Goal: Communication & Community: Answer question/provide support

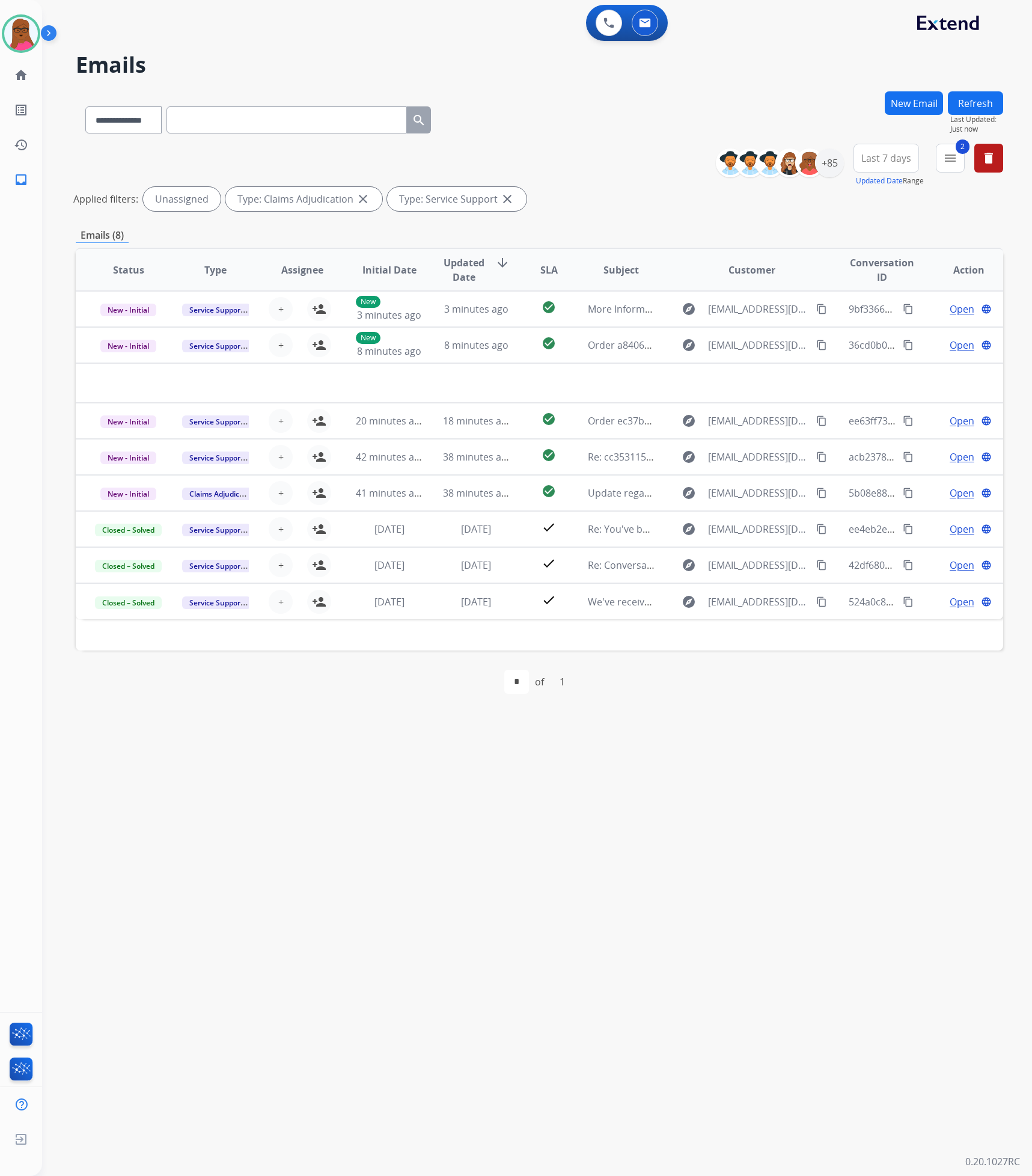
select select "**********"
click at [316, 424] on mat-icon "person_add" at bounding box center [319, 420] width 14 height 14
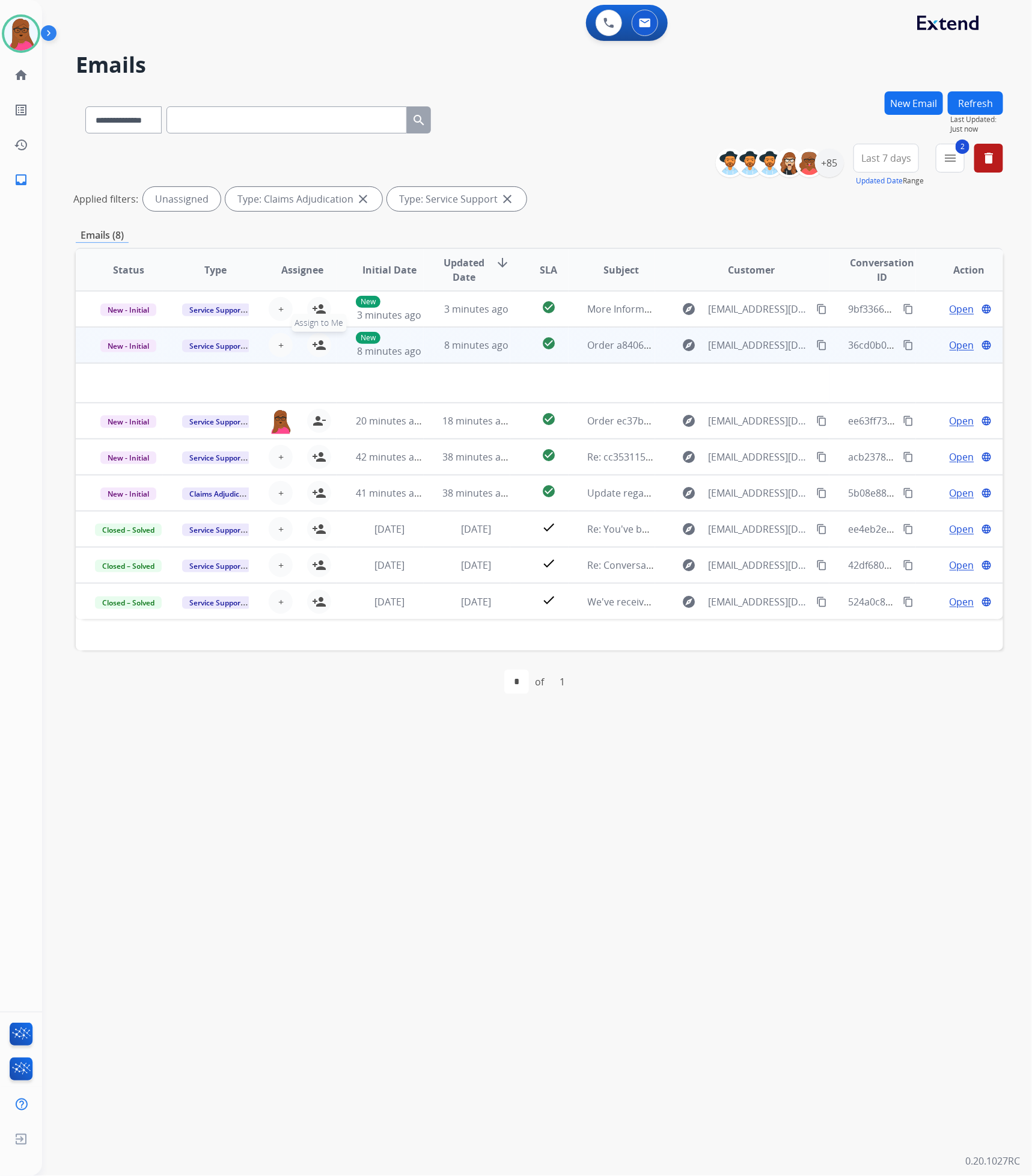
click at [312, 345] on mat-icon "person_add" at bounding box center [319, 345] width 14 height 14
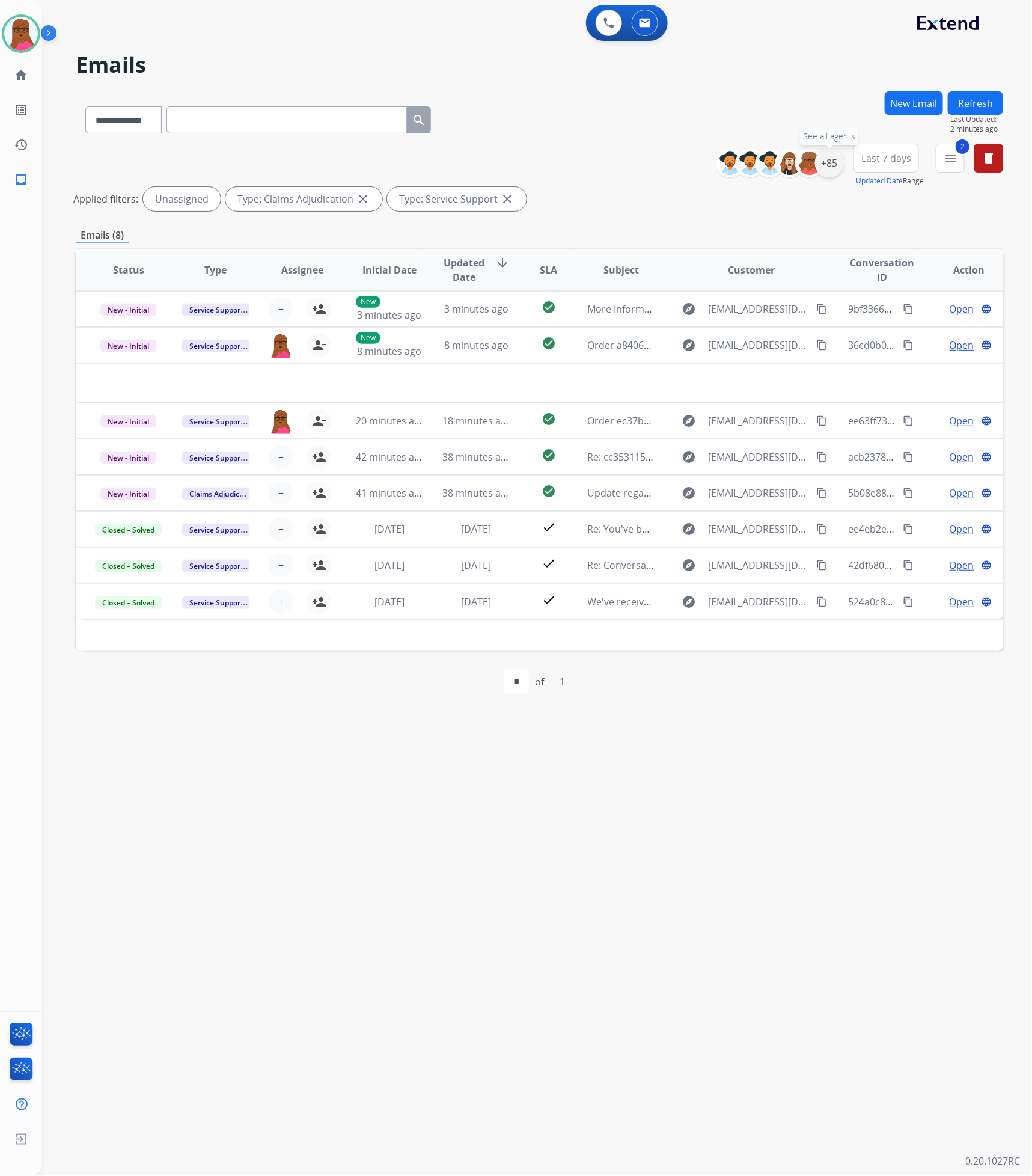
click at [835, 166] on div "+85" at bounding box center [829, 163] width 28 height 28
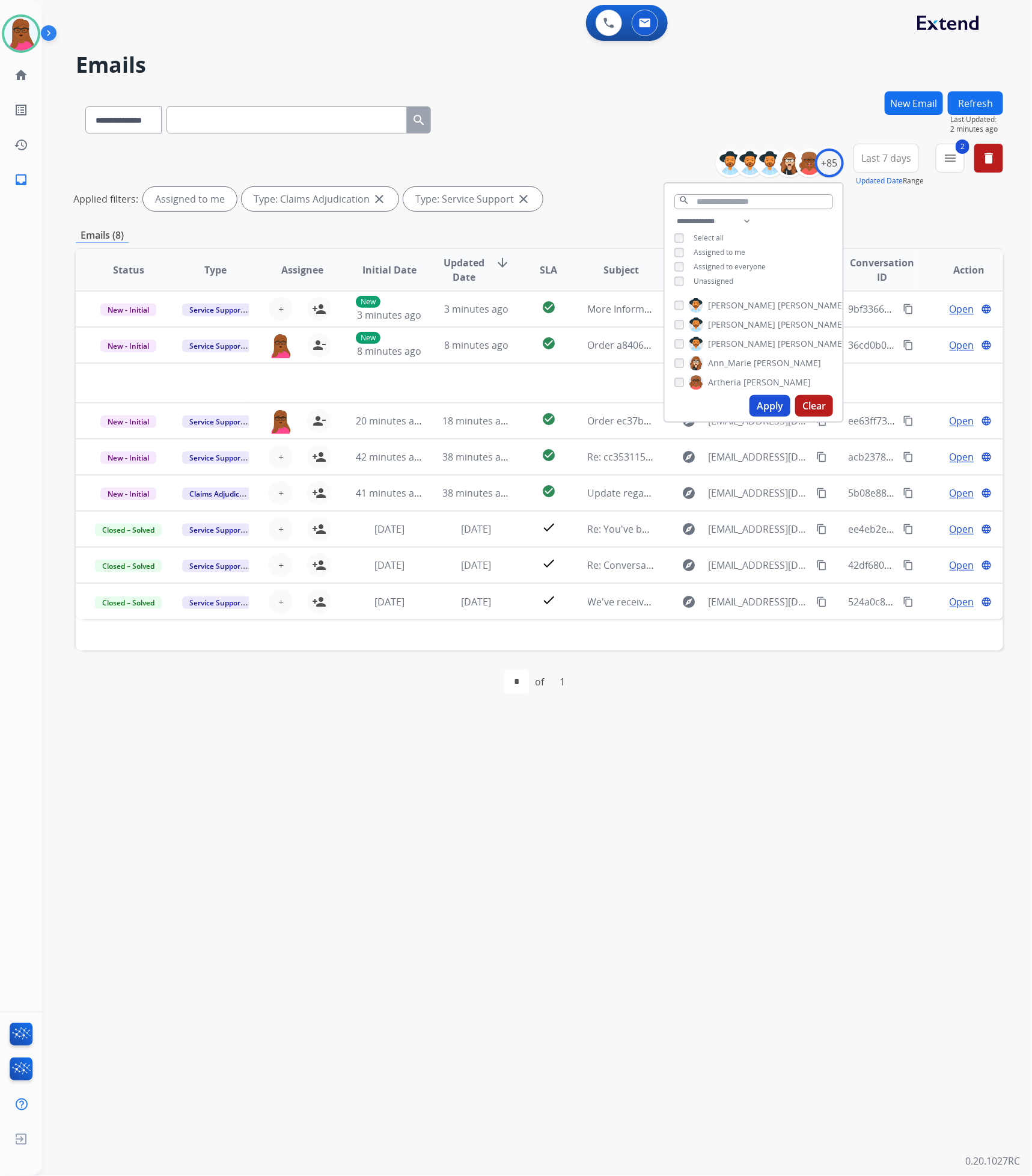
click at [766, 405] on button "Apply" at bounding box center [770, 405] width 41 height 21
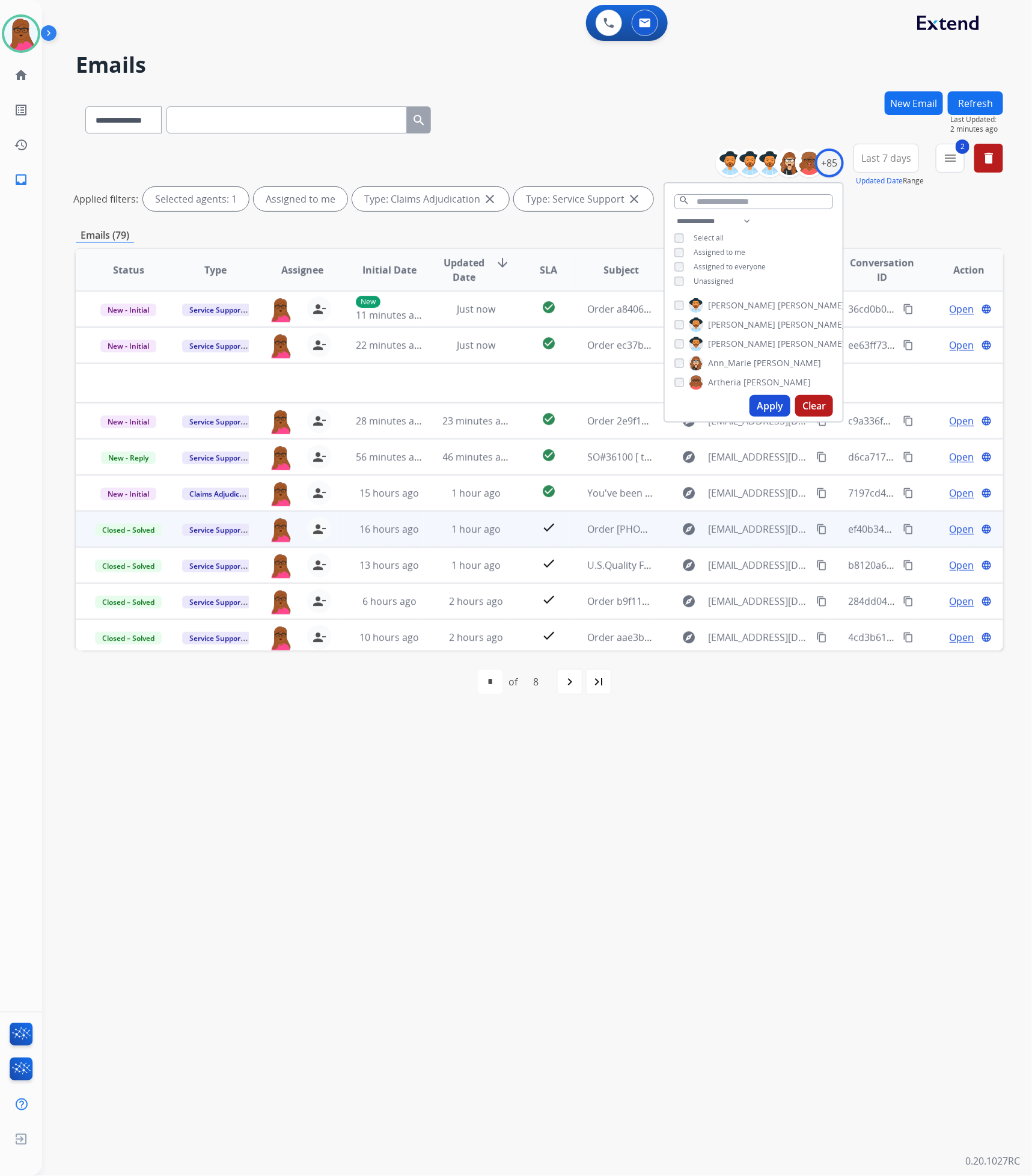
click at [687, 920] on div "**********" at bounding box center [522, 610] width 961 height 1132
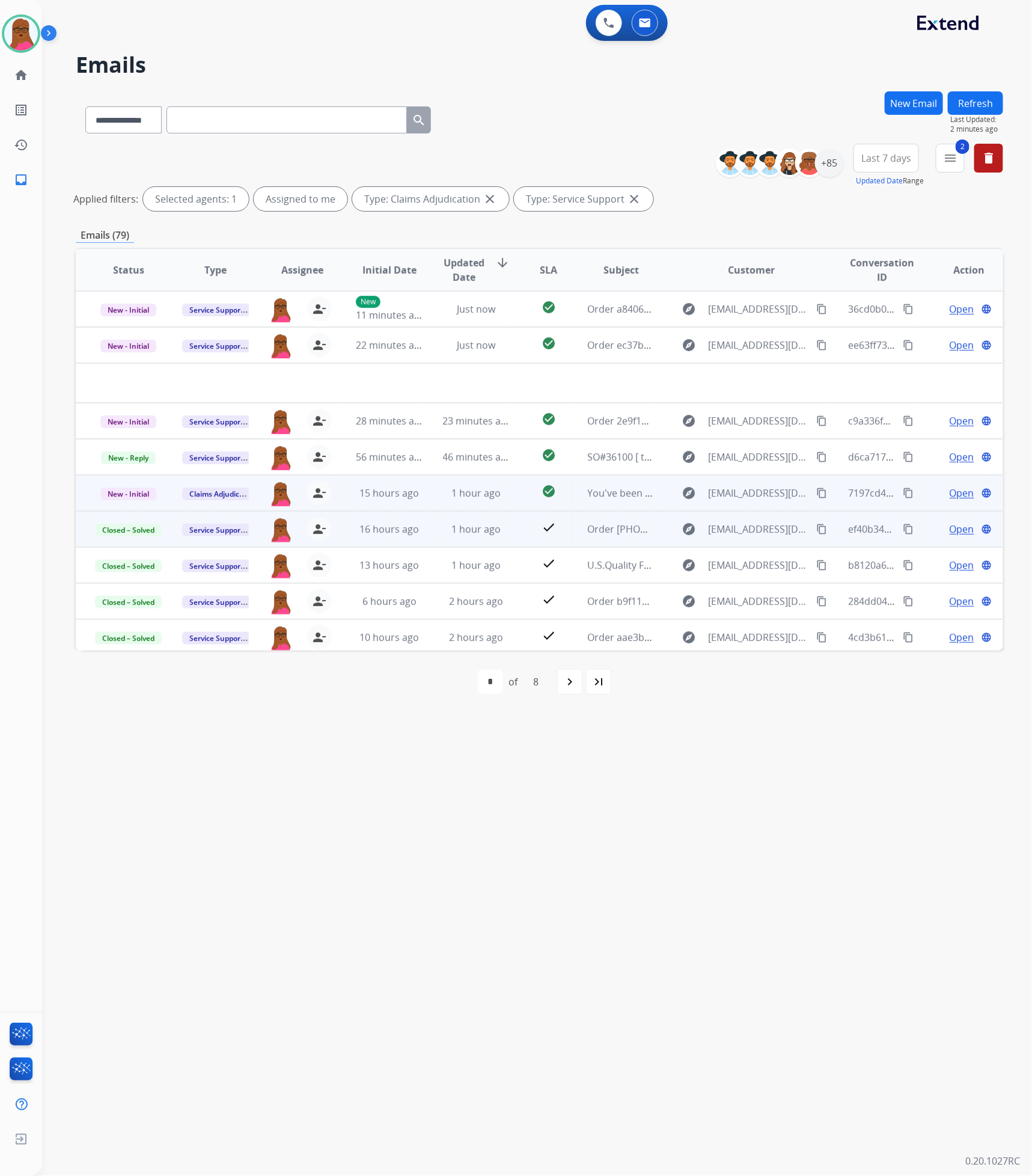
click at [950, 491] on span "Open" at bounding box center [962, 492] width 25 height 14
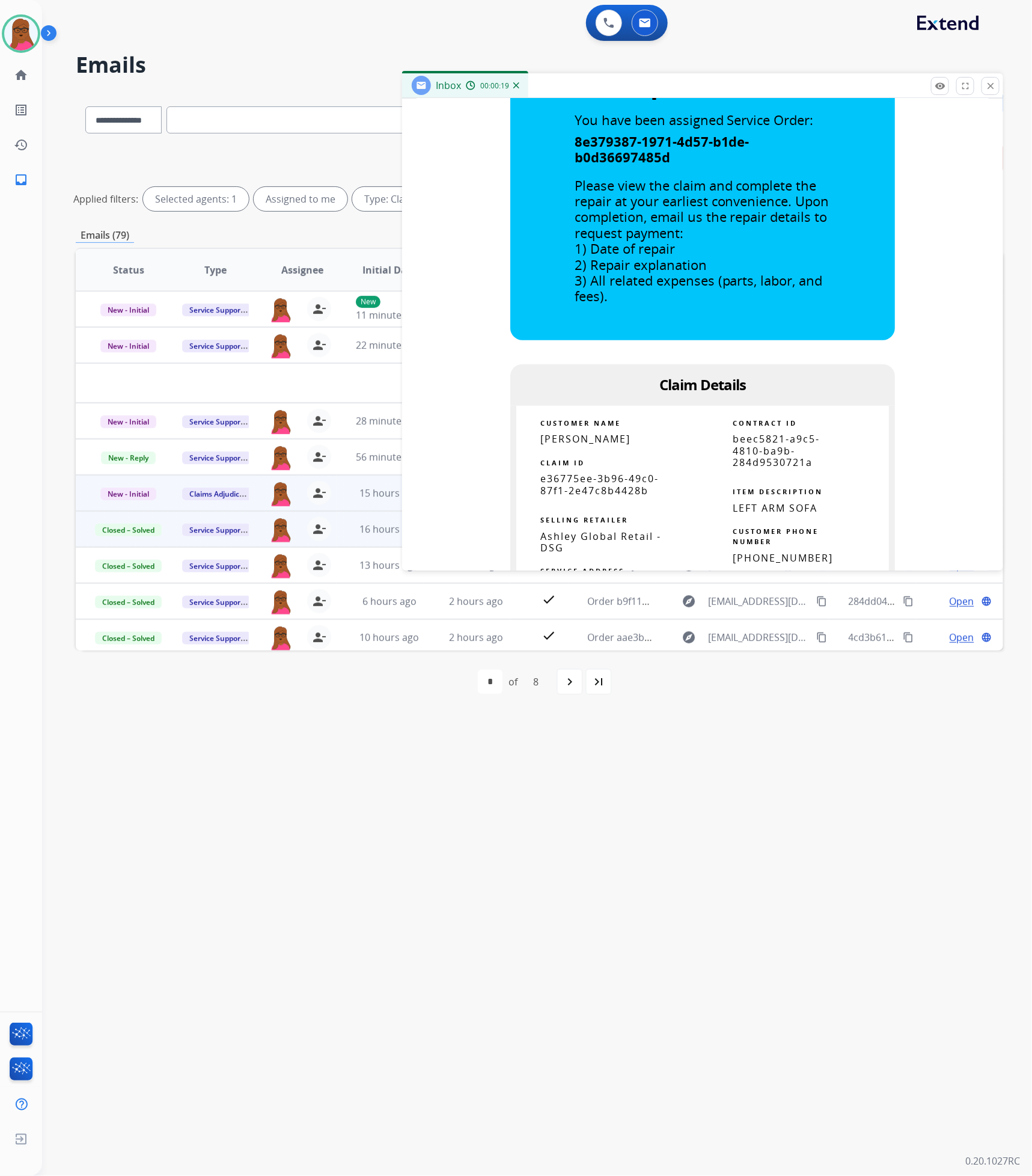
scroll to position [541, 0]
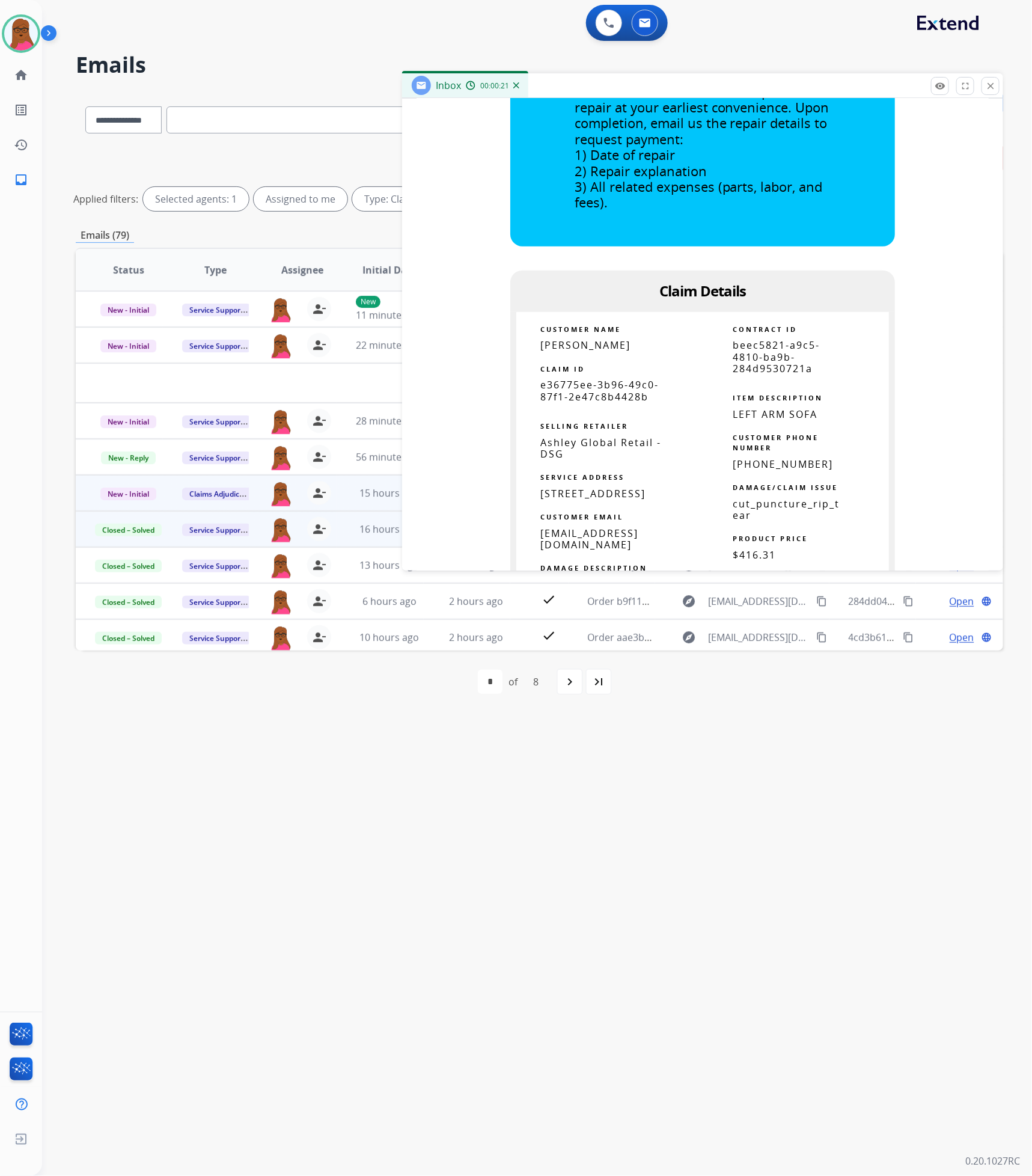
click at [606, 384] on span "e36775ee-3b96-49c0-87f1-2e47c8b4428b" at bounding box center [599, 390] width 118 height 25
click at [608, 387] on span "e36775ee-3b96-49c0-87f1-2e47c8b4428b" at bounding box center [599, 390] width 118 height 25
copy tbody
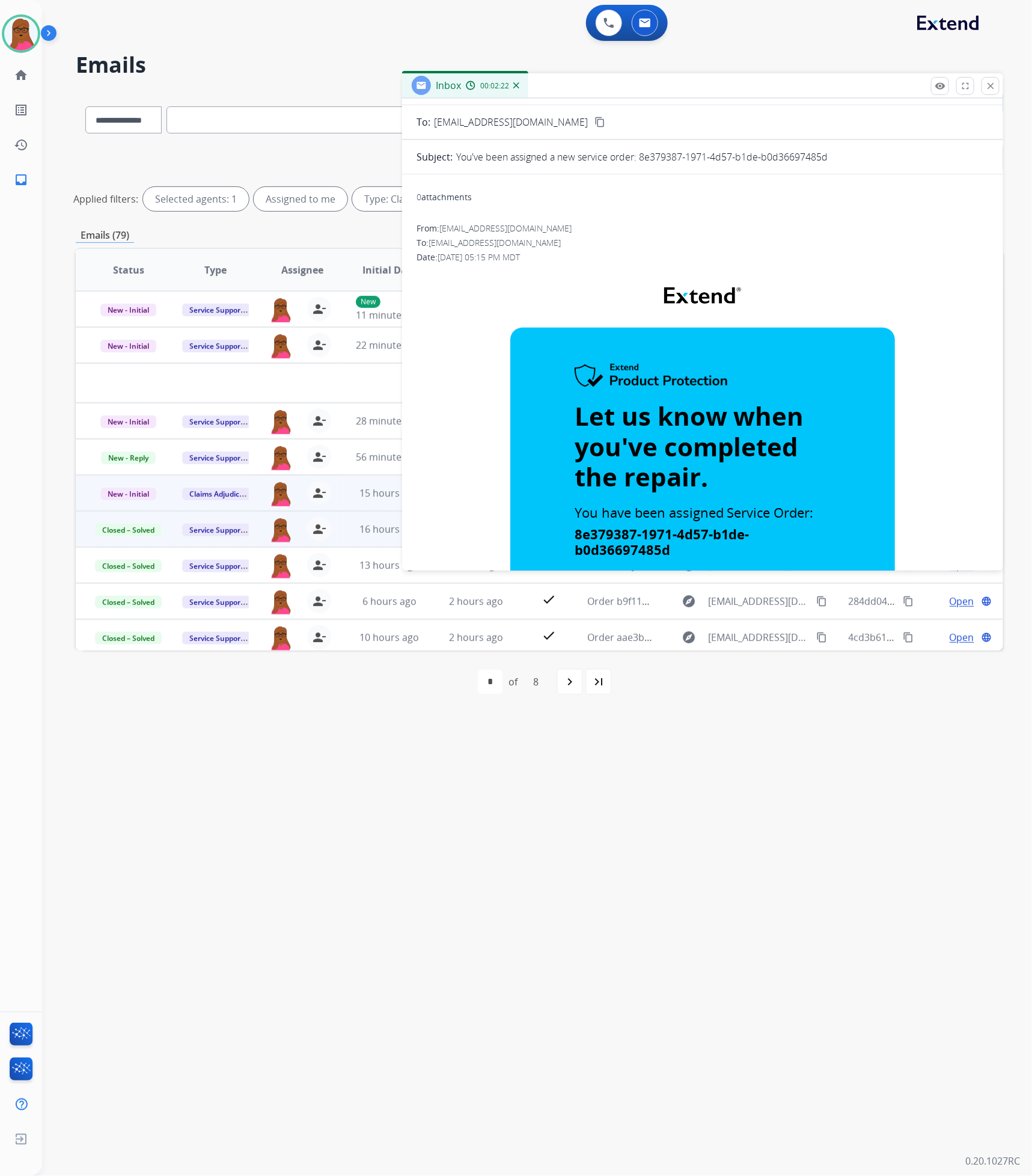
scroll to position [0, 0]
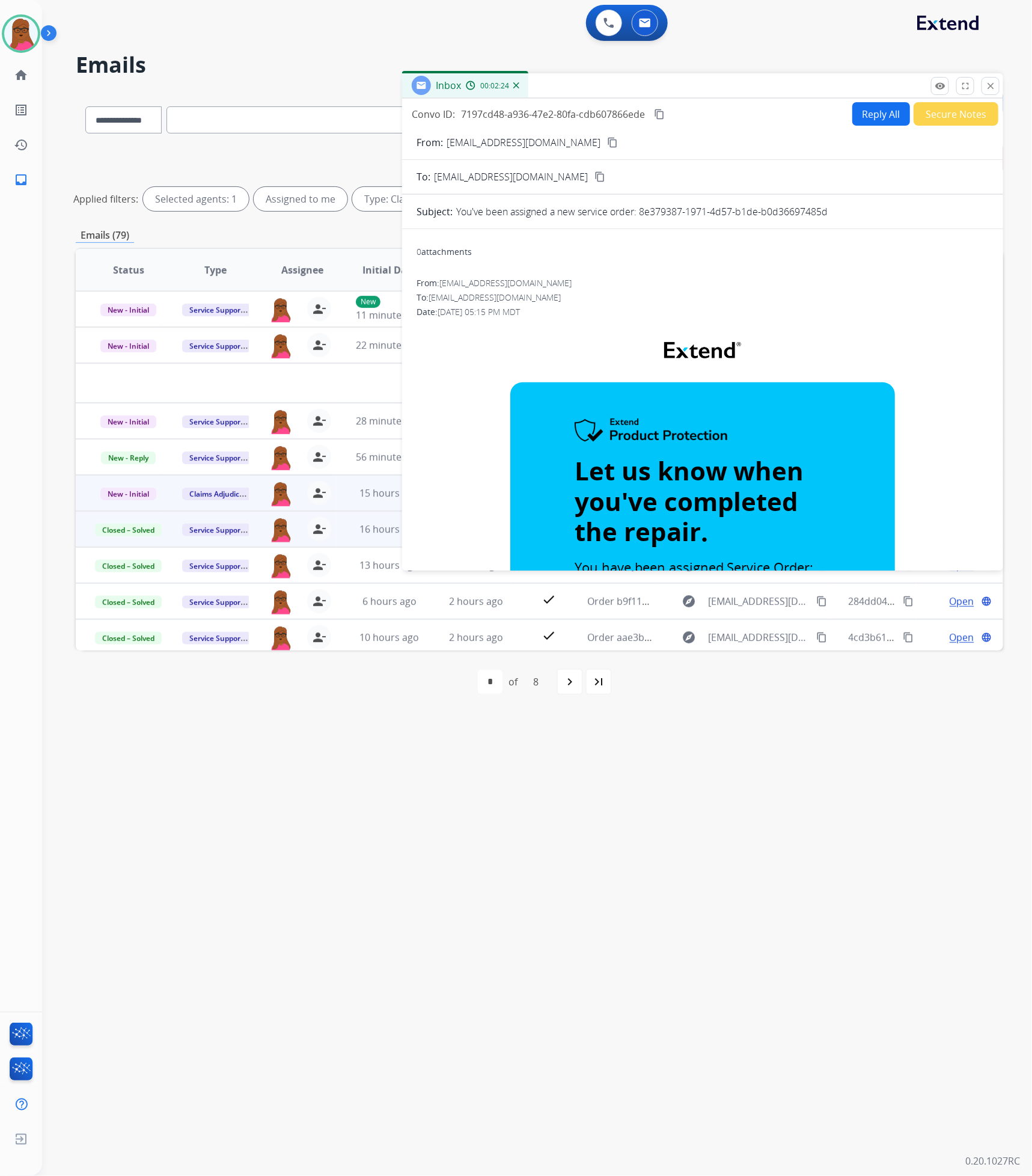
click at [990, 82] on mat-icon "close" at bounding box center [990, 86] width 11 height 11
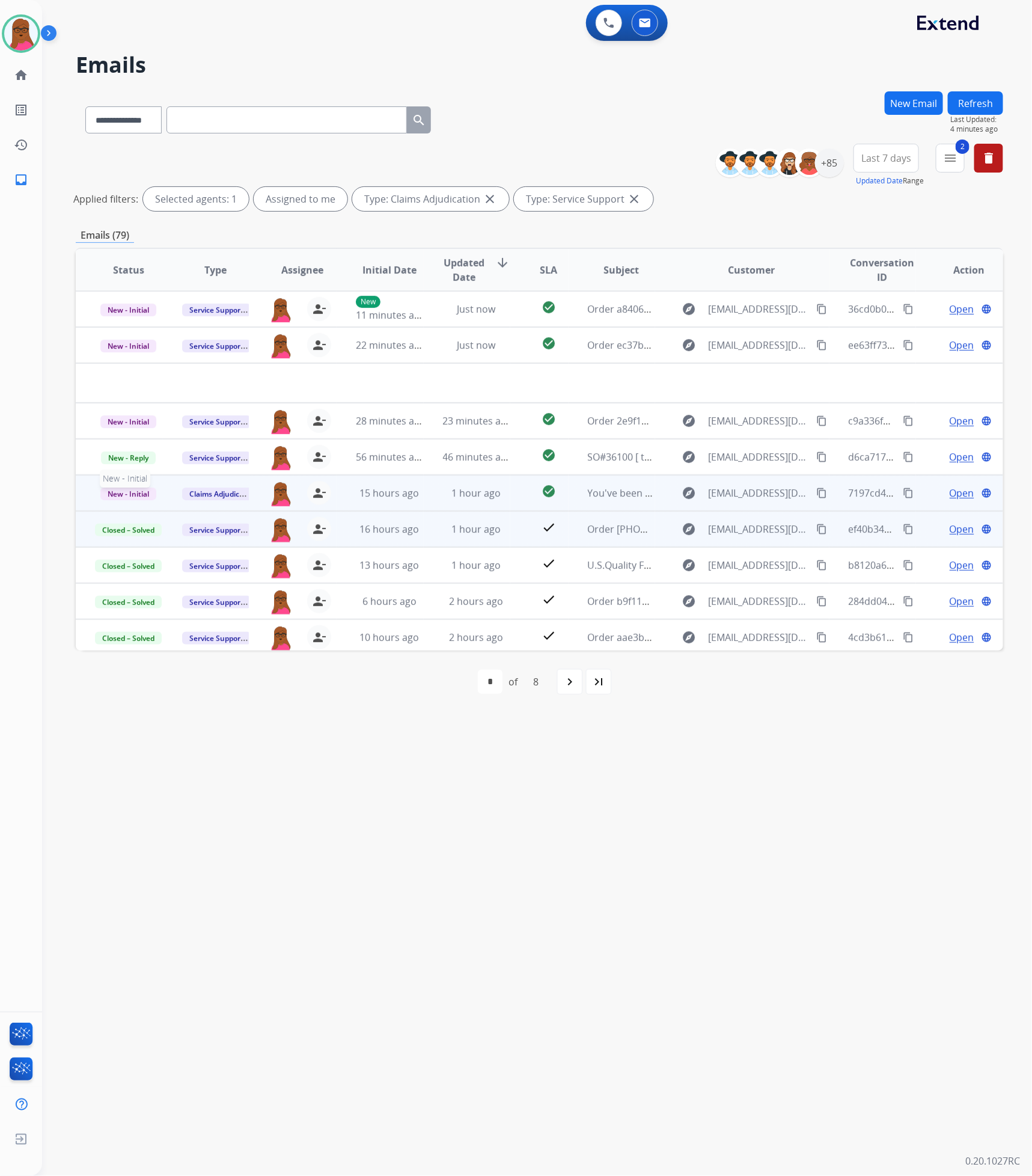
click at [107, 492] on span "New - Initial" at bounding box center [128, 493] width 56 height 12
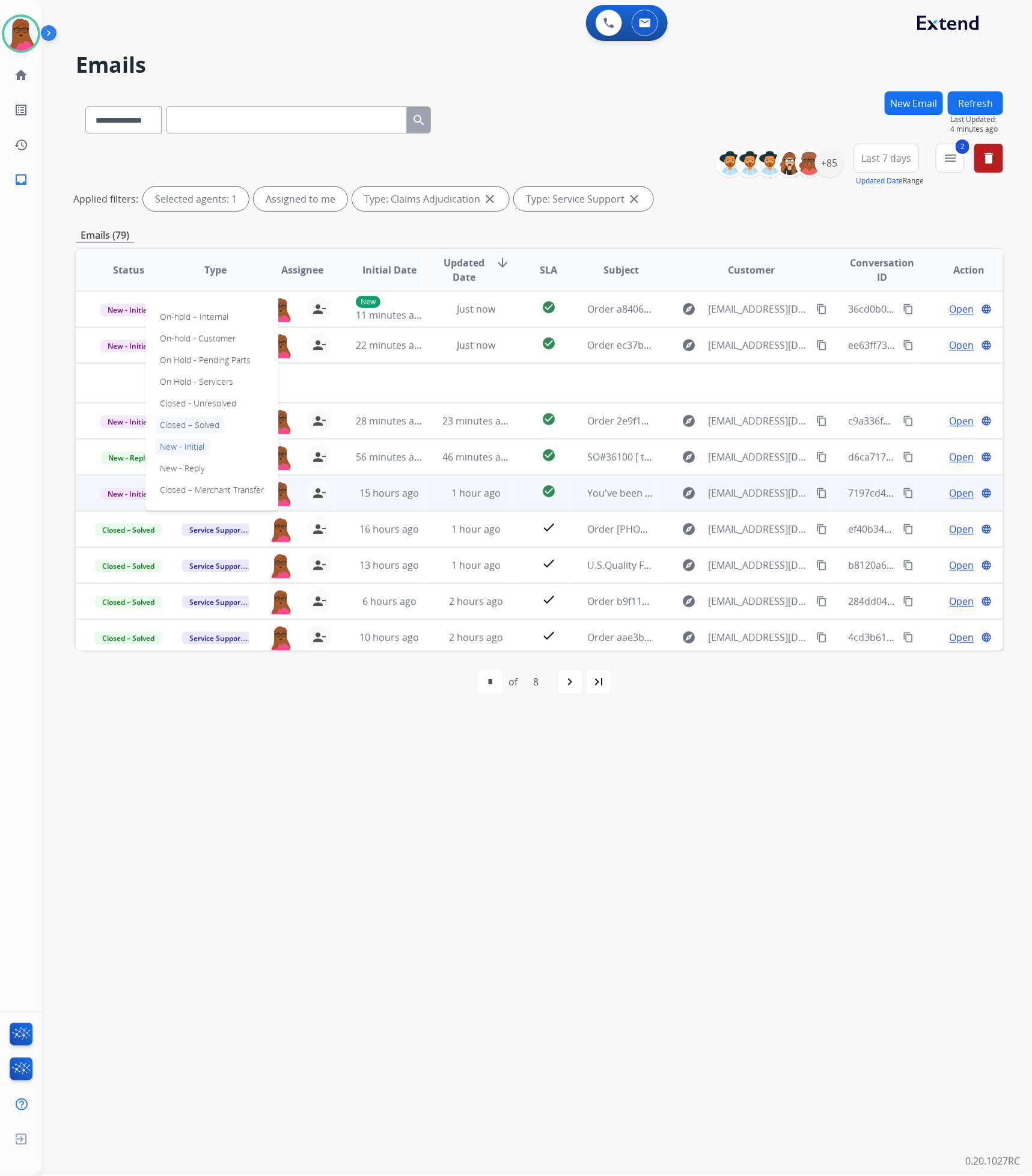
click at [193, 420] on p "Closed – Solved" at bounding box center [189, 425] width 69 height 17
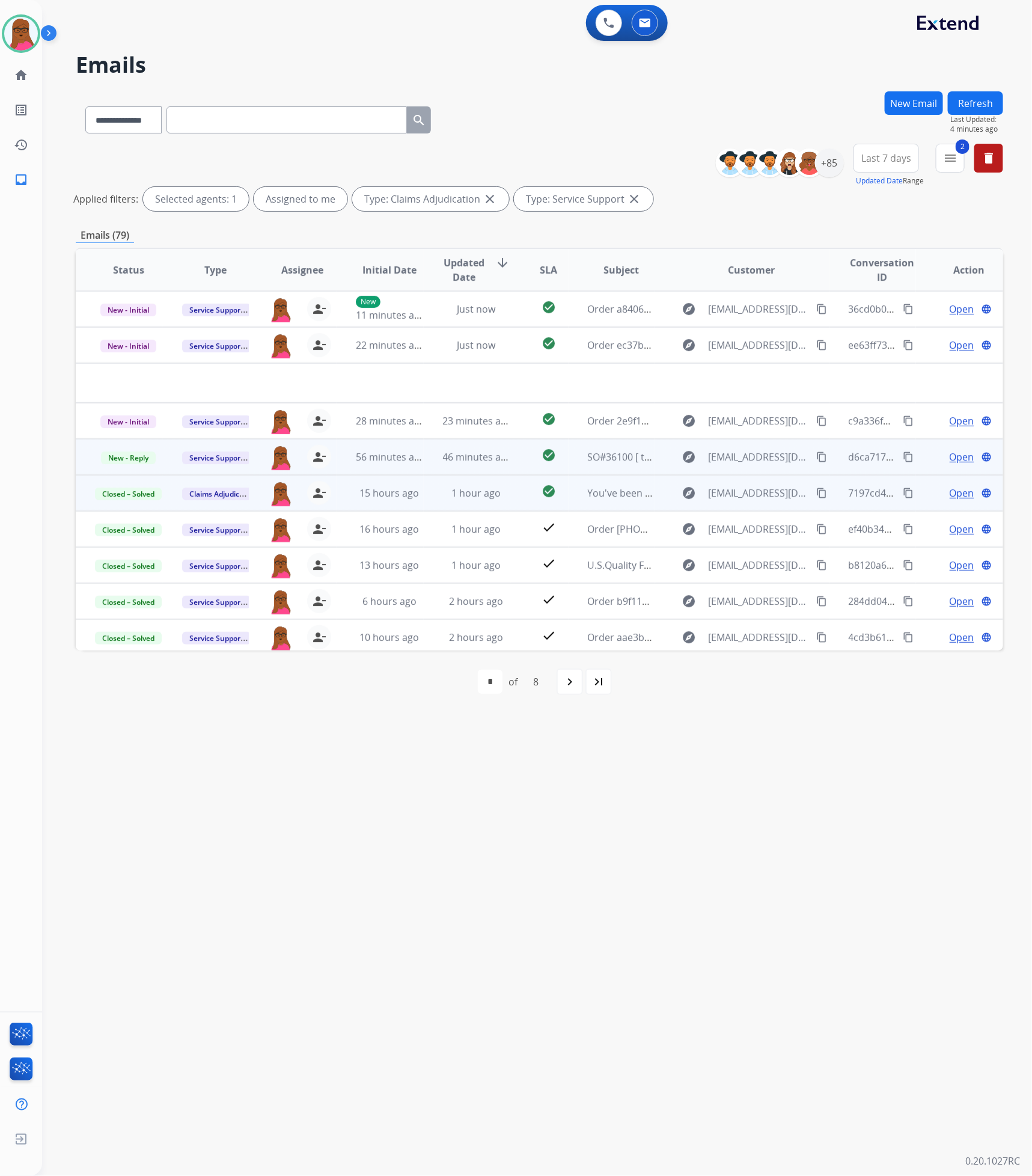
click at [955, 452] on span "Open" at bounding box center [962, 457] width 25 height 14
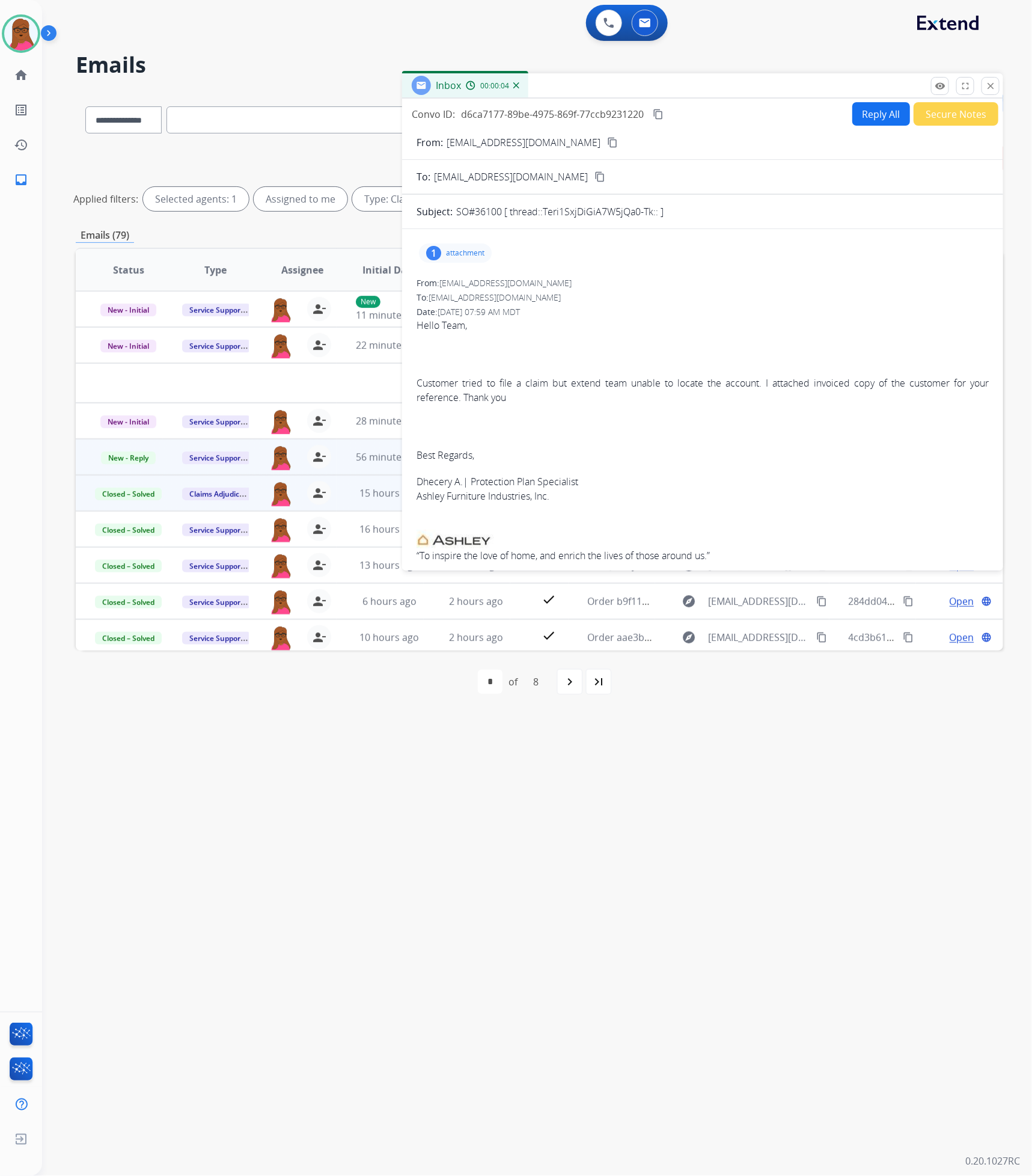
click at [478, 260] on div "1 attachment" at bounding box center [455, 253] width 73 height 20
click at [506, 291] on p "Invoice - [PERSON_NAME].pdf" at bounding box center [494, 284] width 132 height 14
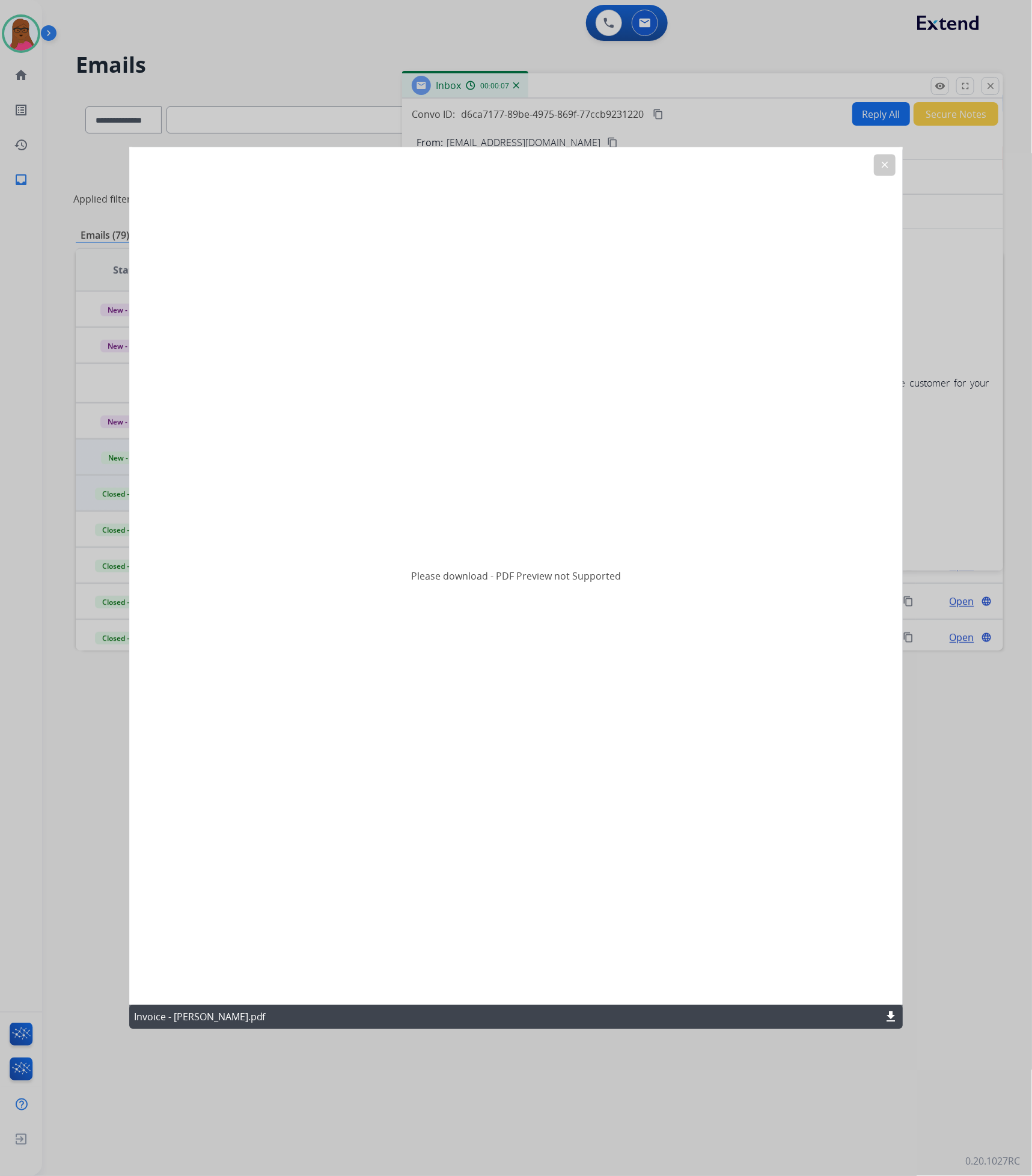
click at [885, 1018] on mat-icon "download" at bounding box center [891, 1017] width 14 height 14
click at [893, 168] on button "clear" at bounding box center [884, 165] width 21 height 21
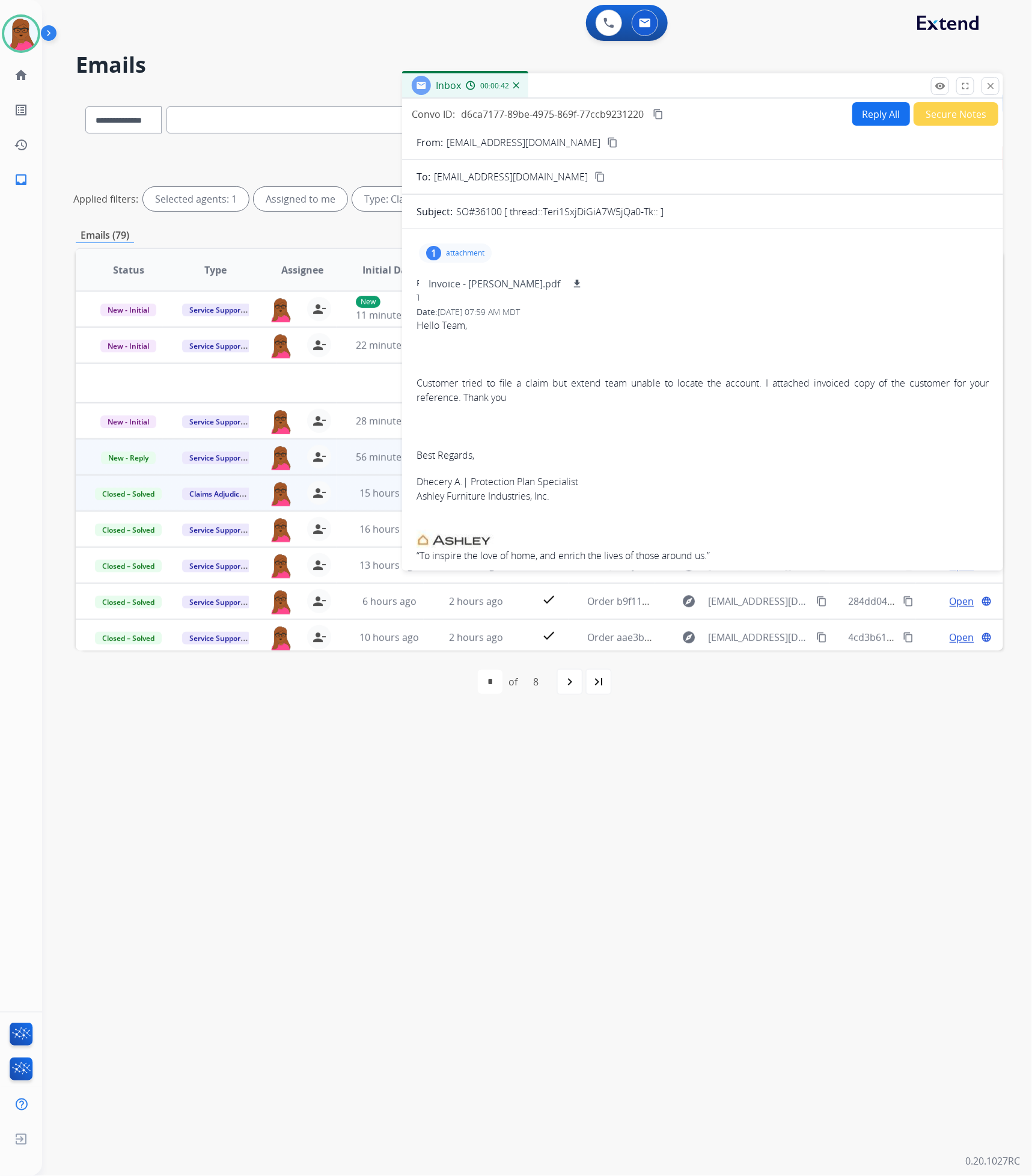
click at [999, 89] on div "Inbox 00:00:42" at bounding box center [702, 85] width 601 height 25
click at [990, 87] on mat-icon "close" at bounding box center [990, 86] width 11 height 11
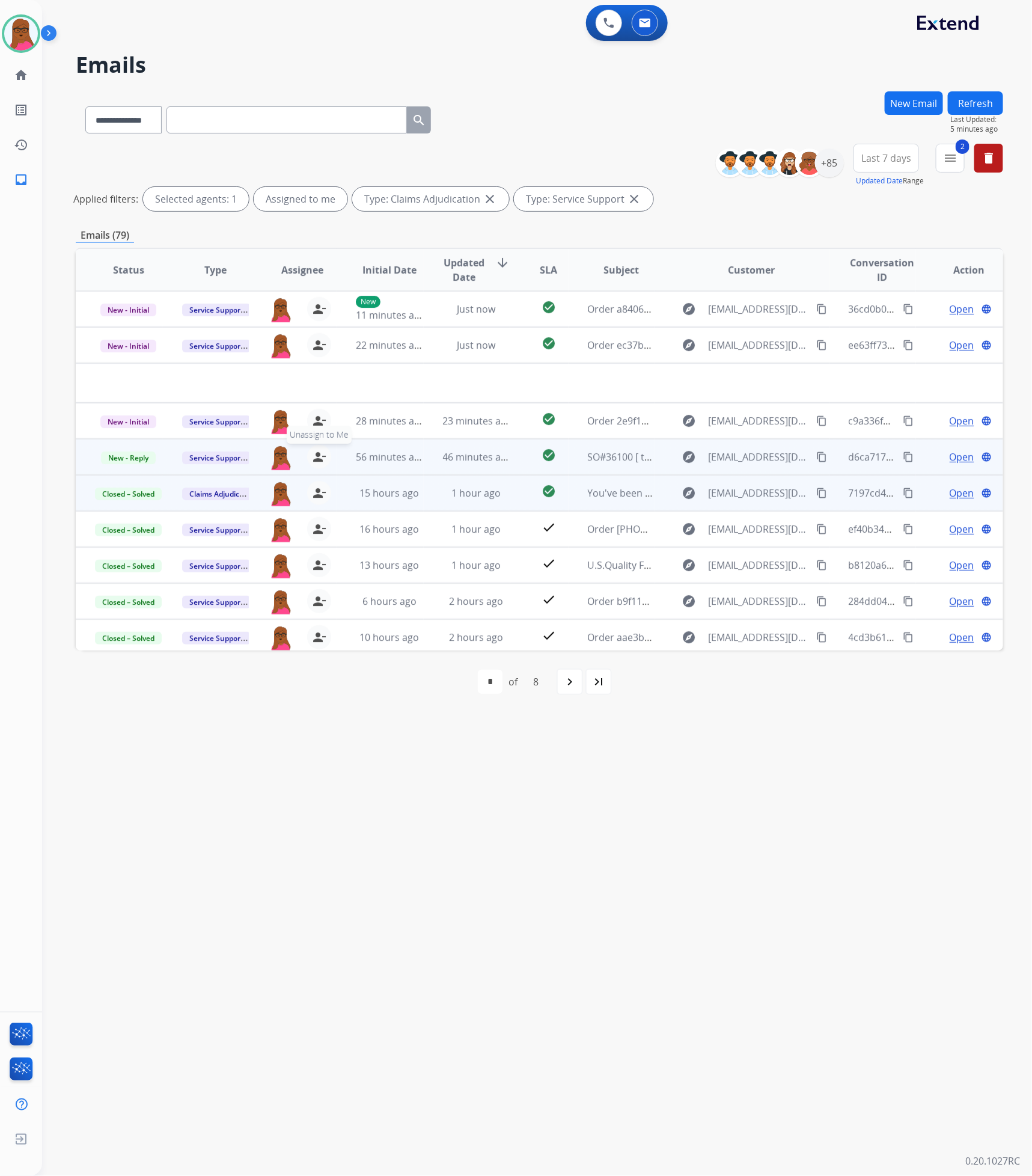
click at [316, 457] on mat-icon "person_remove" at bounding box center [319, 457] width 14 height 14
click at [226, 457] on span "Service Support" at bounding box center [216, 458] width 68 height 12
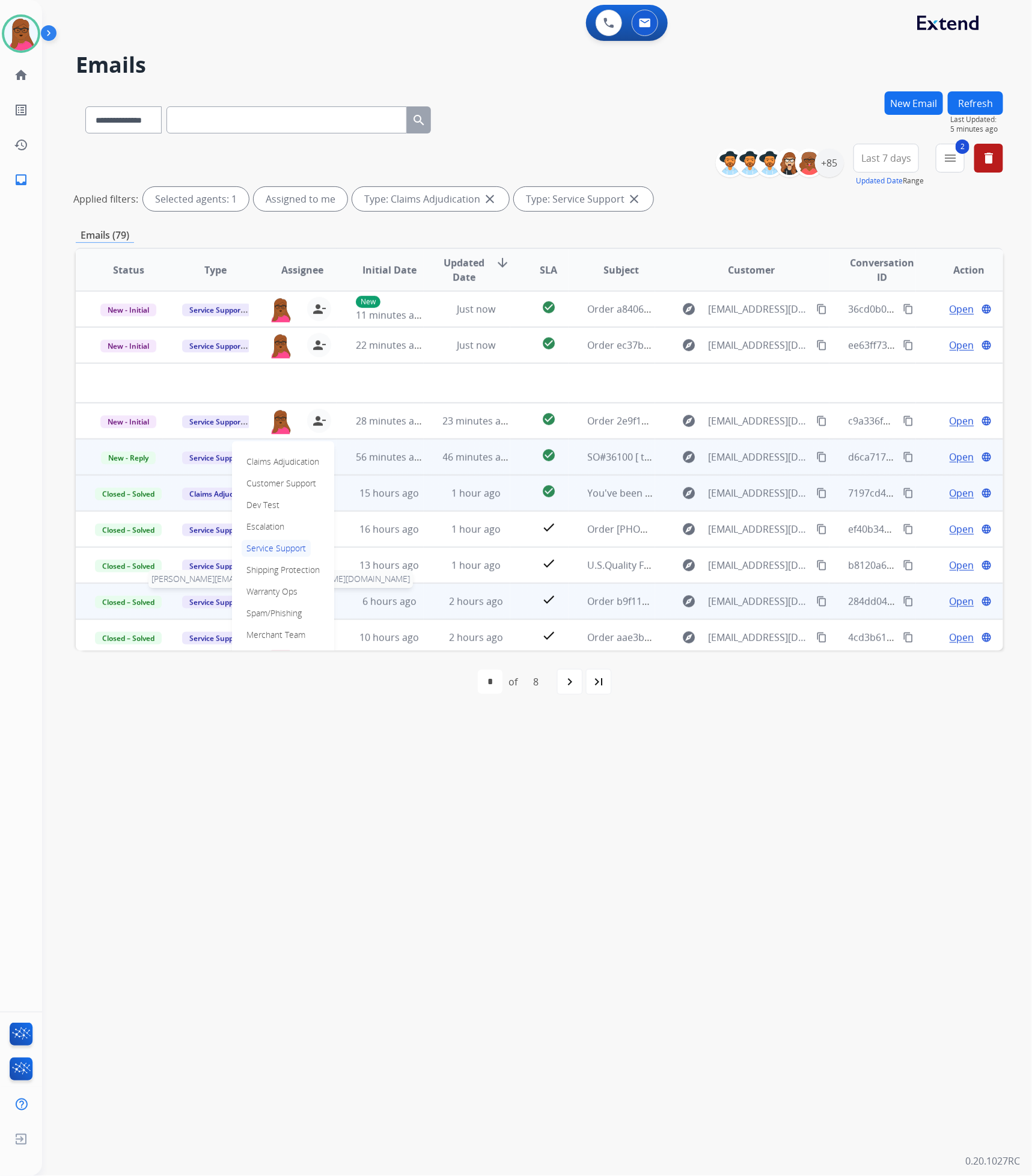
click at [281, 589] on p "Warranty Ops" at bounding box center [272, 591] width 60 height 17
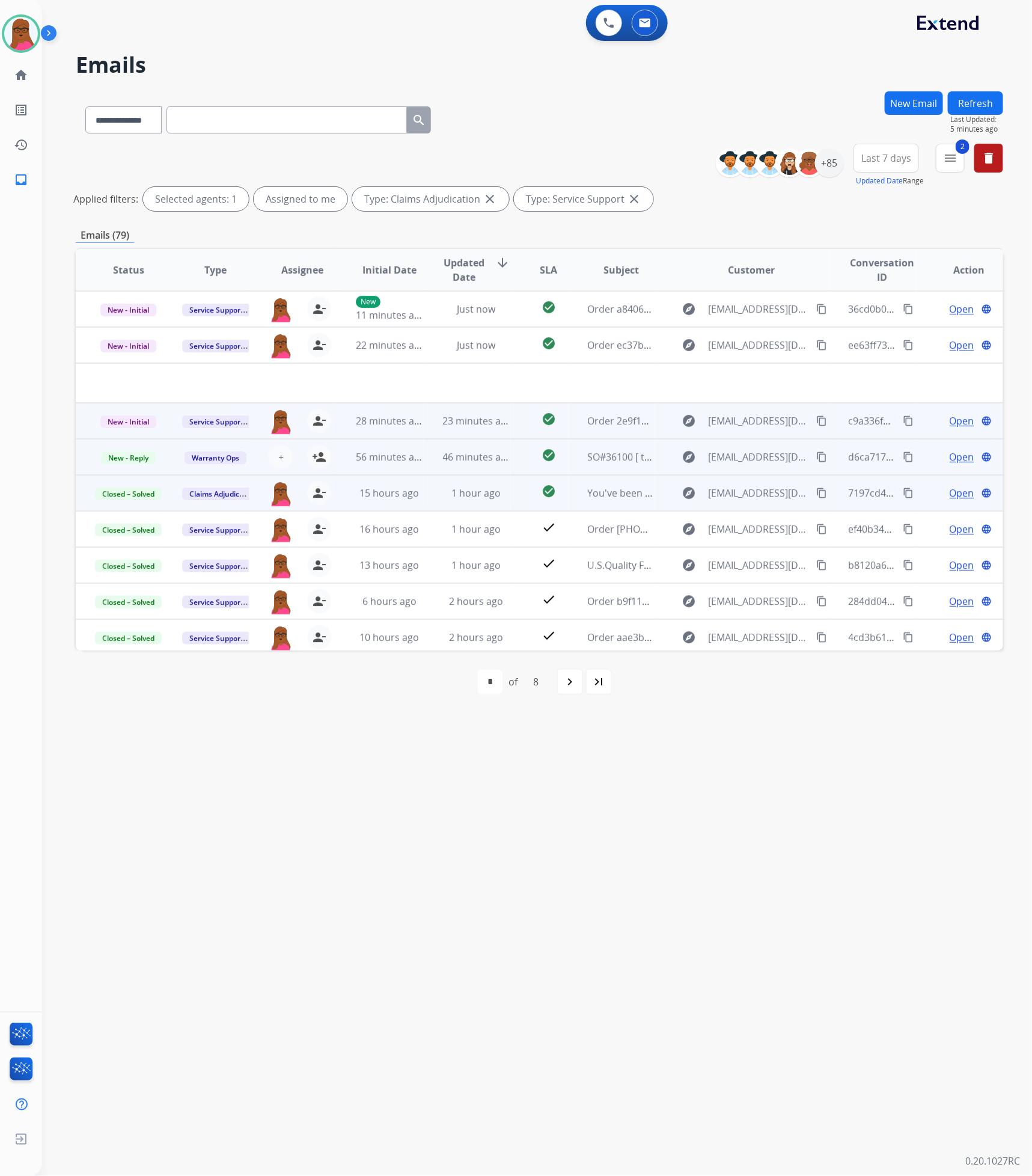
click at [949, 424] on span "Open" at bounding box center [962, 420] width 25 height 14
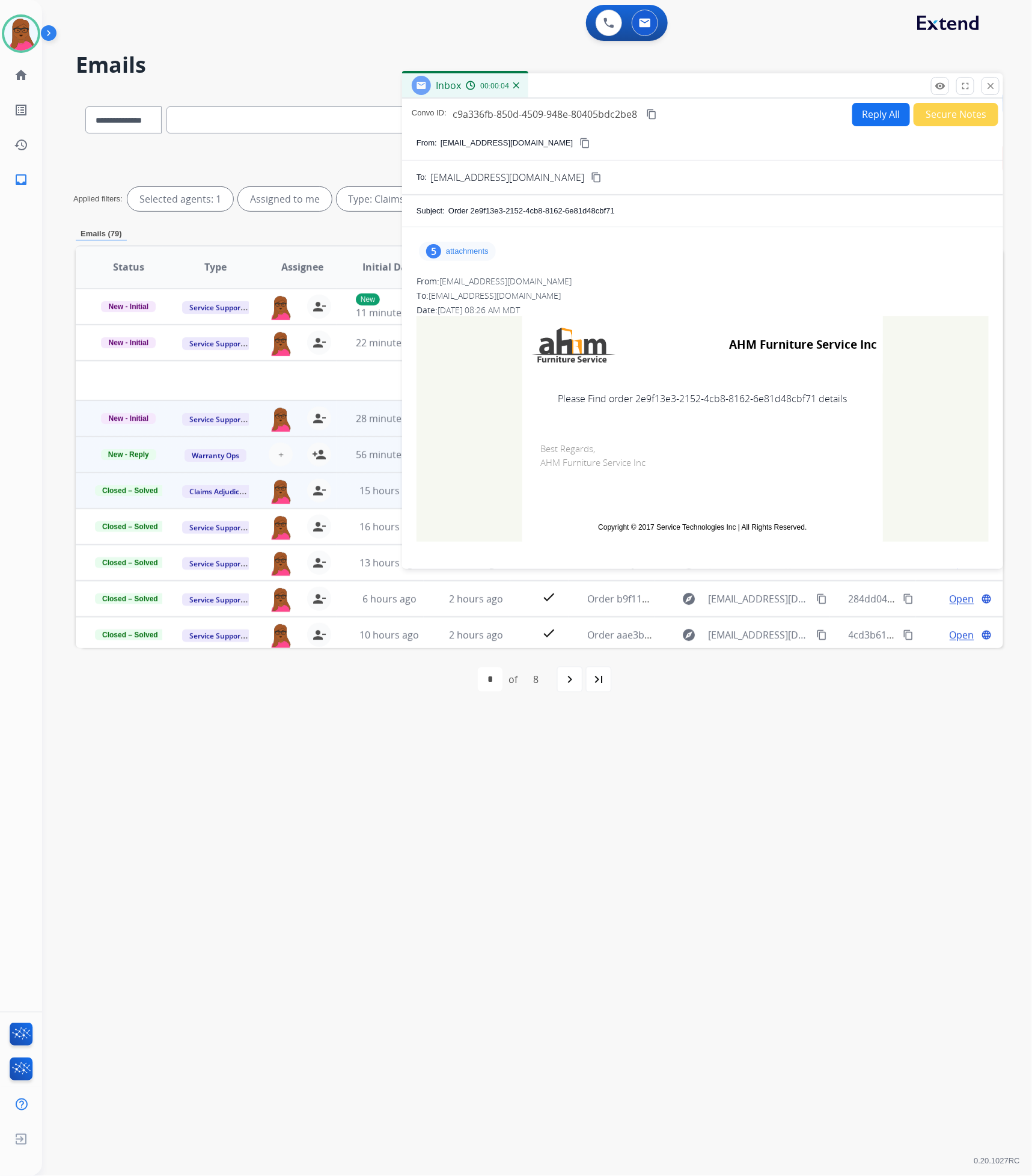
click at [485, 255] on p "attachments" at bounding box center [468, 251] width 43 height 10
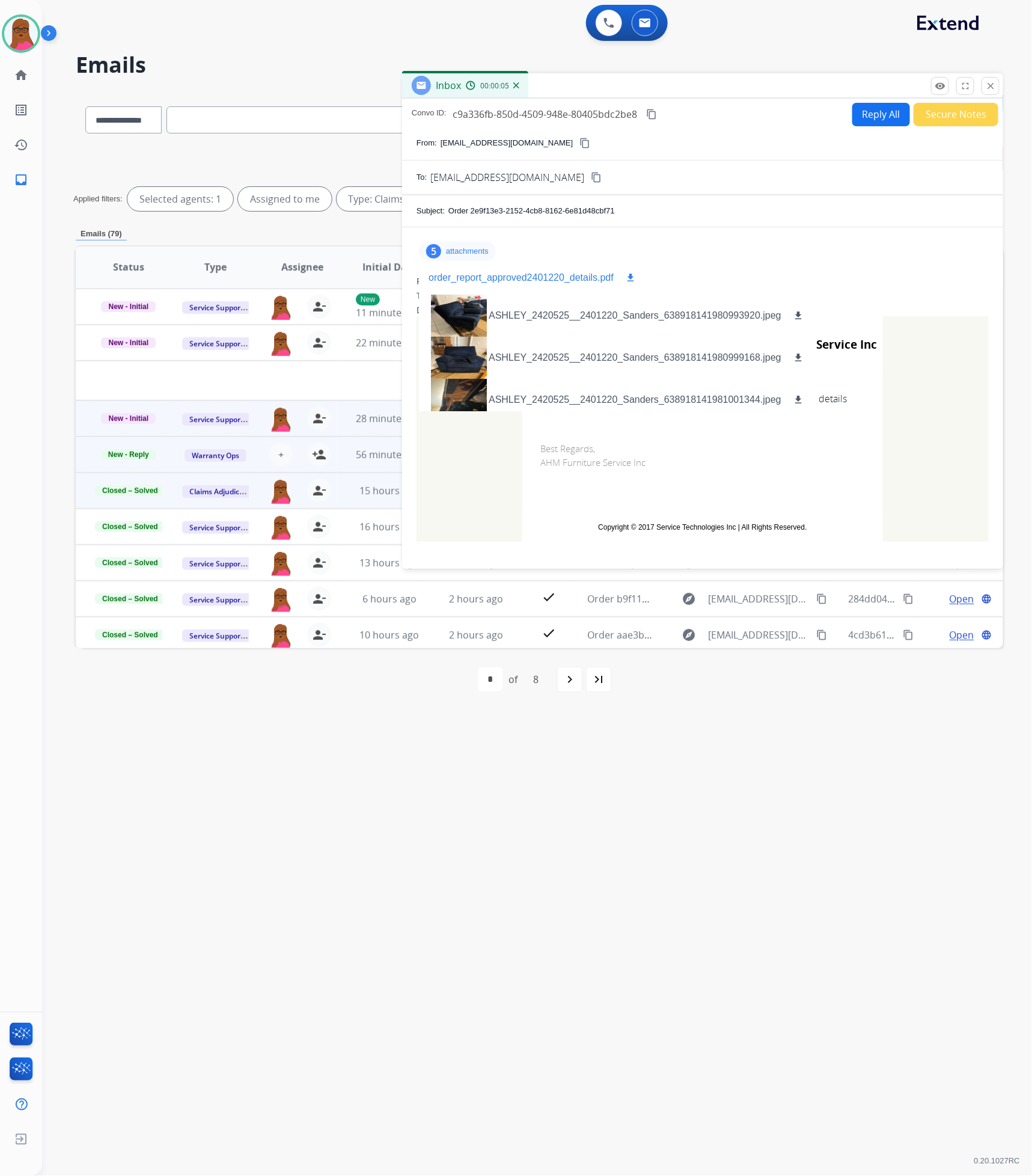
click at [630, 278] on mat-icon "download" at bounding box center [630, 277] width 11 height 11
click at [994, 88] on mat-icon "close" at bounding box center [990, 86] width 11 height 11
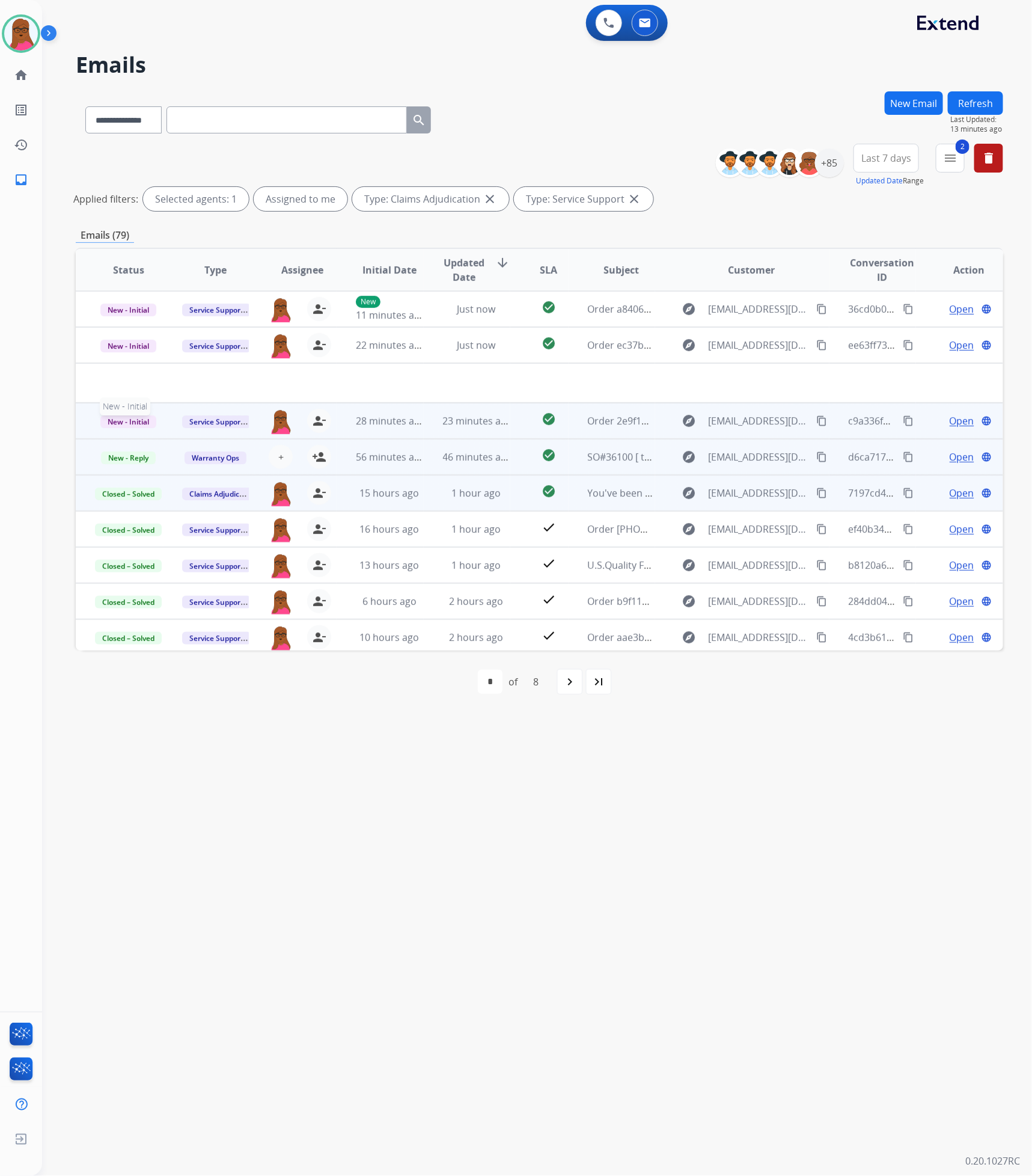
click at [131, 422] on span "New - Initial" at bounding box center [128, 421] width 56 height 12
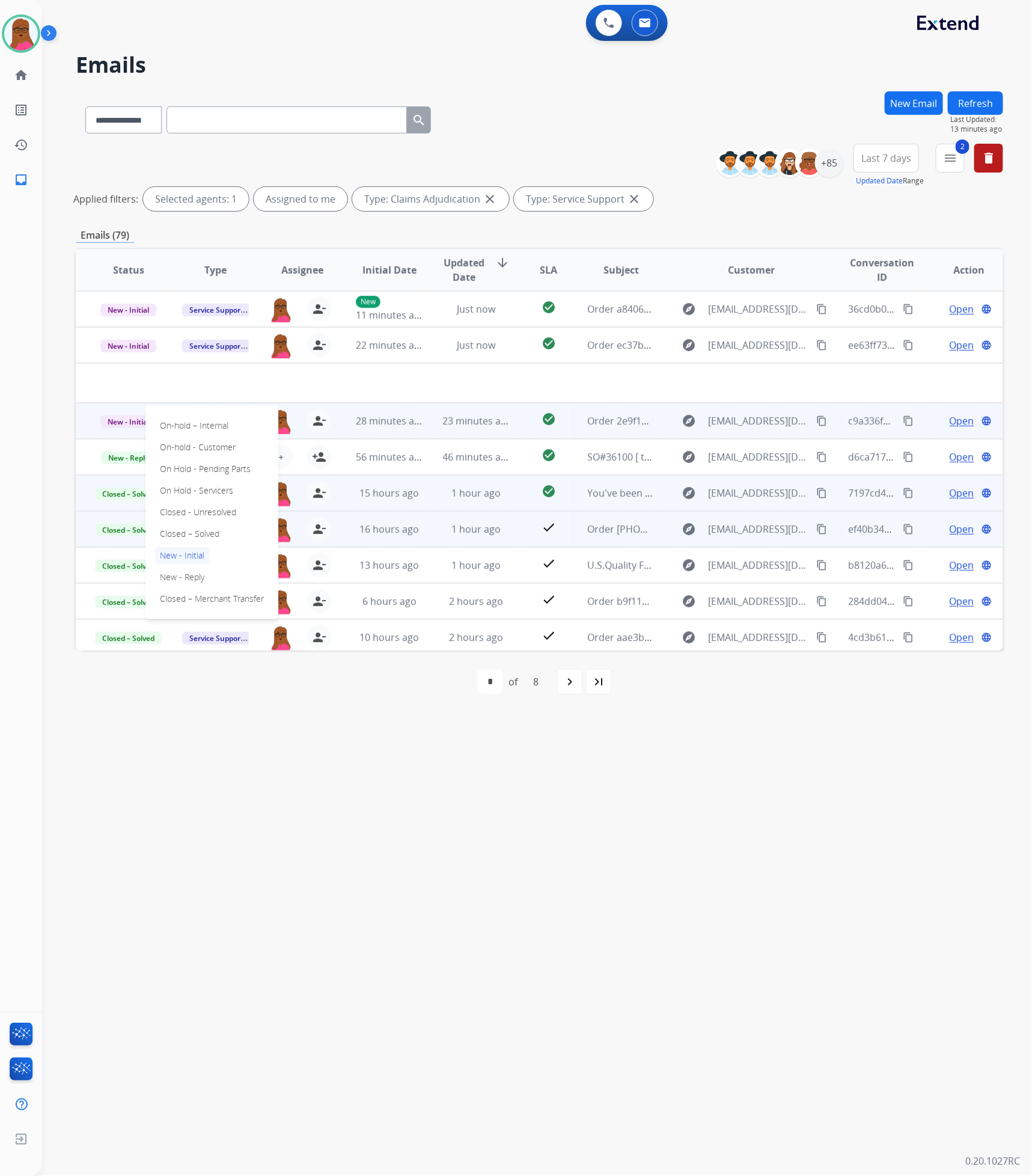
click at [217, 532] on p "Closed – Solved" at bounding box center [189, 533] width 69 height 17
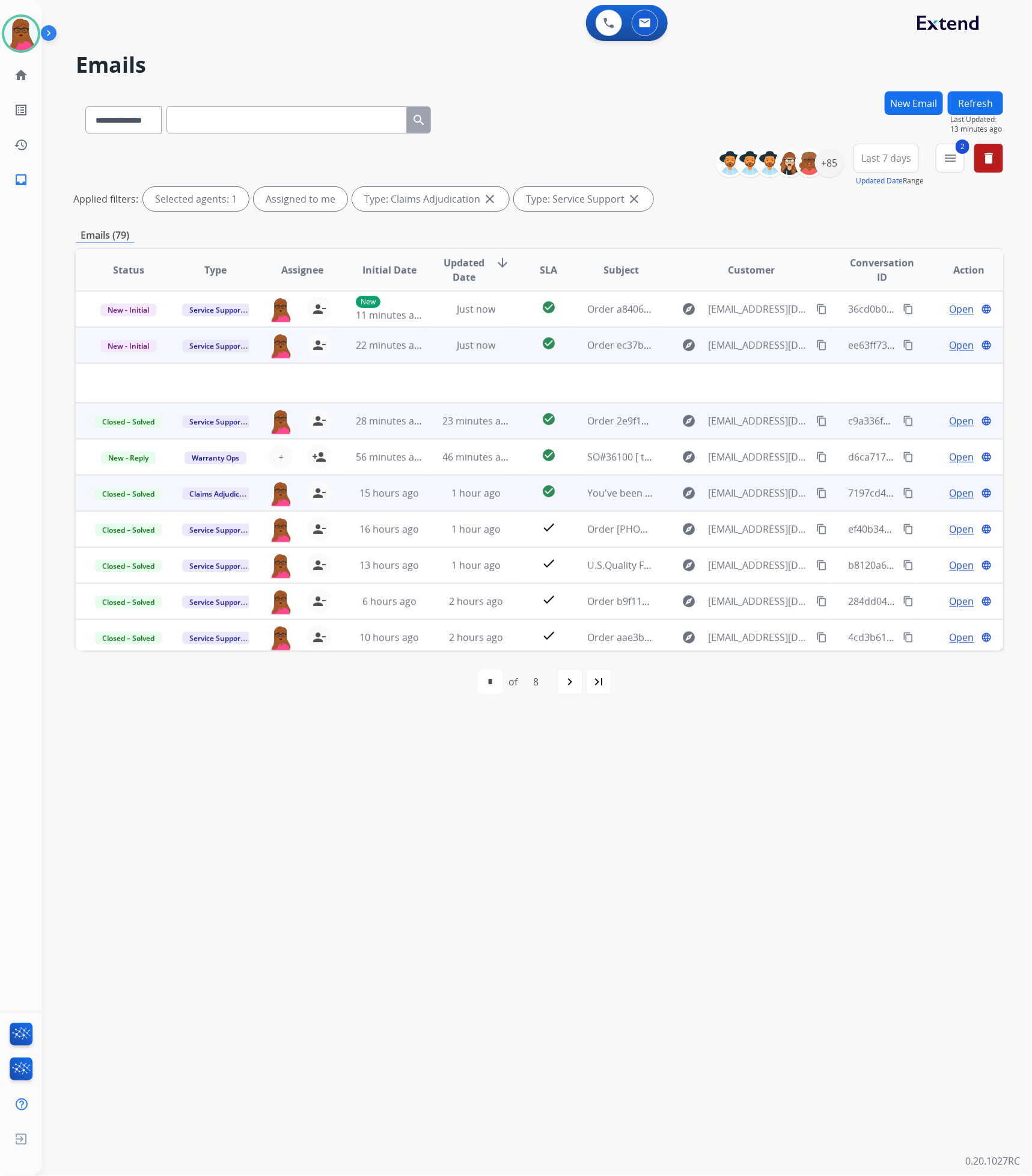
click at [949, 348] on span "Open" at bounding box center [962, 345] width 25 height 14
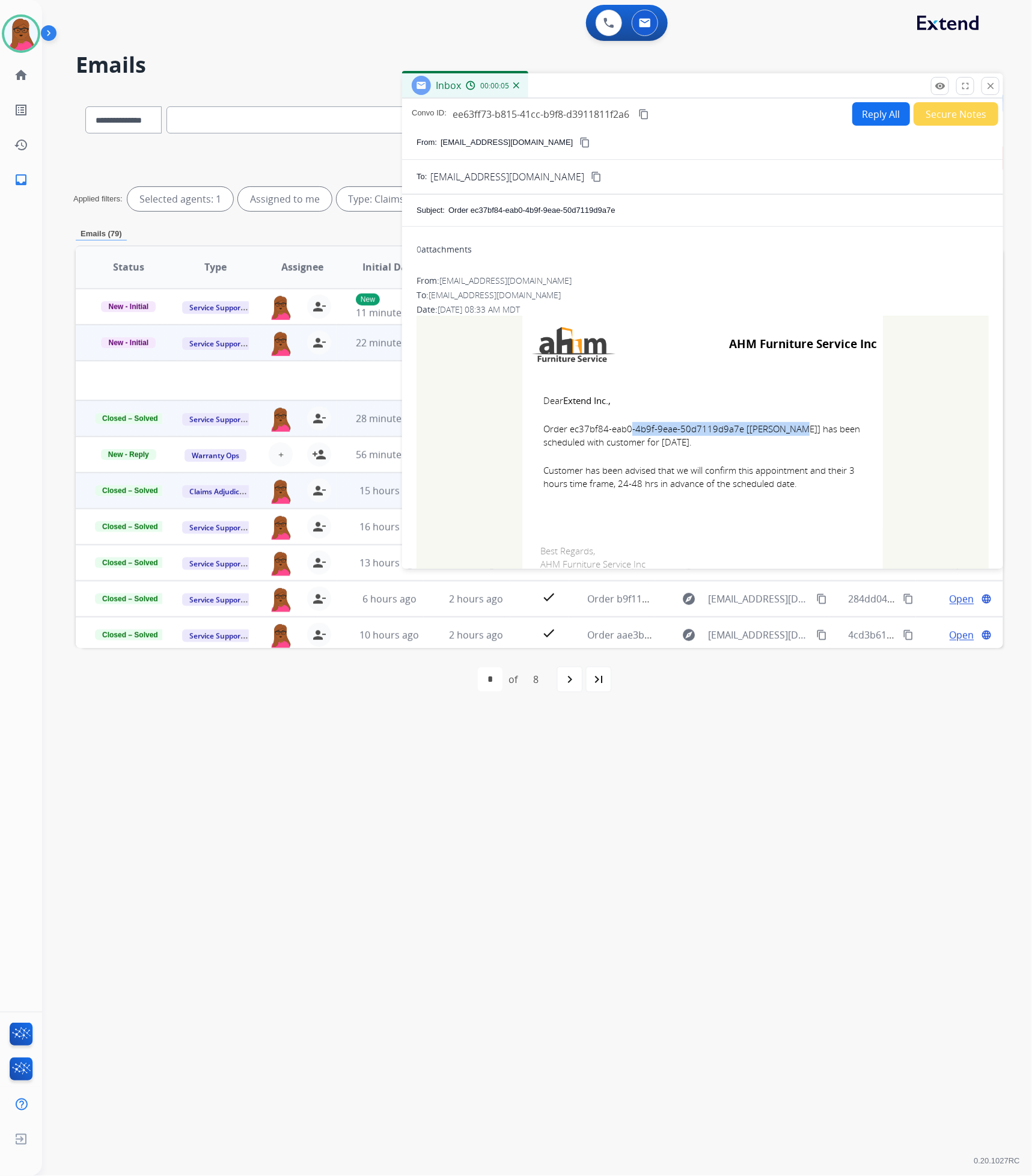
drag, startPoint x: 732, startPoint y: 435, endPoint x: 566, endPoint y: 429, distance: 166.1
click at [566, 429] on span "Order ec37bf84-eab0-4b9f-9eae-50d7119d9a7e [[PERSON_NAME]] has been scheduled w…" at bounding box center [702, 436] width 318 height 27
copy span "ec37bf84-eab0-4b9f-9eae-50d7119d9a7e"
drag, startPoint x: 526, startPoint y: 387, endPoint x: 857, endPoint y: 511, distance: 353.5
click at [857, 511] on td "Dear Extend Inc., Order ec37bf84-eab0-4b9f-9eae-50d7119d9a7e [[PERSON_NAME]] ha…" at bounding box center [703, 449] width 361 height 153
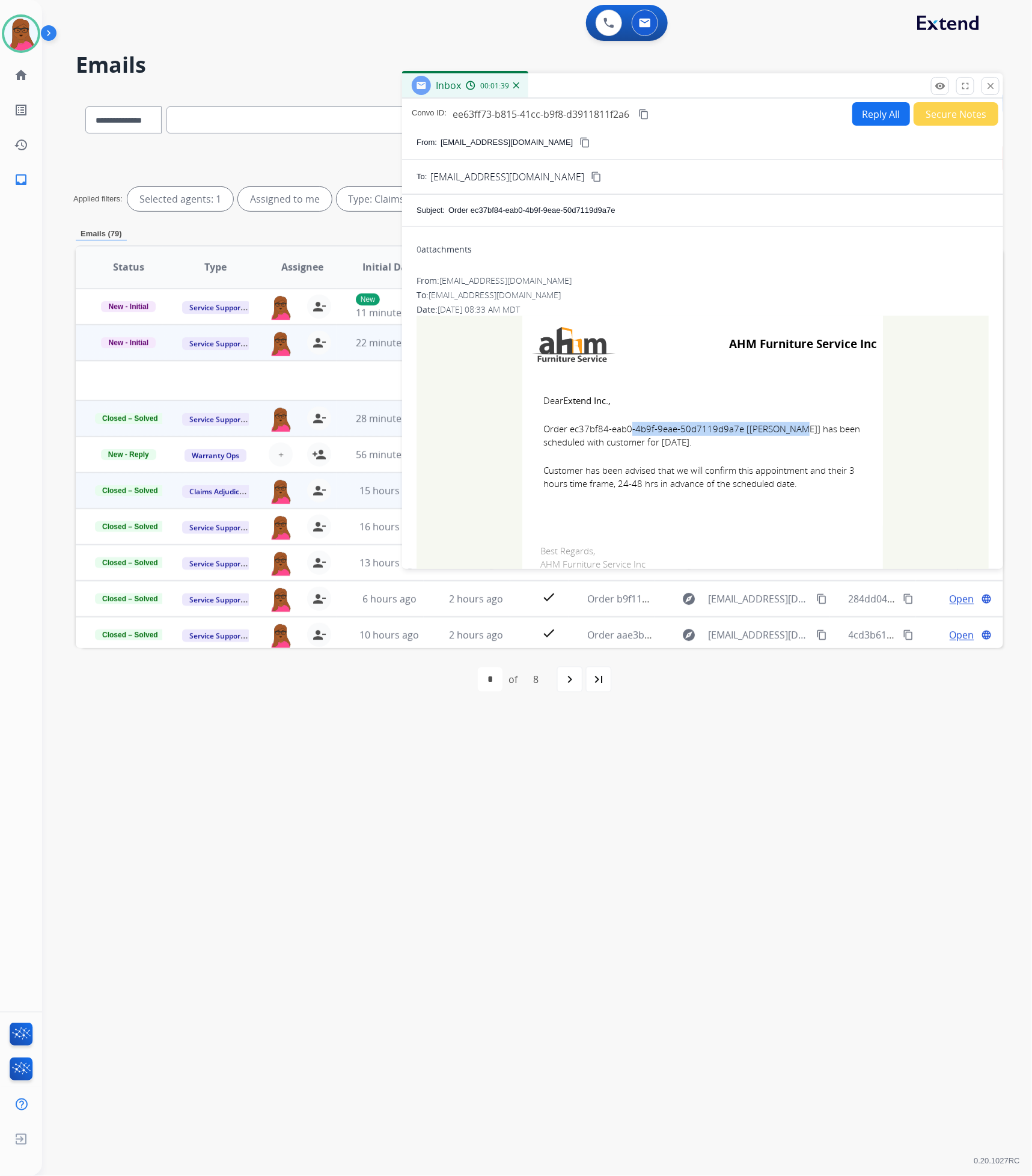
copy td "Dear Extend Inc., Order ec37bf84-eab0-4b9f-9eae-50d7119d9a7e [[PERSON_NAME]] ha…"
click at [994, 83] on mat-icon "close" at bounding box center [990, 86] width 11 height 11
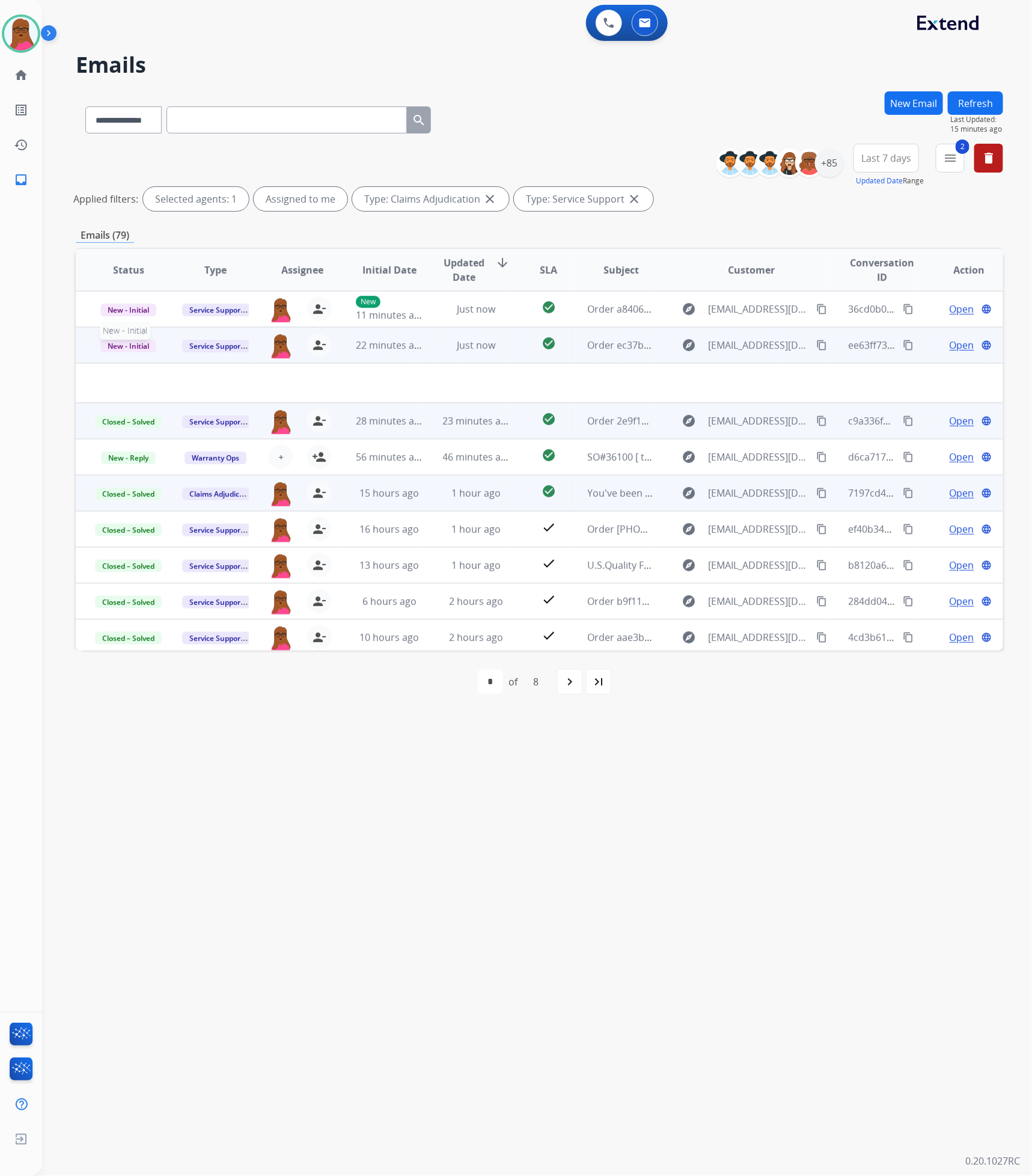
click at [149, 347] on span "New - Initial" at bounding box center [128, 346] width 56 height 12
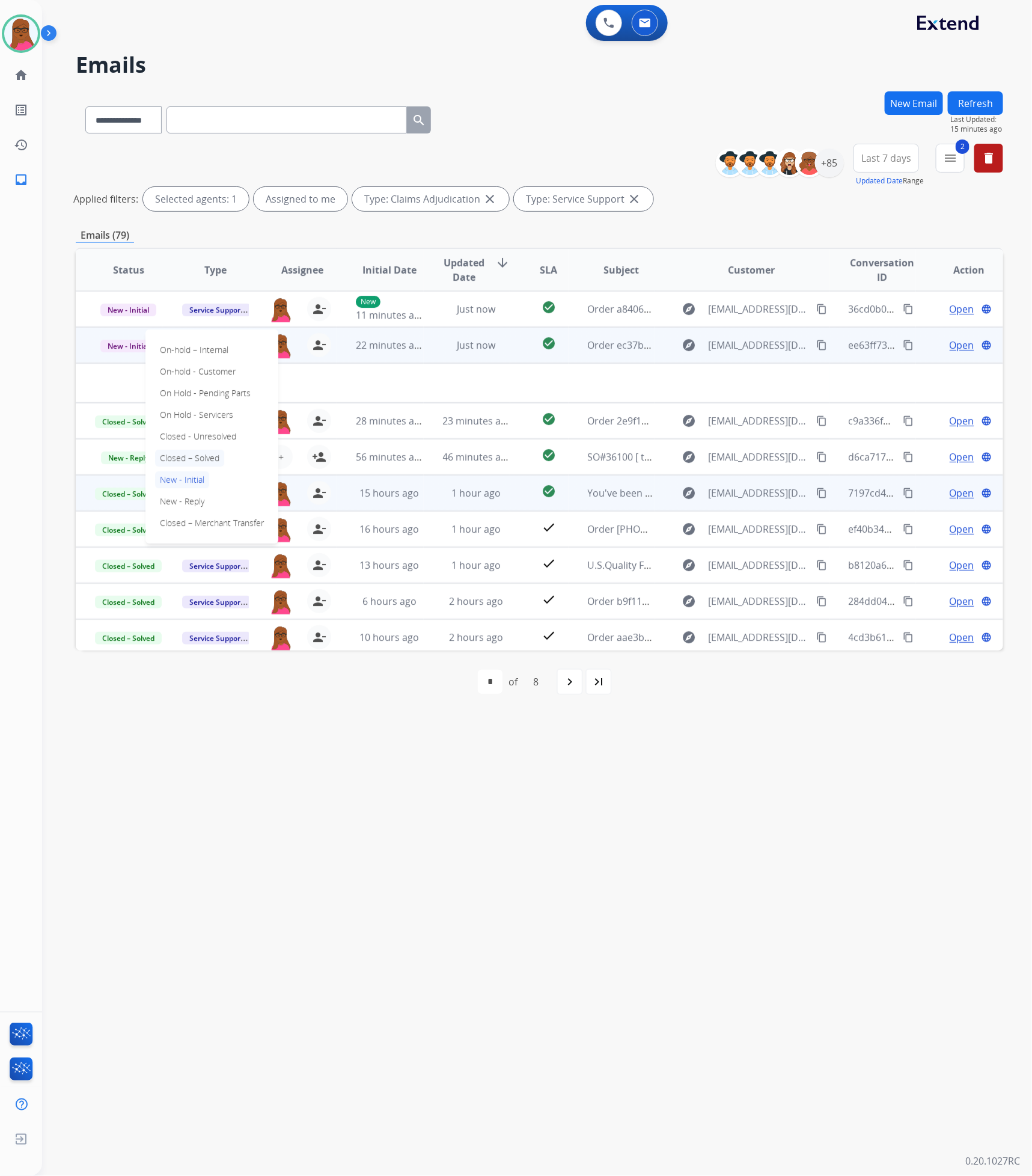
click at [212, 459] on p "Closed – Solved" at bounding box center [189, 458] width 69 height 17
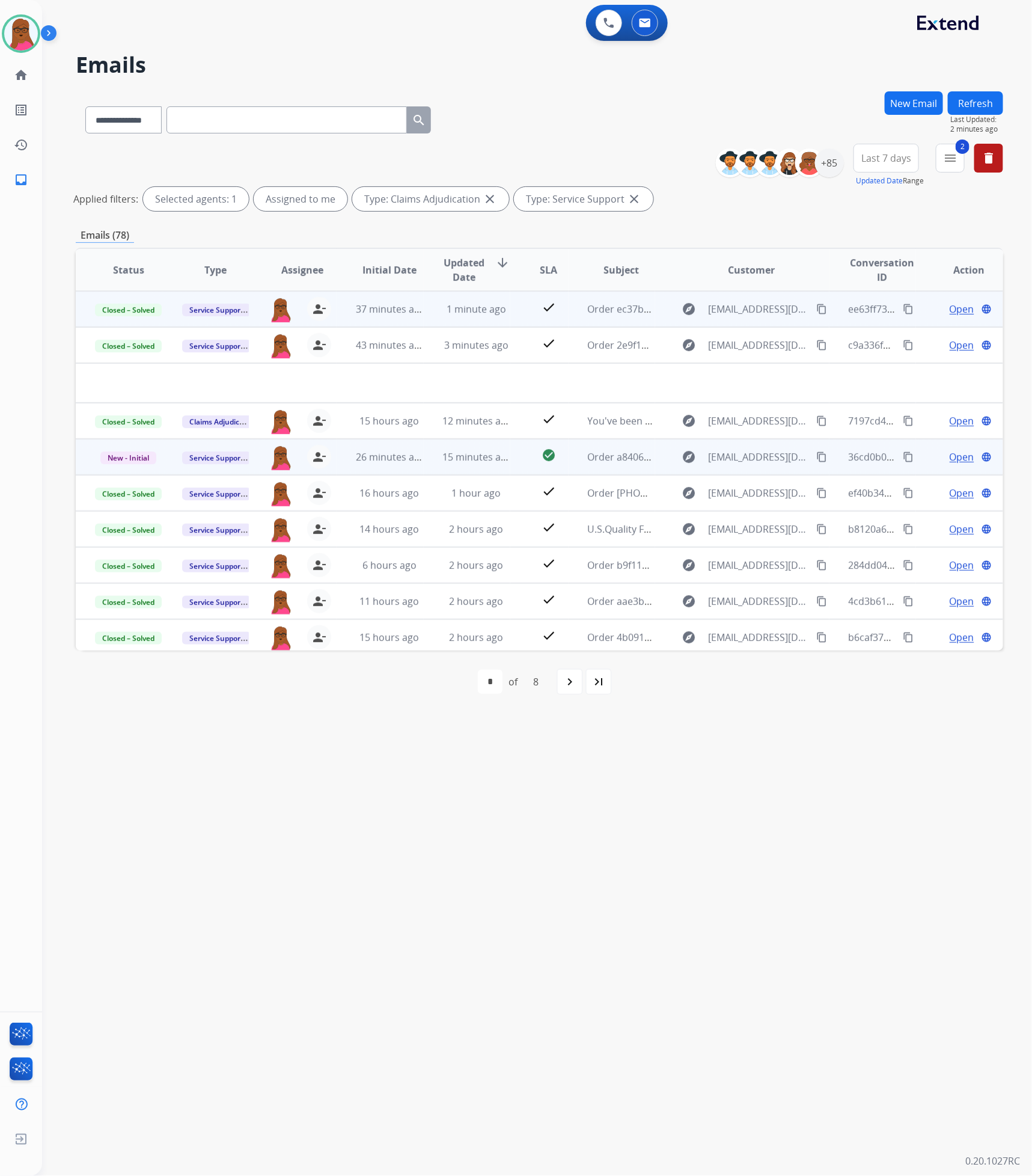
click at [960, 452] on span "Open" at bounding box center [962, 457] width 25 height 14
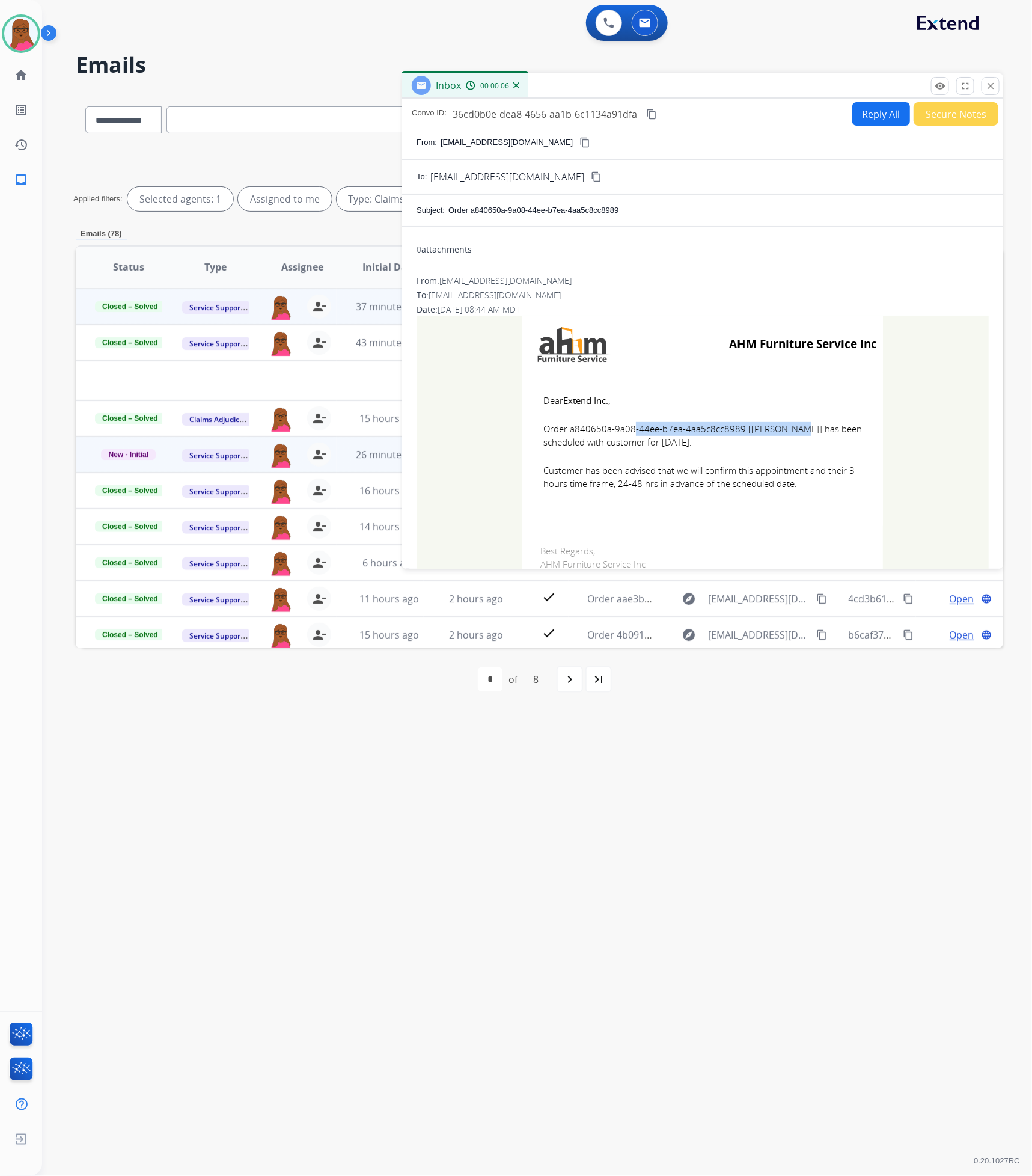
drag, startPoint x: 738, startPoint y: 433, endPoint x: 567, endPoint y: 429, distance: 171.0
click at [567, 429] on span "Order a840650a-9a08-44ee-b7ea-4aa5c8cc8989 [[PERSON_NAME]] has been scheduled w…" at bounding box center [702, 436] width 318 height 27
copy span "a840650a-9a08-44ee-b7ea-4aa5c8cc8989"
drag, startPoint x: 535, startPoint y: 398, endPoint x: 797, endPoint y: 482, distance: 275.1
click at [797, 482] on td "Dear Extend Inc., Order a840650a-9a08-44ee-b7ea-4aa5c8cc8989 [[PERSON_NAME]] ha…" at bounding box center [703, 449] width 361 height 153
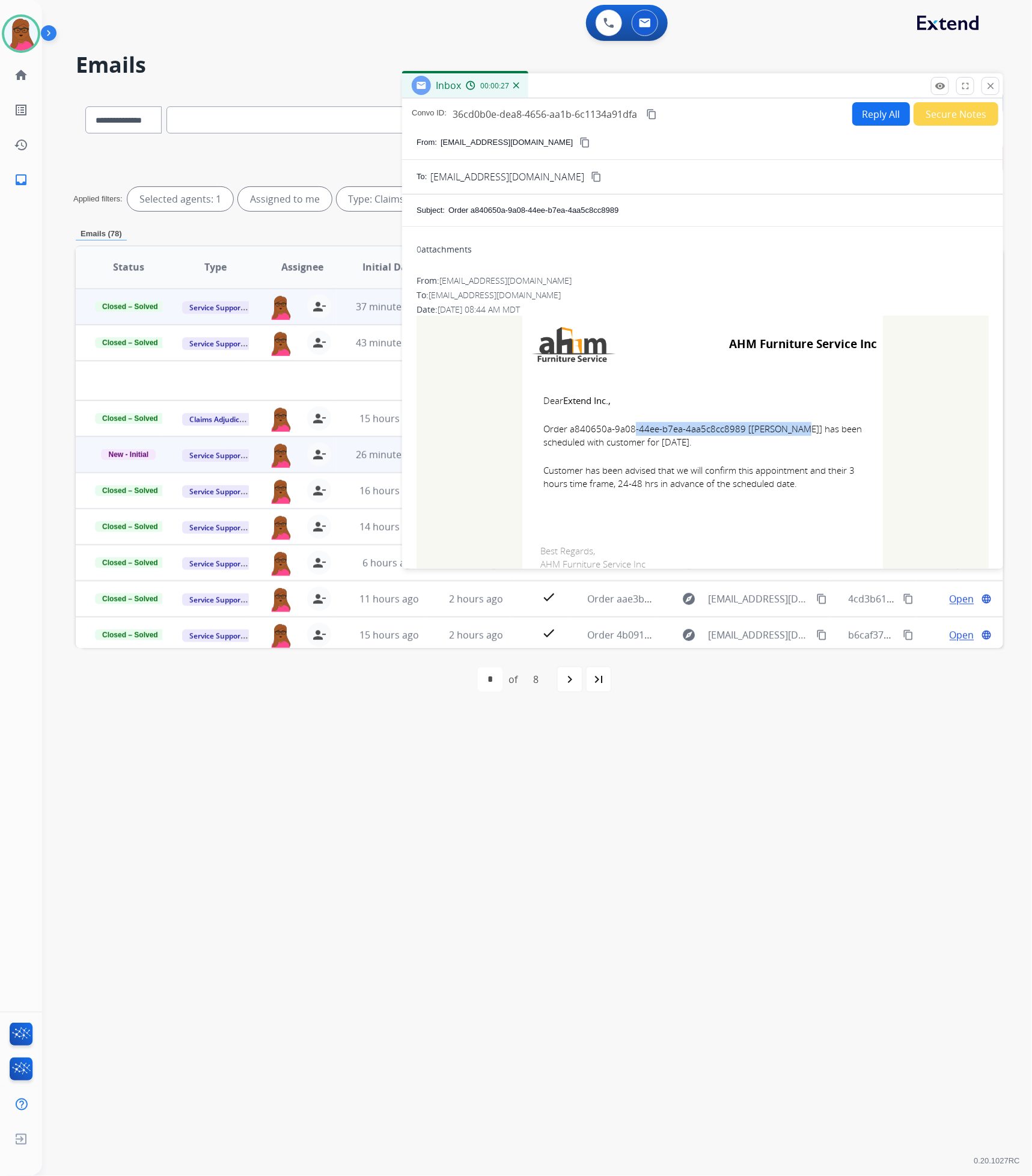
copy td "Dear Extend Inc., Order a840650a-9a08-44ee-b7ea-4aa5c8cc8989 [[PERSON_NAME]] ha…"
click at [992, 89] on mat-icon "close" at bounding box center [990, 86] width 11 height 11
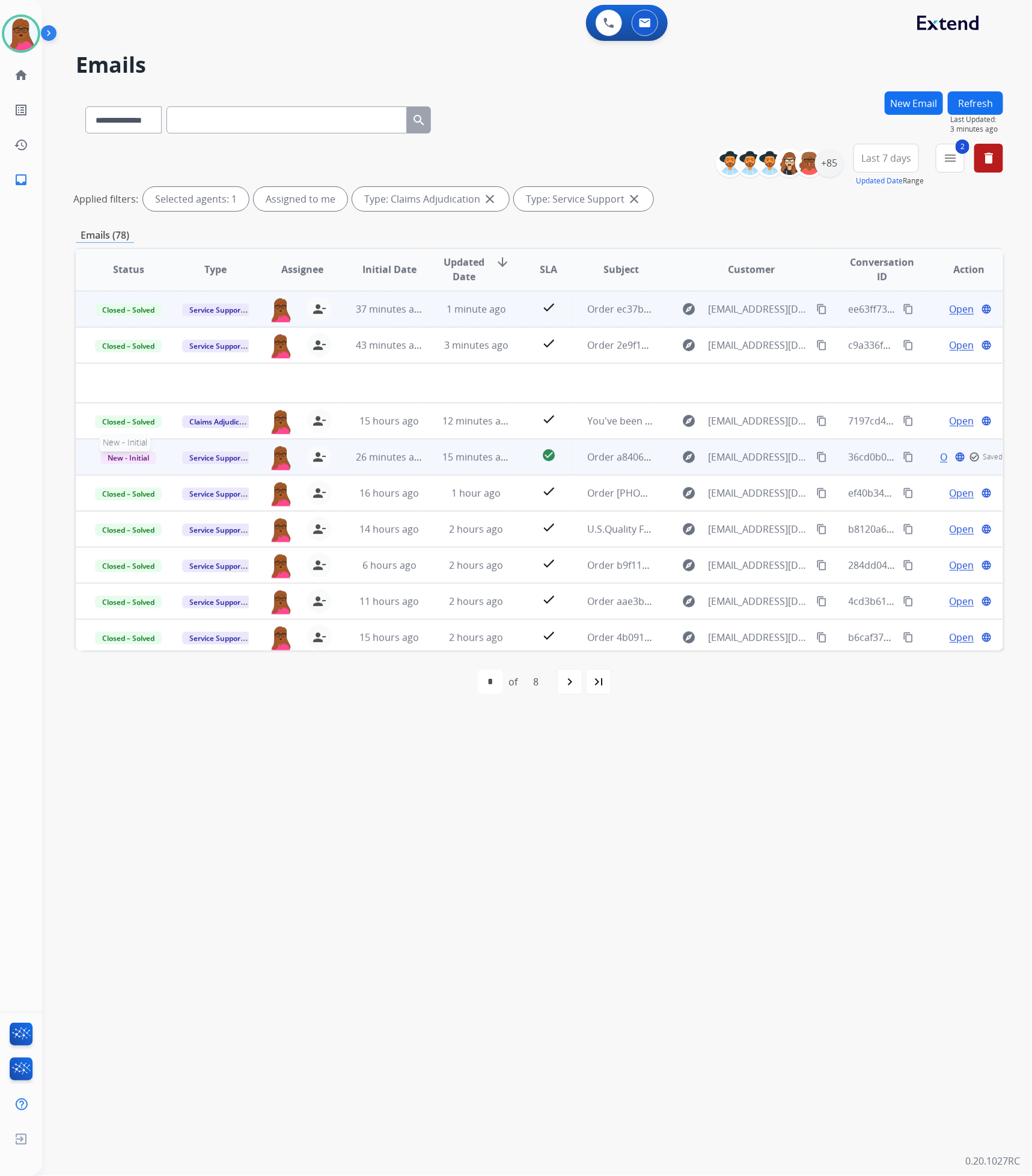
click at [148, 457] on span "New - Initial" at bounding box center [128, 458] width 56 height 12
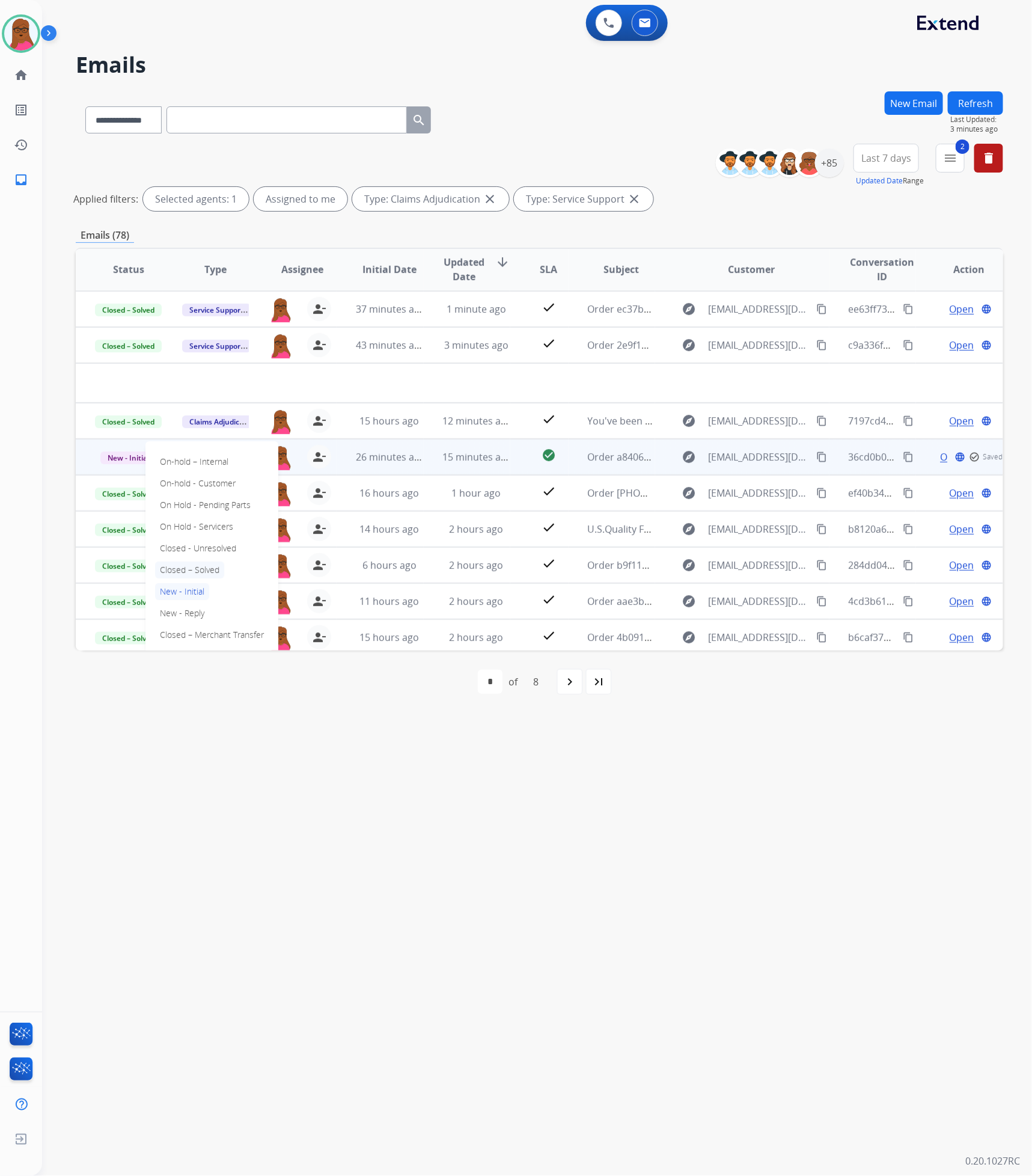
click at [209, 566] on p "Closed – Solved" at bounding box center [189, 570] width 69 height 17
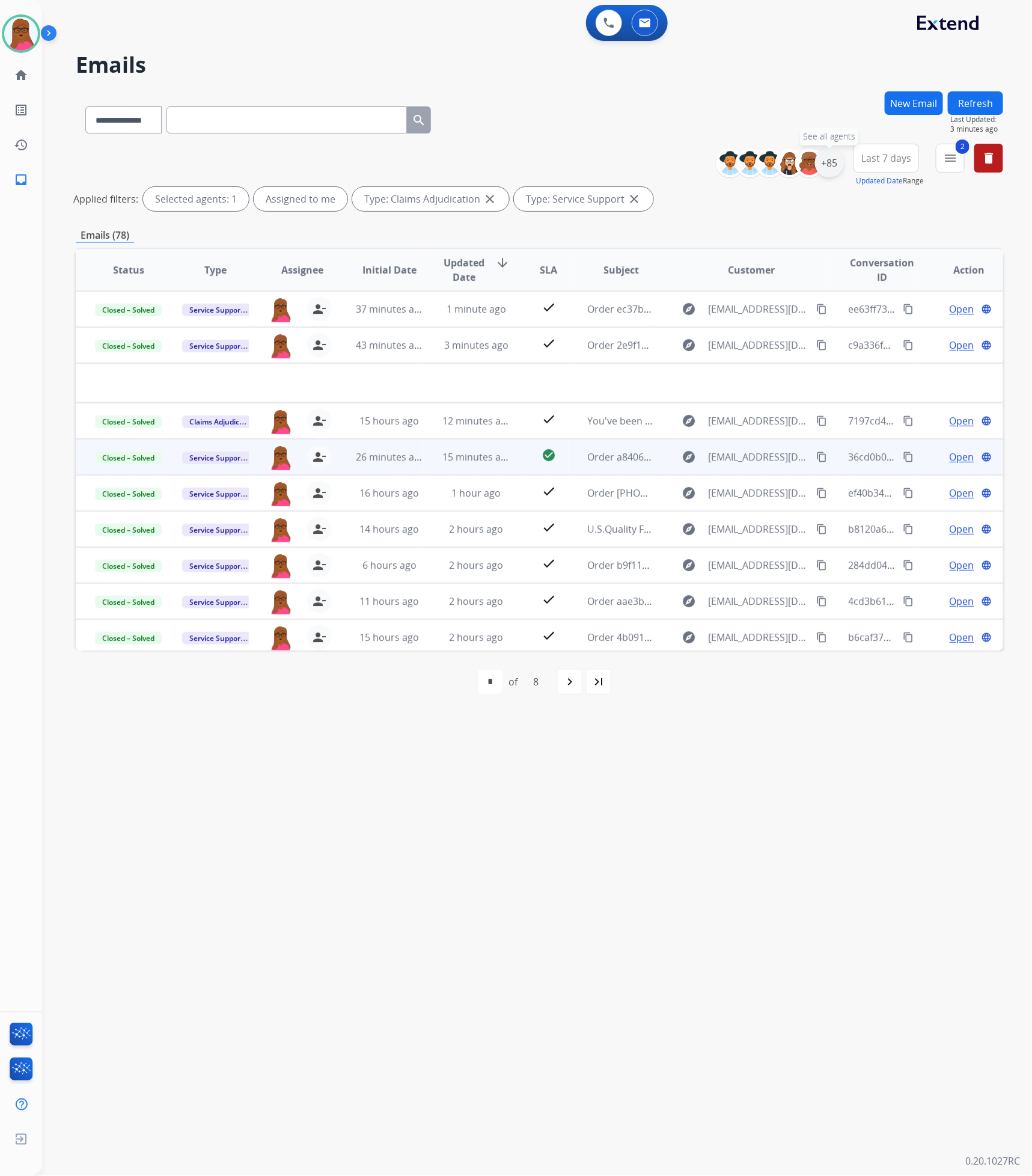
click at [828, 161] on div "+85" at bounding box center [829, 163] width 28 height 28
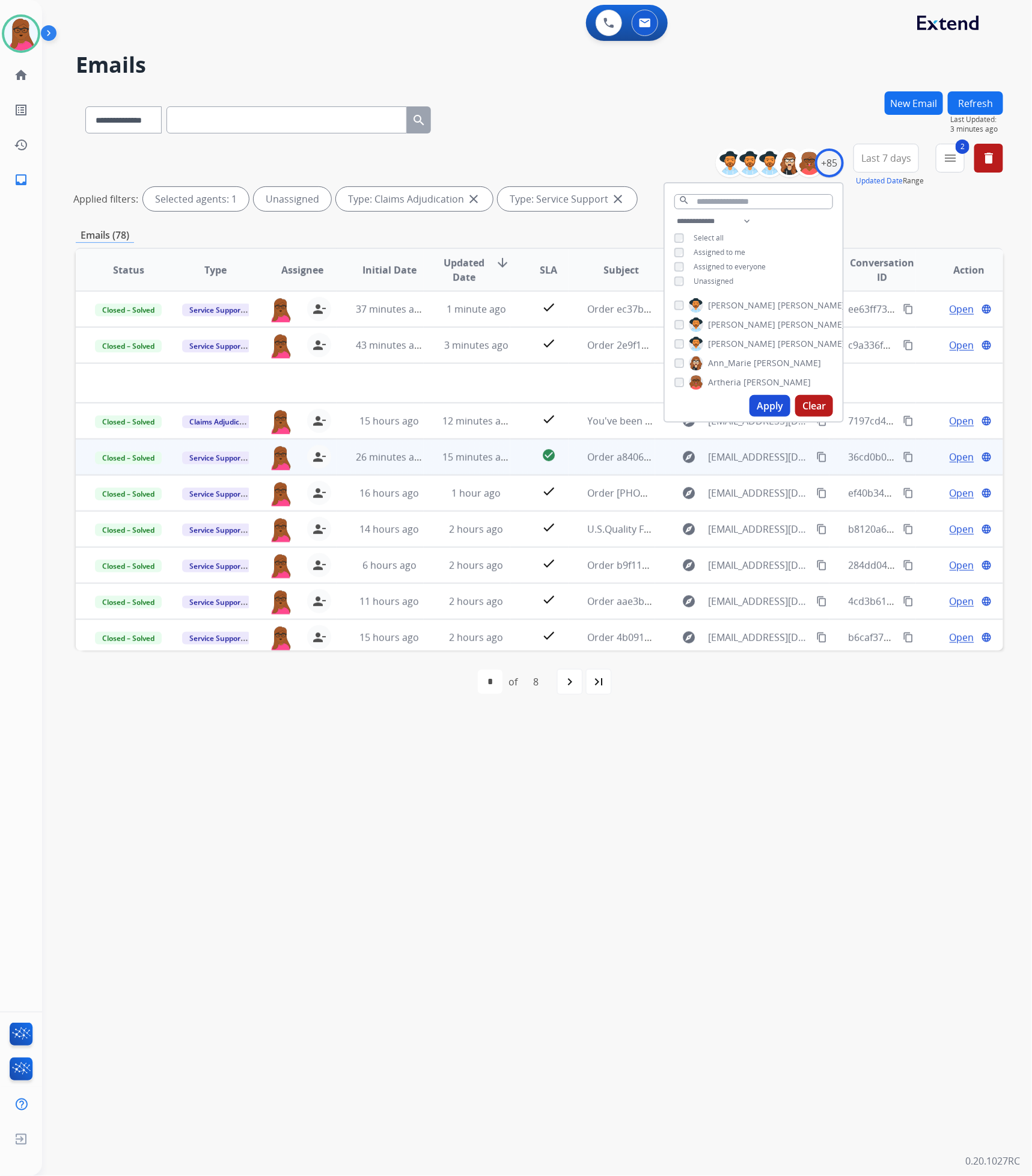
click at [762, 403] on button "Apply" at bounding box center [770, 405] width 41 height 21
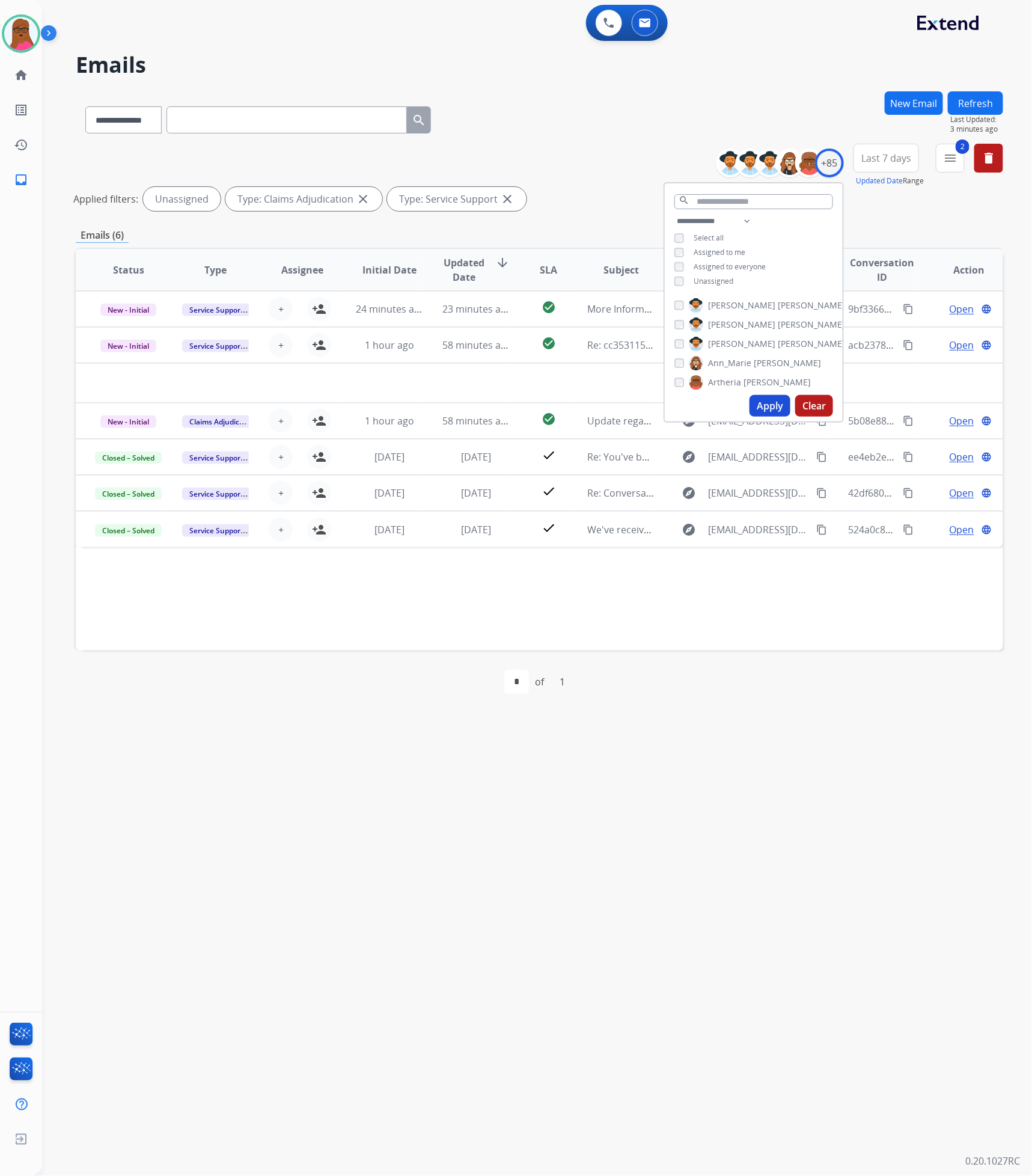
click at [782, 754] on div "**********" at bounding box center [522, 610] width 961 height 1132
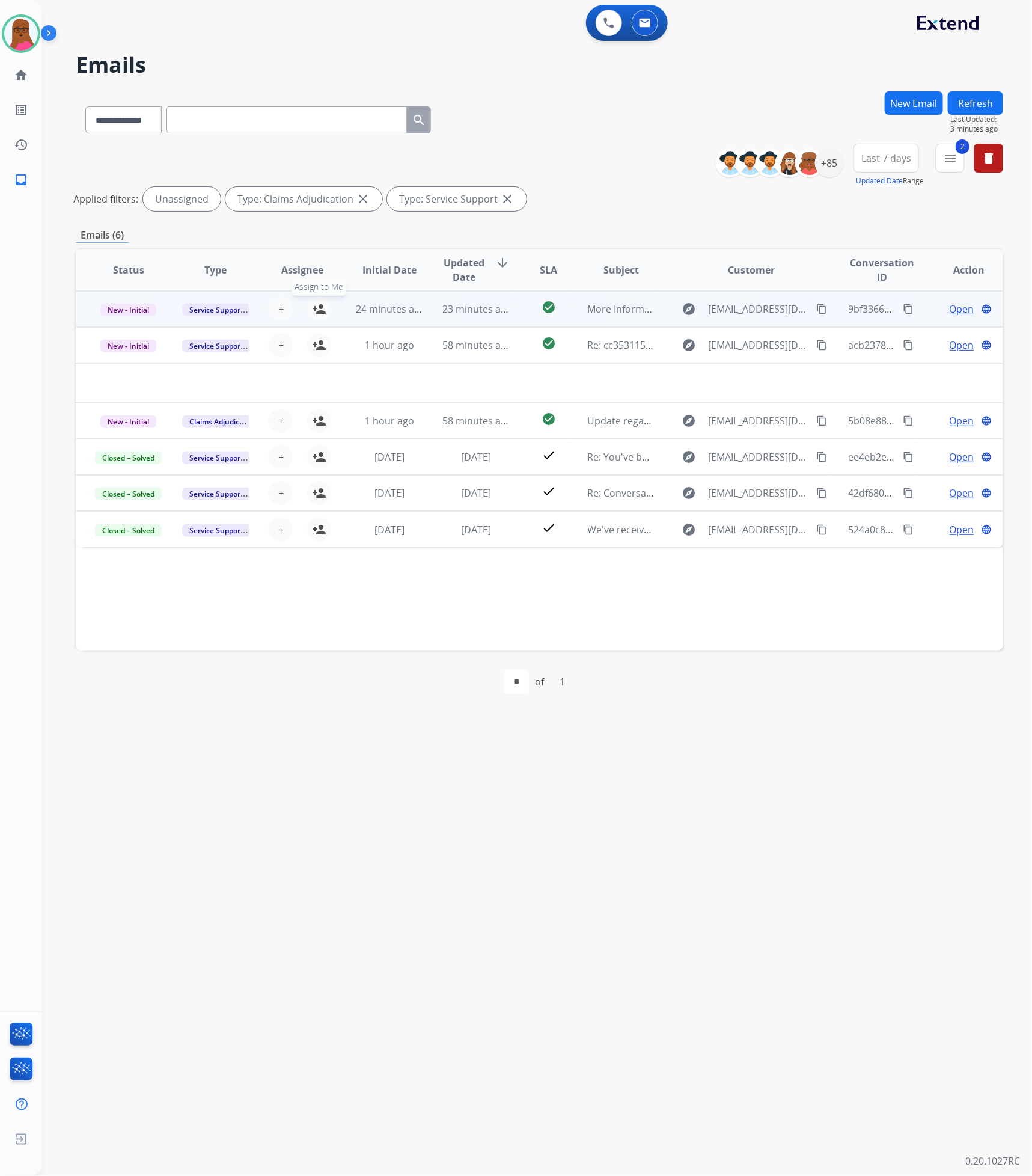
click at [316, 314] on mat-icon "person_add" at bounding box center [319, 308] width 14 height 14
click at [949, 312] on span "Open" at bounding box center [962, 308] width 25 height 14
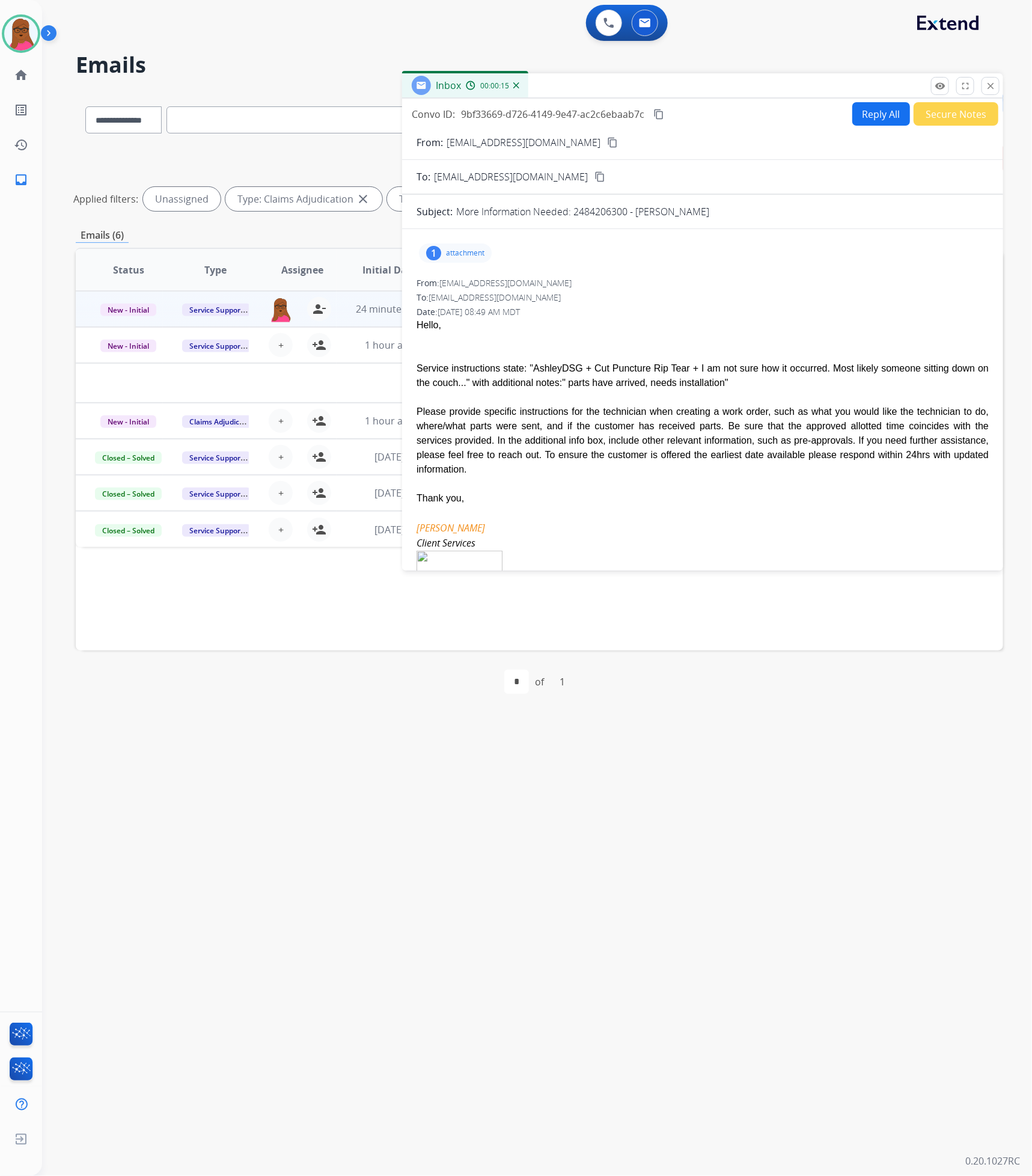
click at [612, 214] on p "More Information Needed: 2484206300 - [PERSON_NAME]" at bounding box center [582, 212] width 253 height 14
copy p "2484206300"
click at [468, 257] on p "attachment" at bounding box center [465, 252] width 38 height 10
click at [682, 289] on div "From: [EMAIL_ADDRESS][DOMAIN_NAME]" at bounding box center [703, 284] width 572 height 12
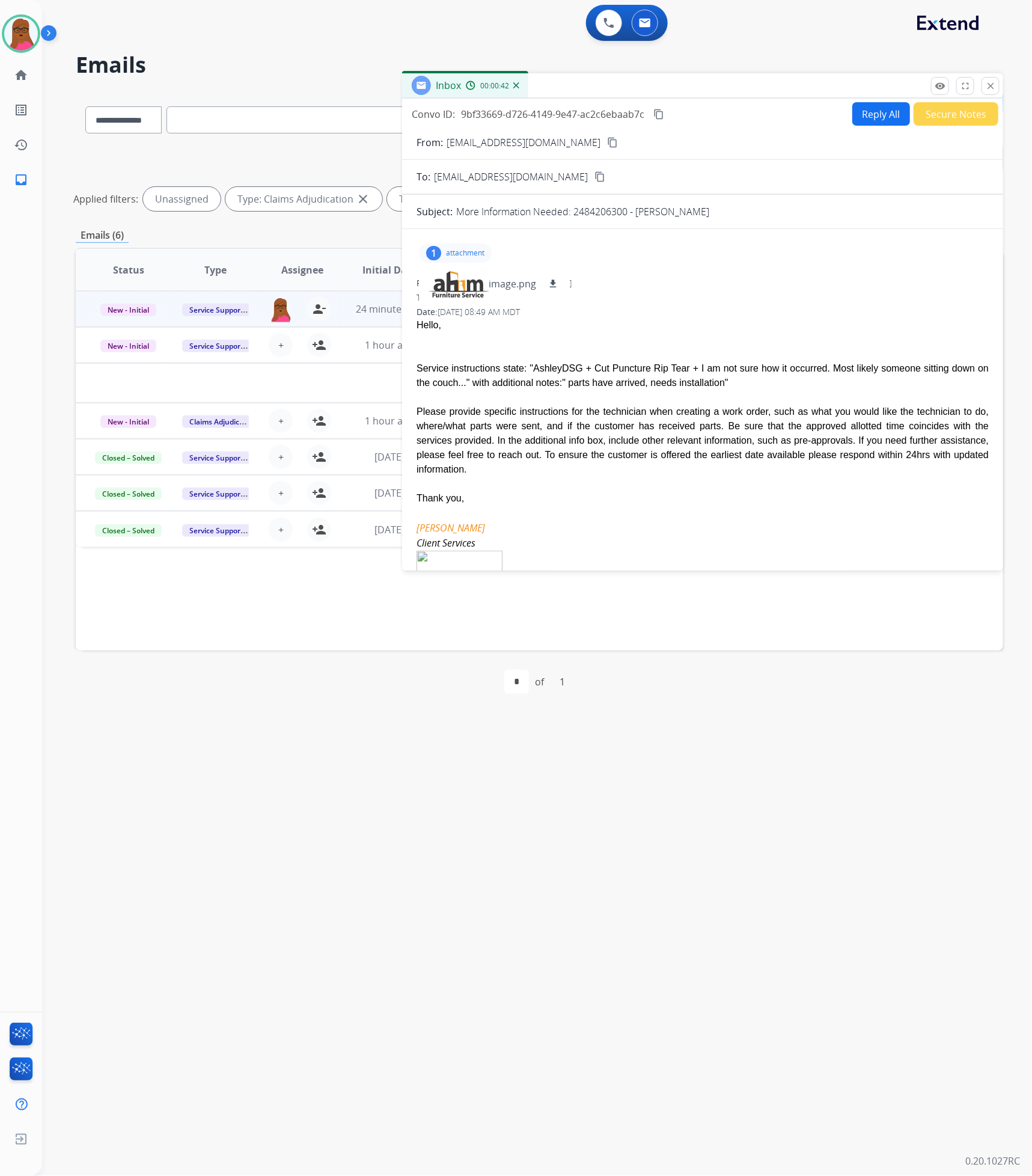
click at [866, 114] on button "Reply All" at bounding box center [881, 114] width 58 height 23
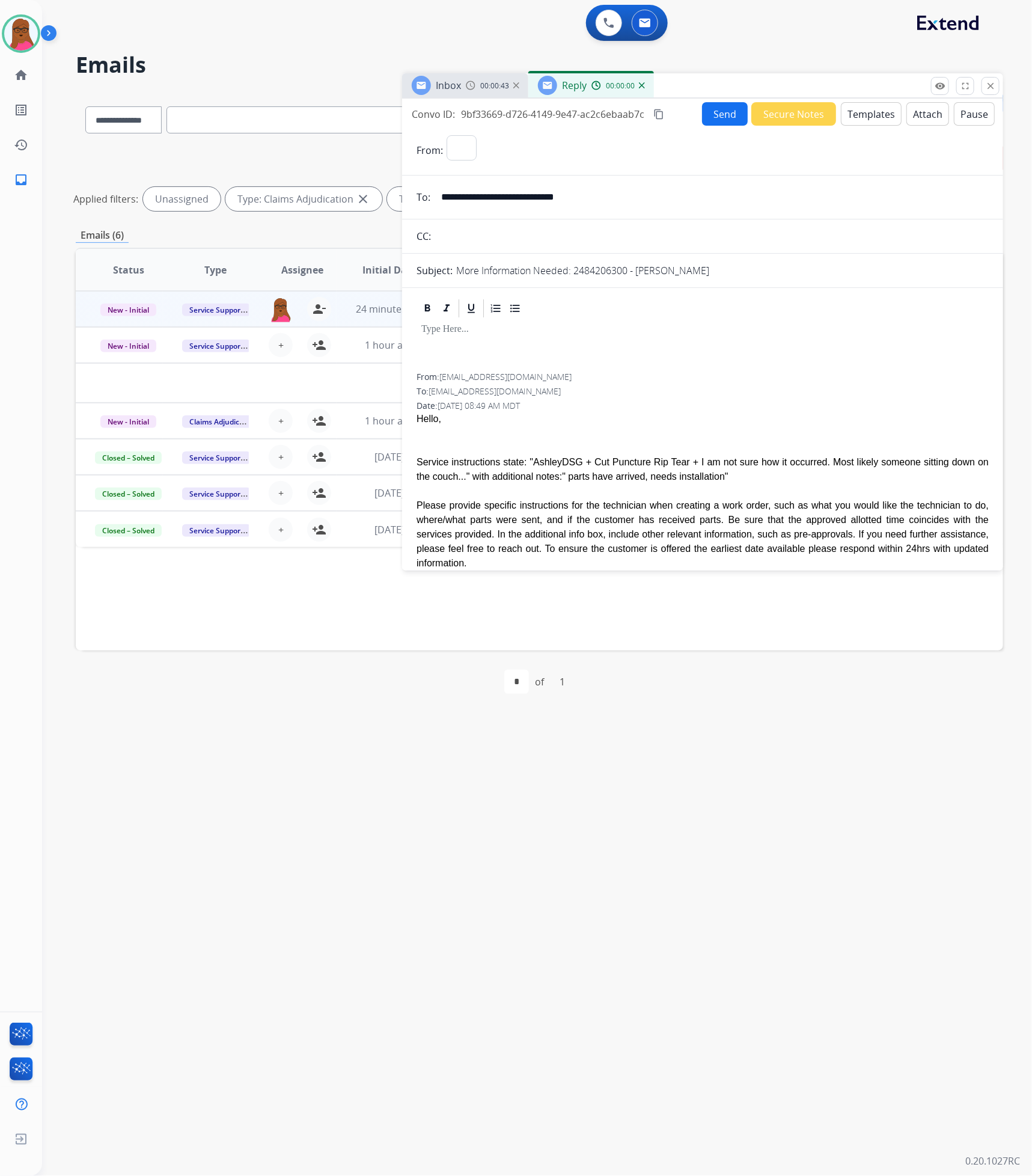
select select "**********"
click at [476, 335] on p at bounding box center [702, 329] width 563 height 11
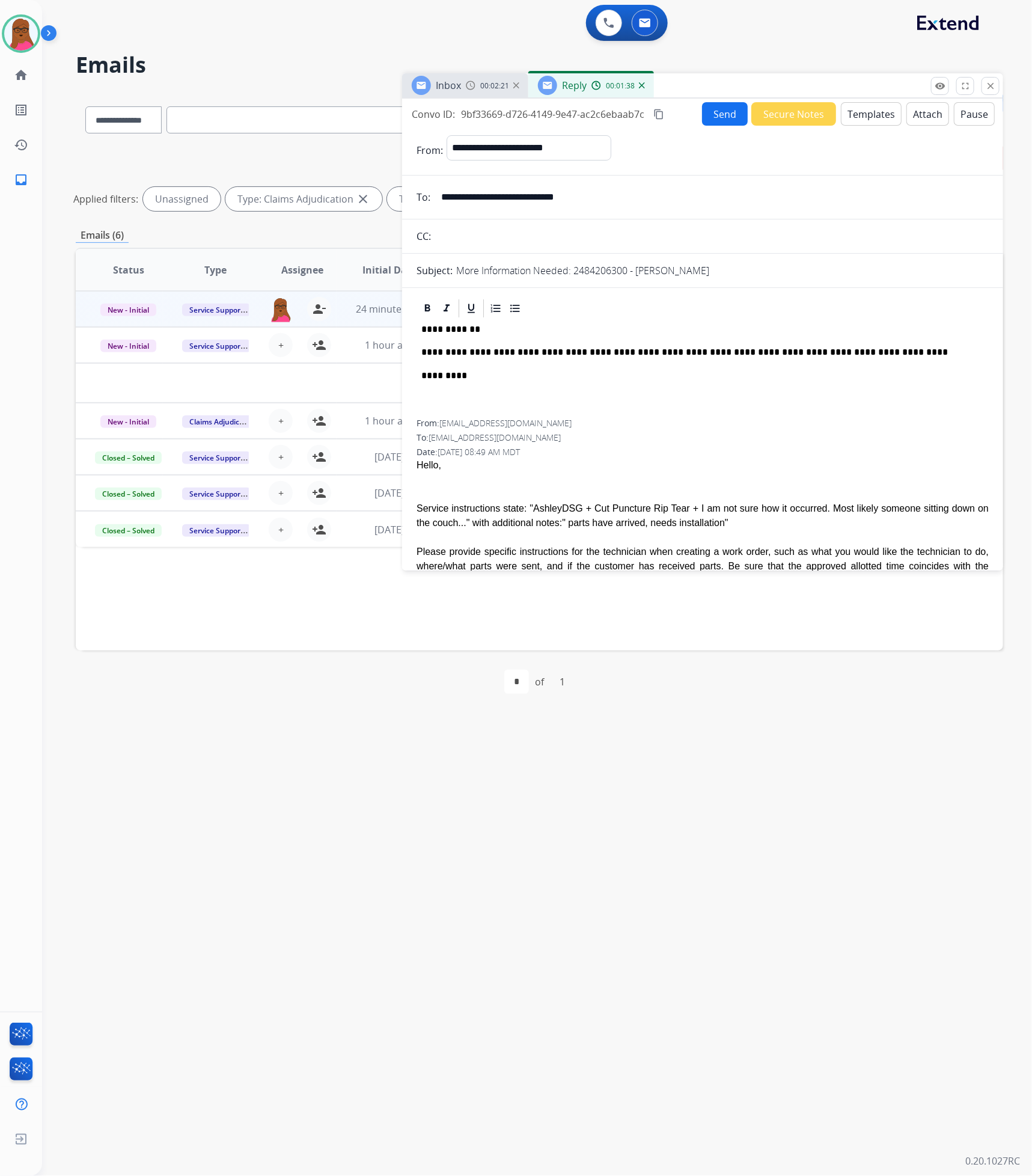
click at [643, 393] on div "**********" at bounding box center [703, 369] width 572 height 100
click at [720, 112] on button "Send" at bounding box center [724, 114] width 45 height 23
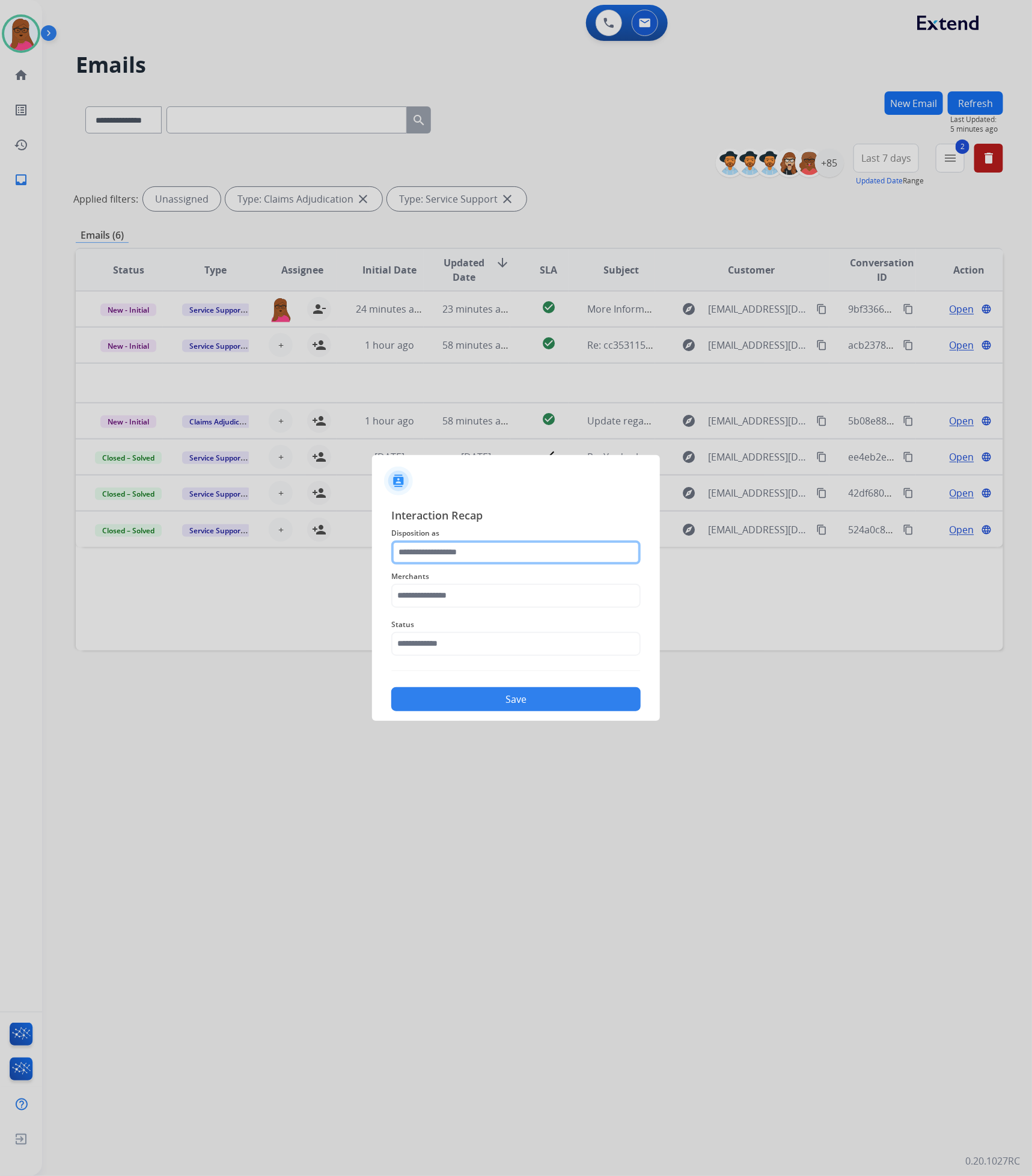
click at [598, 548] on input "text" at bounding box center [516, 552] width 250 height 24
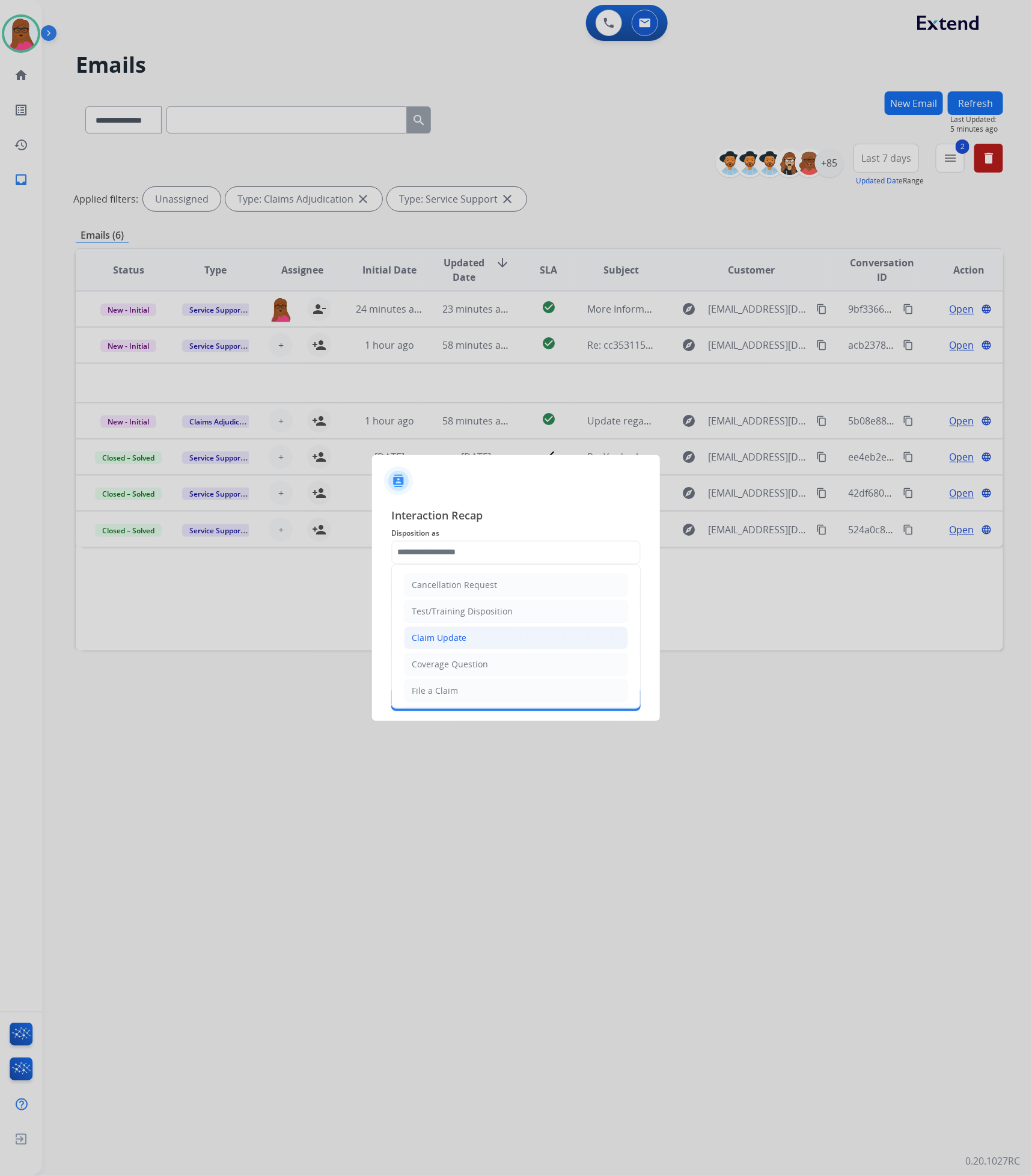
click at [540, 635] on li "Claim Update" at bounding box center [516, 638] width 224 height 23
type input "**********"
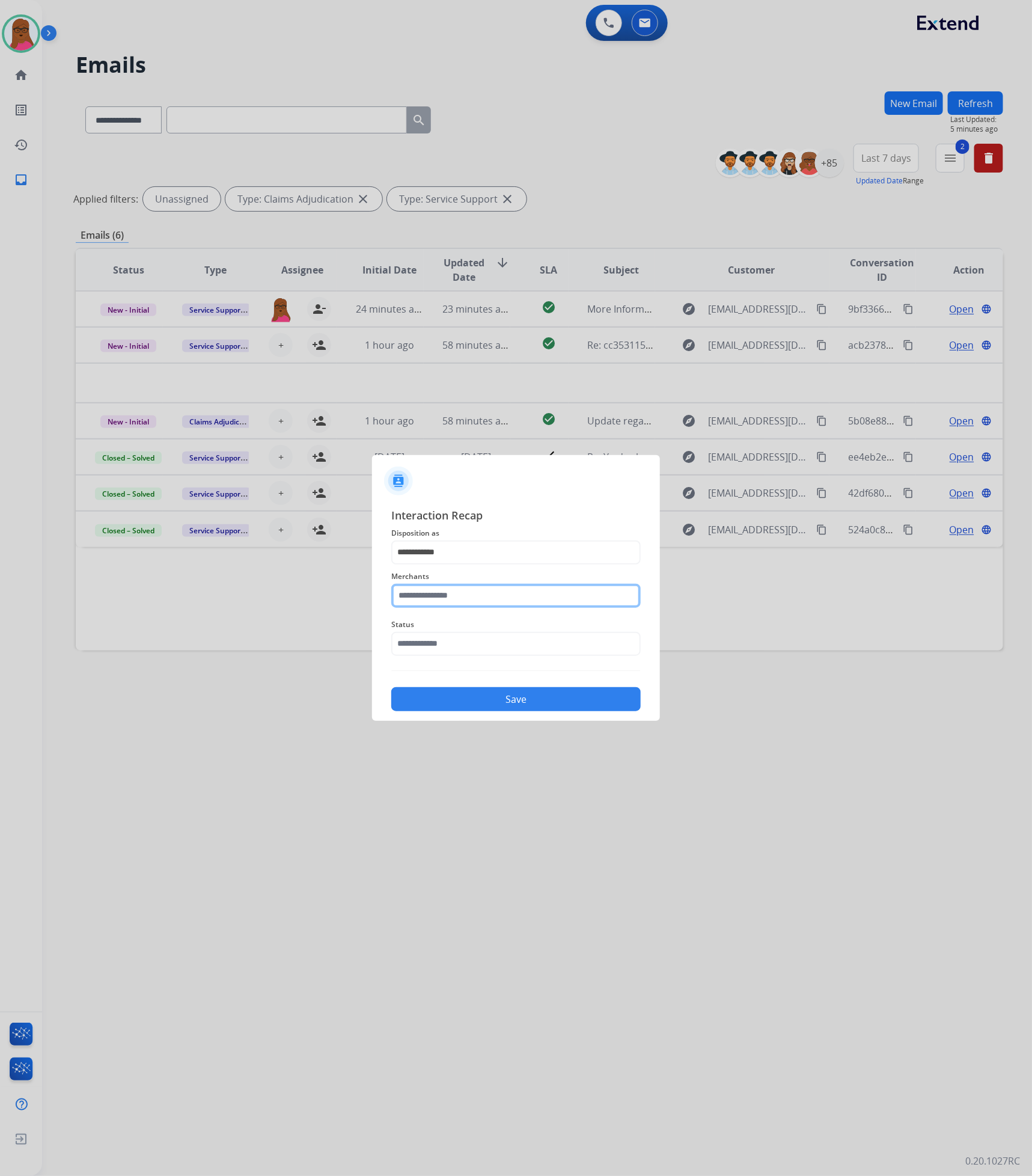
click at [540, 606] on input "text" at bounding box center [516, 596] width 250 height 24
click at [554, 663] on li "Ashley furniture" at bounding box center [519, 657] width 229 height 23
type input "**********"
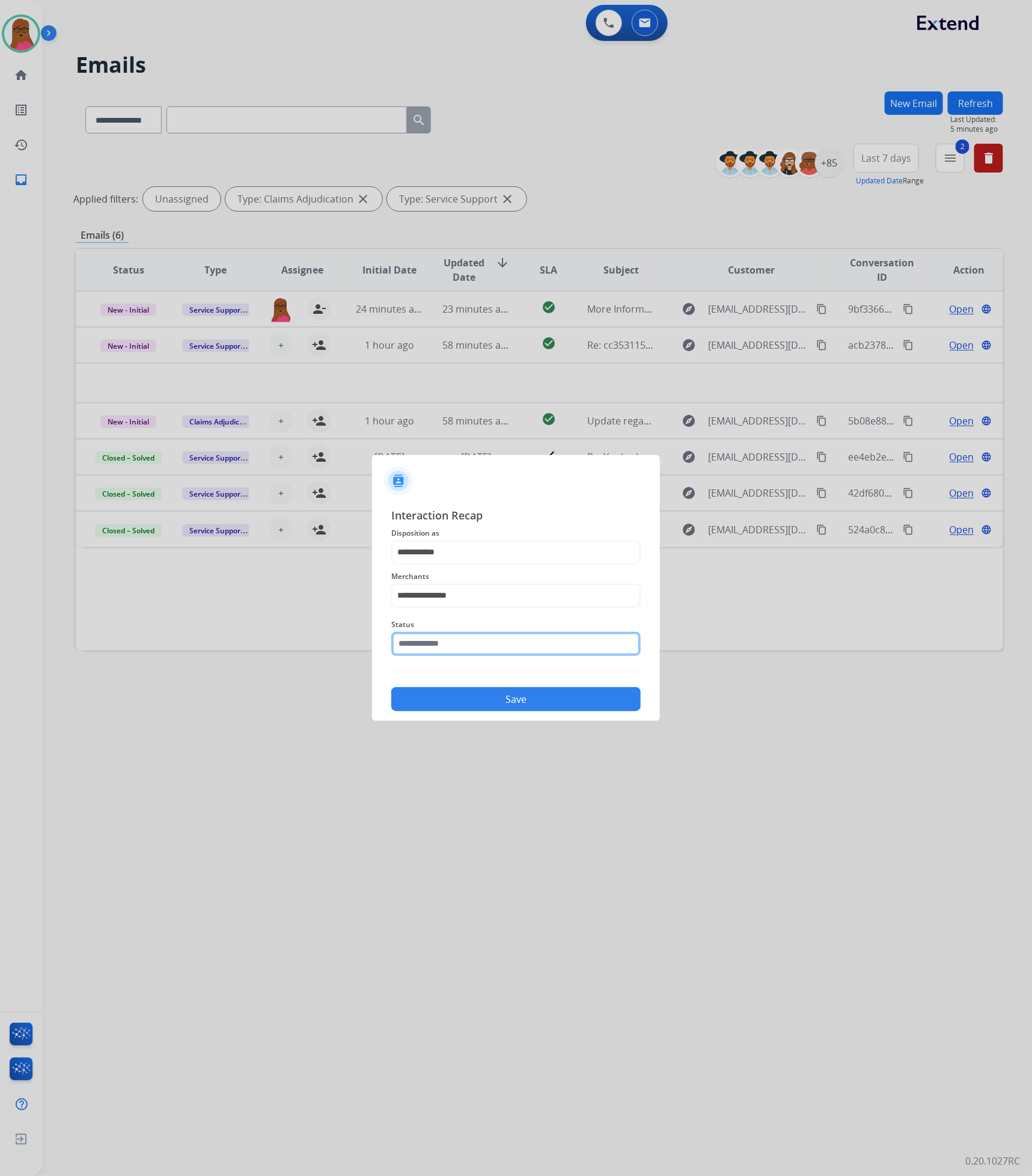
click at [557, 652] on input "text" at bounding box center [516, 644] width 250 height 24
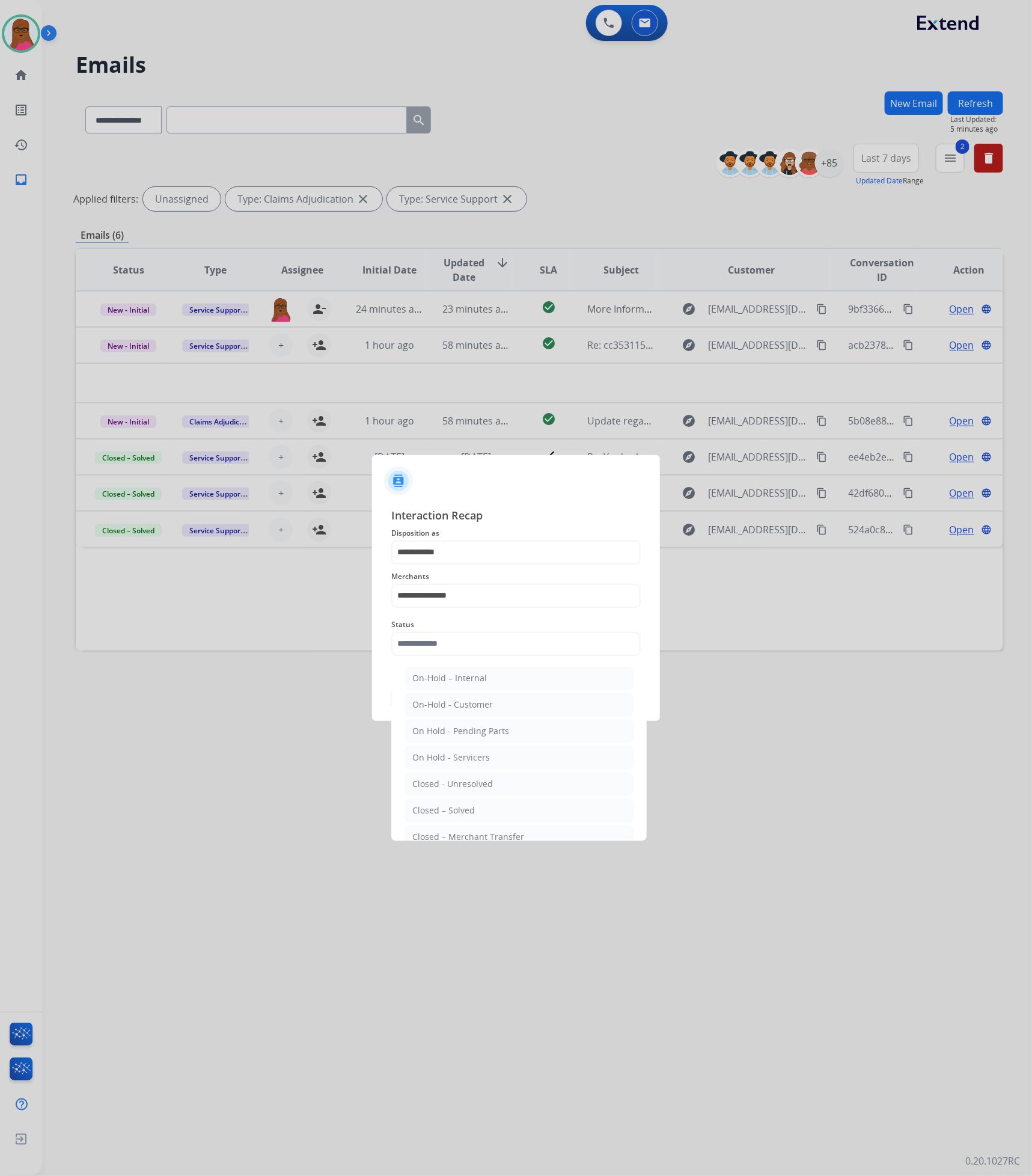
drag, startPoint x: 521, startPoint y: 806, endPoint x: 543, endPoint y: 758, distance: 52.8
click at [521, 808] on li "Closed – Solved" at bounding box center [519, 811] width 229 height 23
type input "**********"
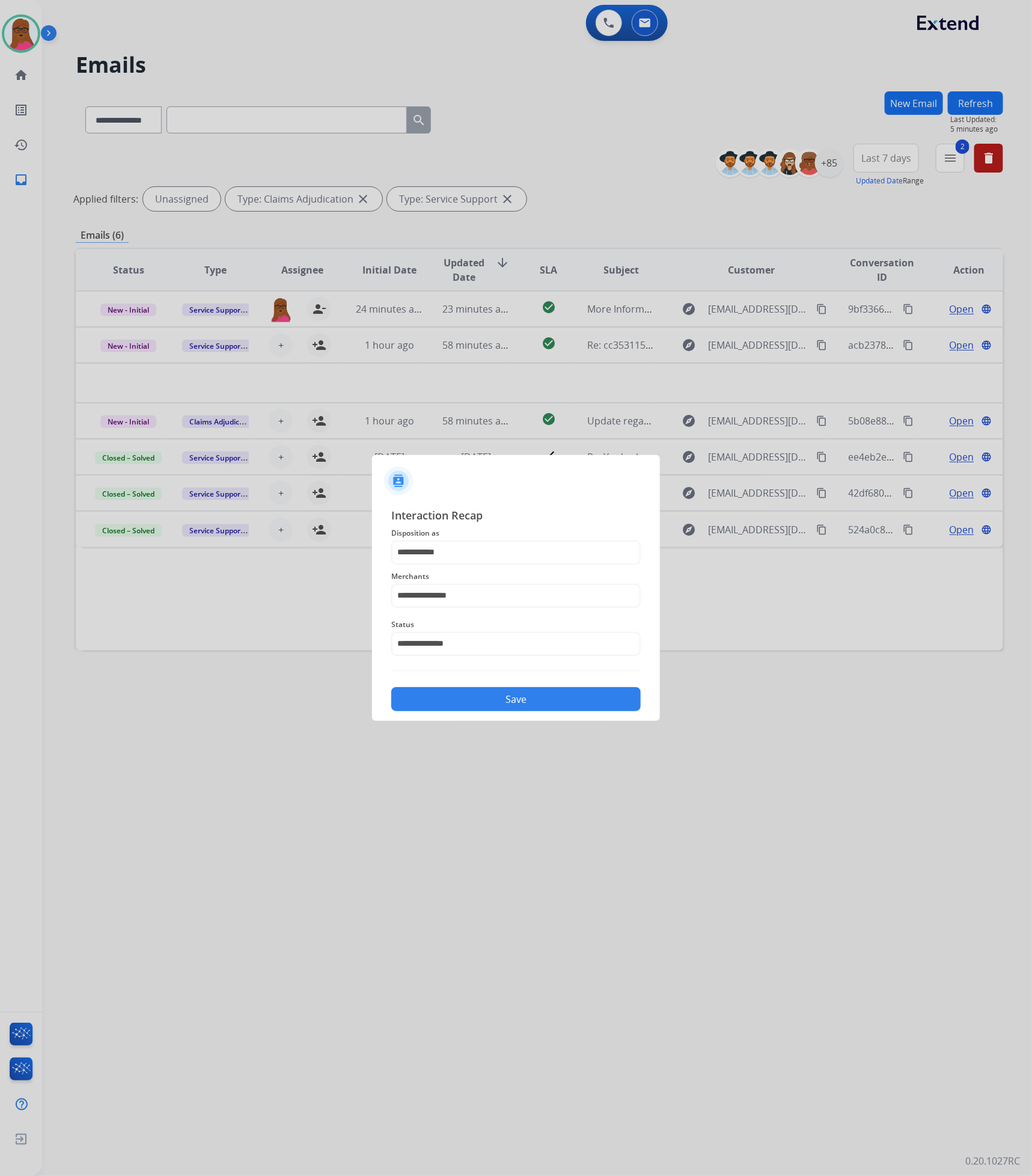
click at [547, 699] on button "Save" at bounding box center [516, 699] width 250 height 24
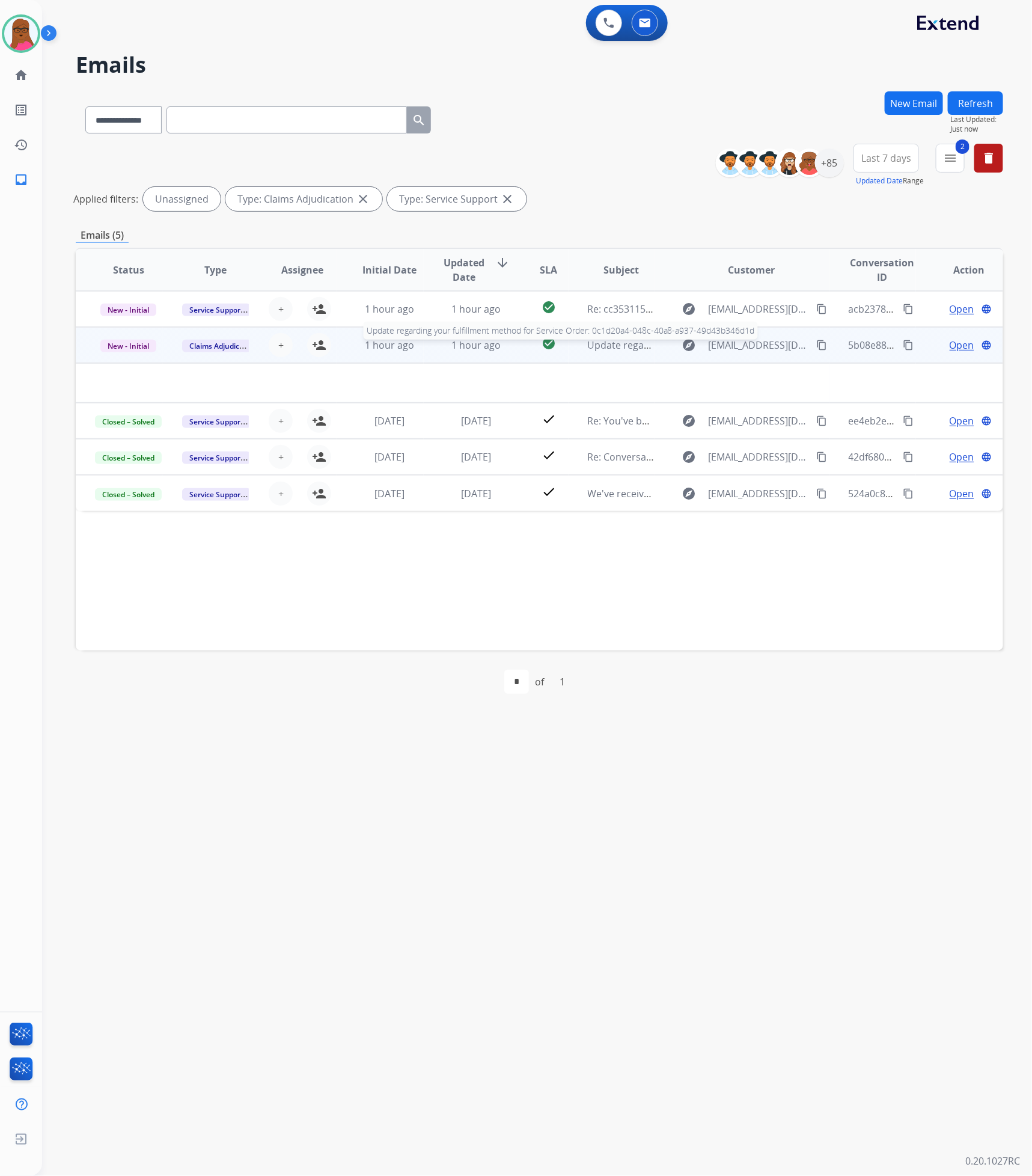
click at [589, 350] on span "Update regarding your fulfillment method for Service Order: 0c1d20a4-048c-40a8-…" at bounding box center [819, 345] width 462 height 13
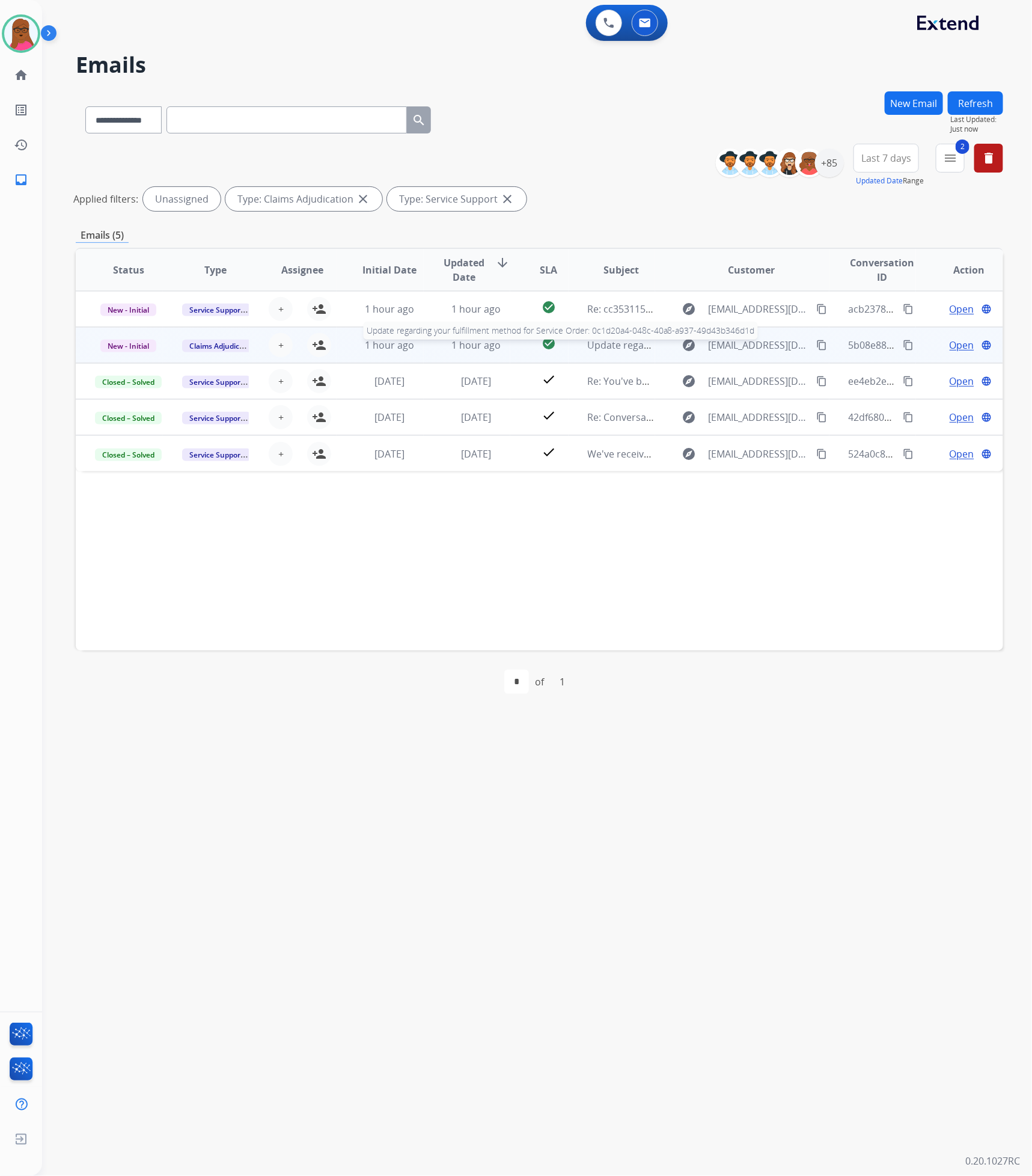
click at [610, 347] on span "Update regarding your fulfillment method for Service Order: 0c1d20a4-048c-40a8-…" at bounding box center [819, 345] width 462 height 13
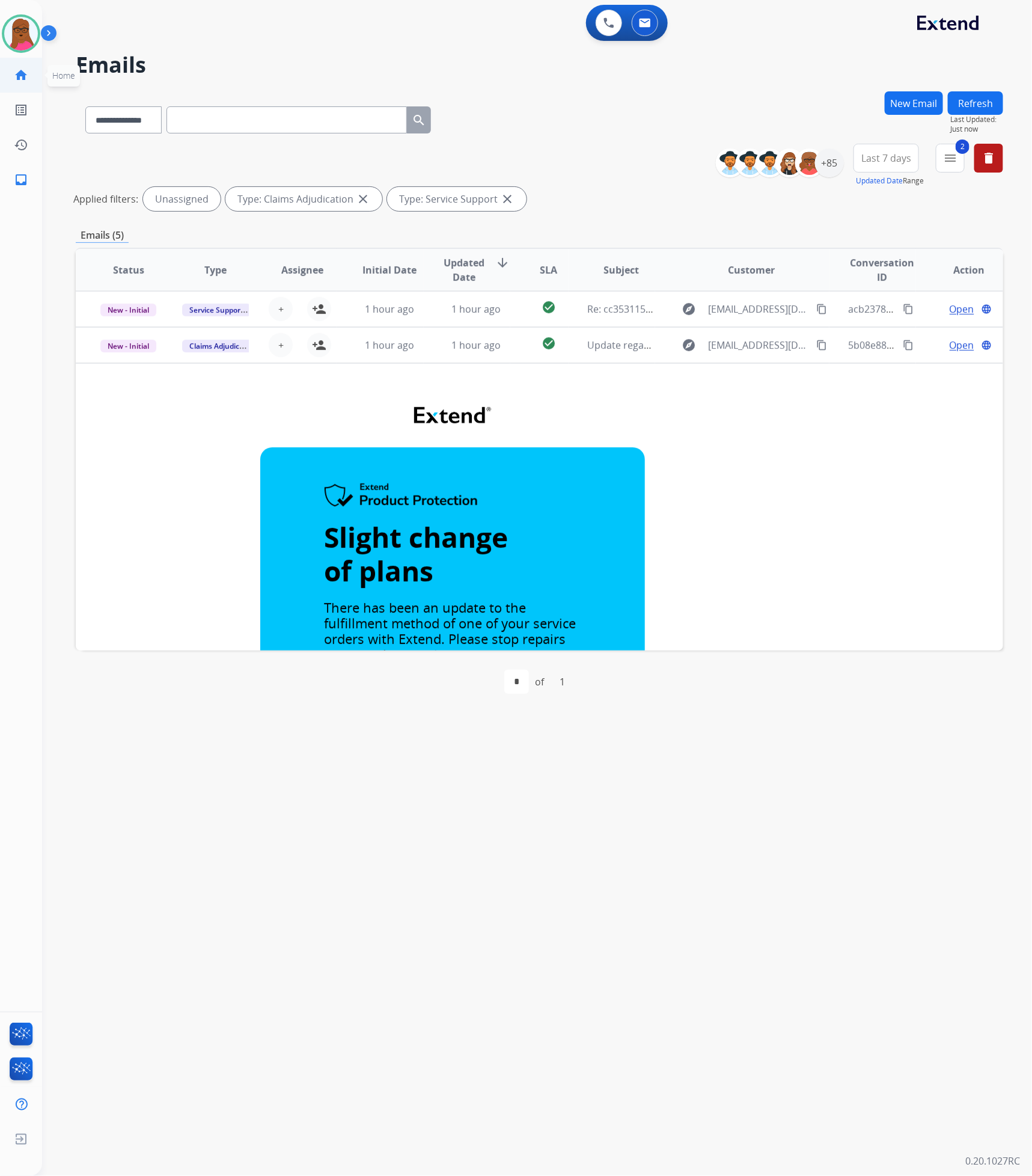
click at [18, 82] on mat-icon "home" at bounding box center [21, 75] width 14 height 14
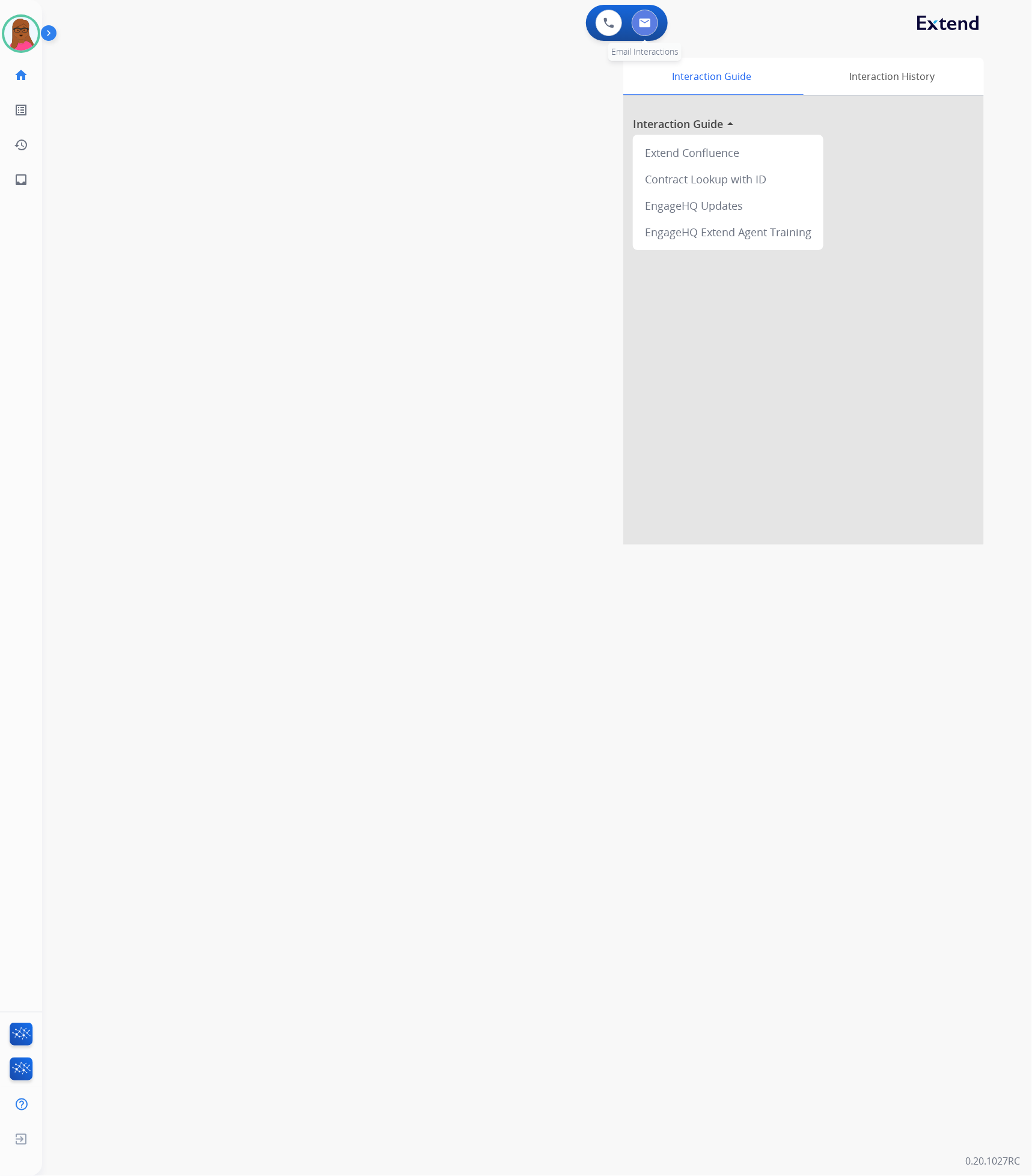
click at [651, 20] on img at bounding box center [645, 22] width 12 height 10
select select "**********"
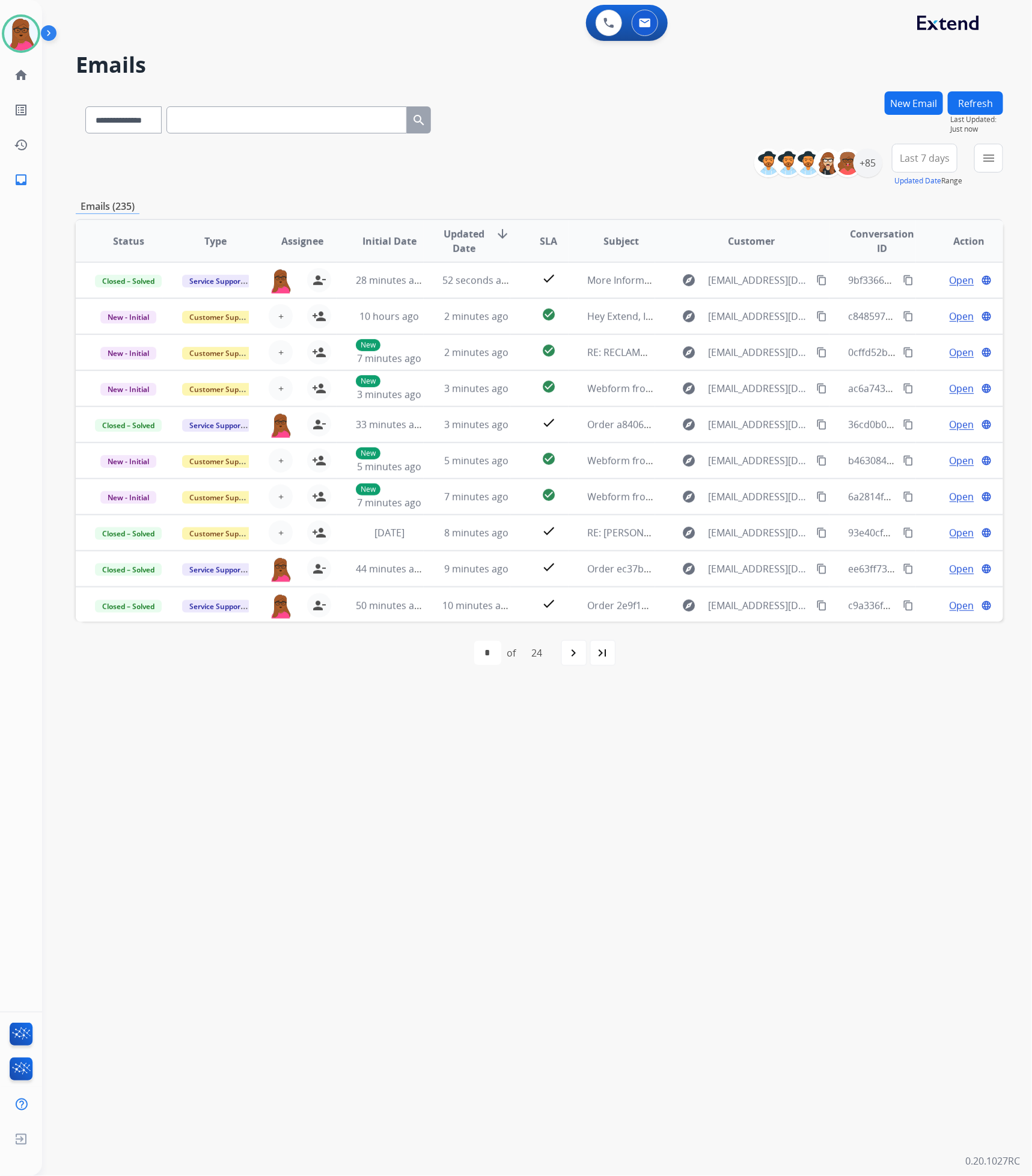
click at [968, 108] on button "Refresh" at bounding box center [975, 103] width 55 height 23
click at [188, 117] on input "text" at bounding box center [286, 120] width 240 height 27
paste input "**********"
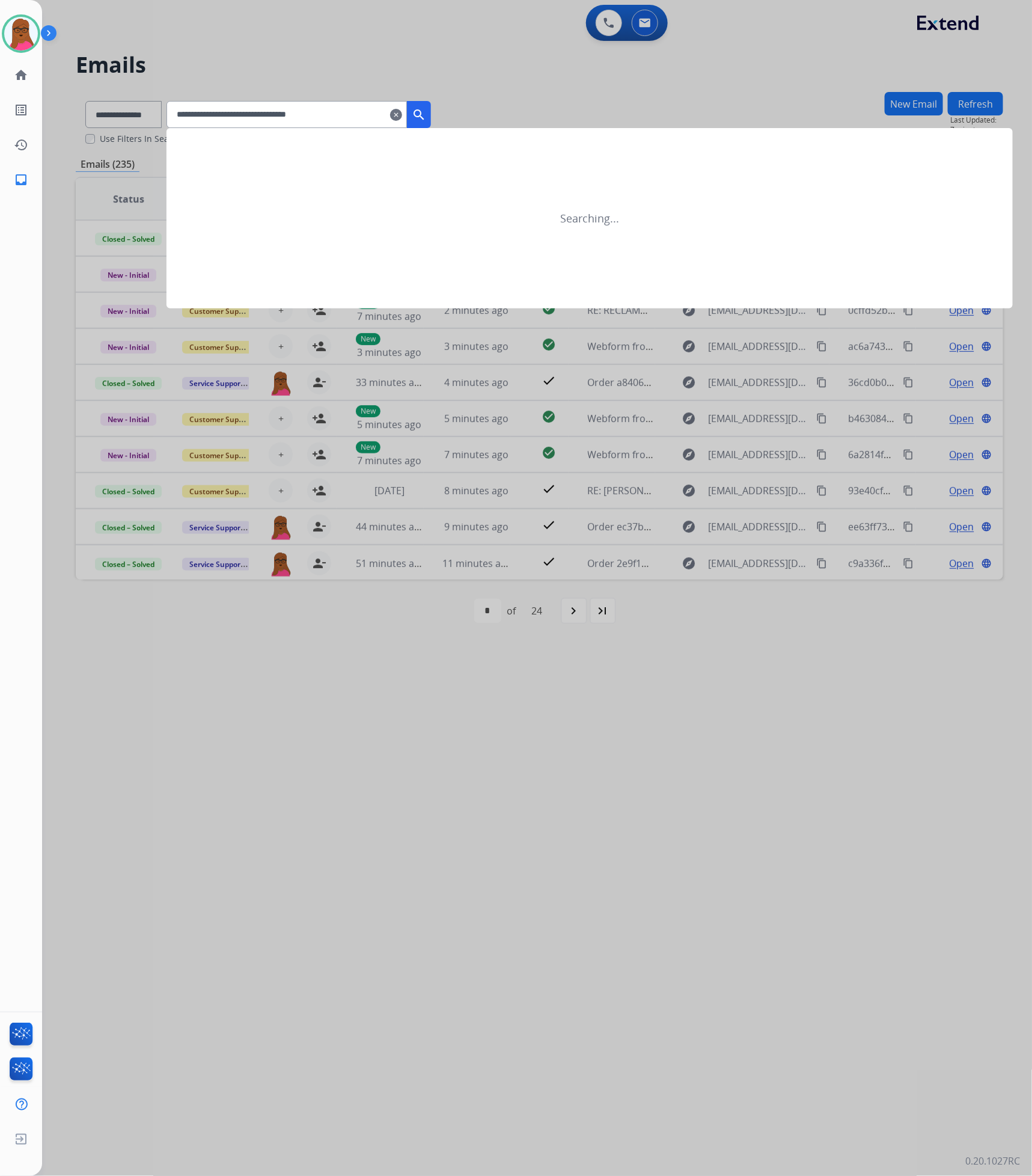
type input "**********"
click at [426, 116] on mat-icon "search" at bounding box center [419, 115] width 14 height 14
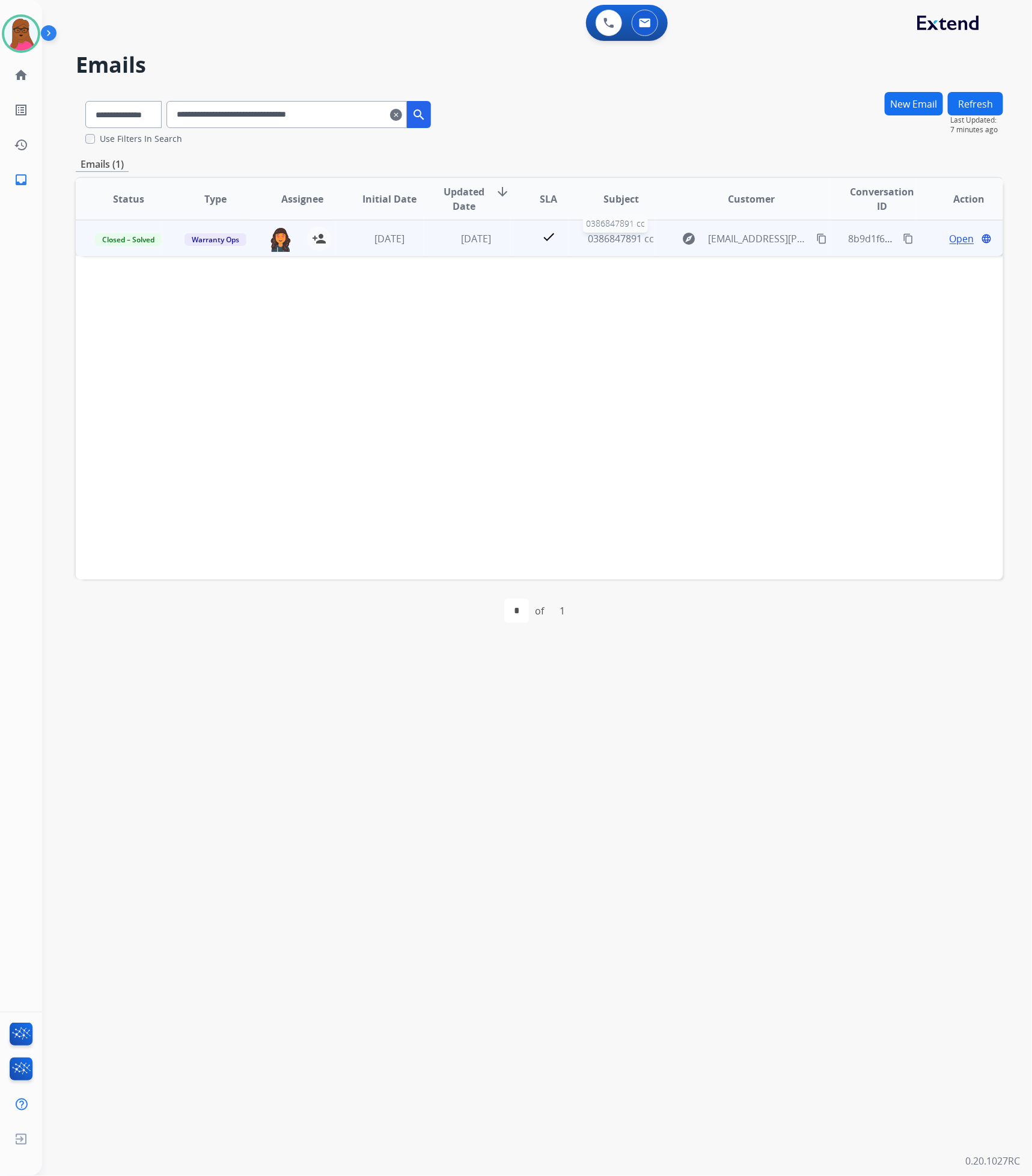
click at [608, 244] on span "0386847891 cc" at bounding box center [621, 238] width 66 height 13
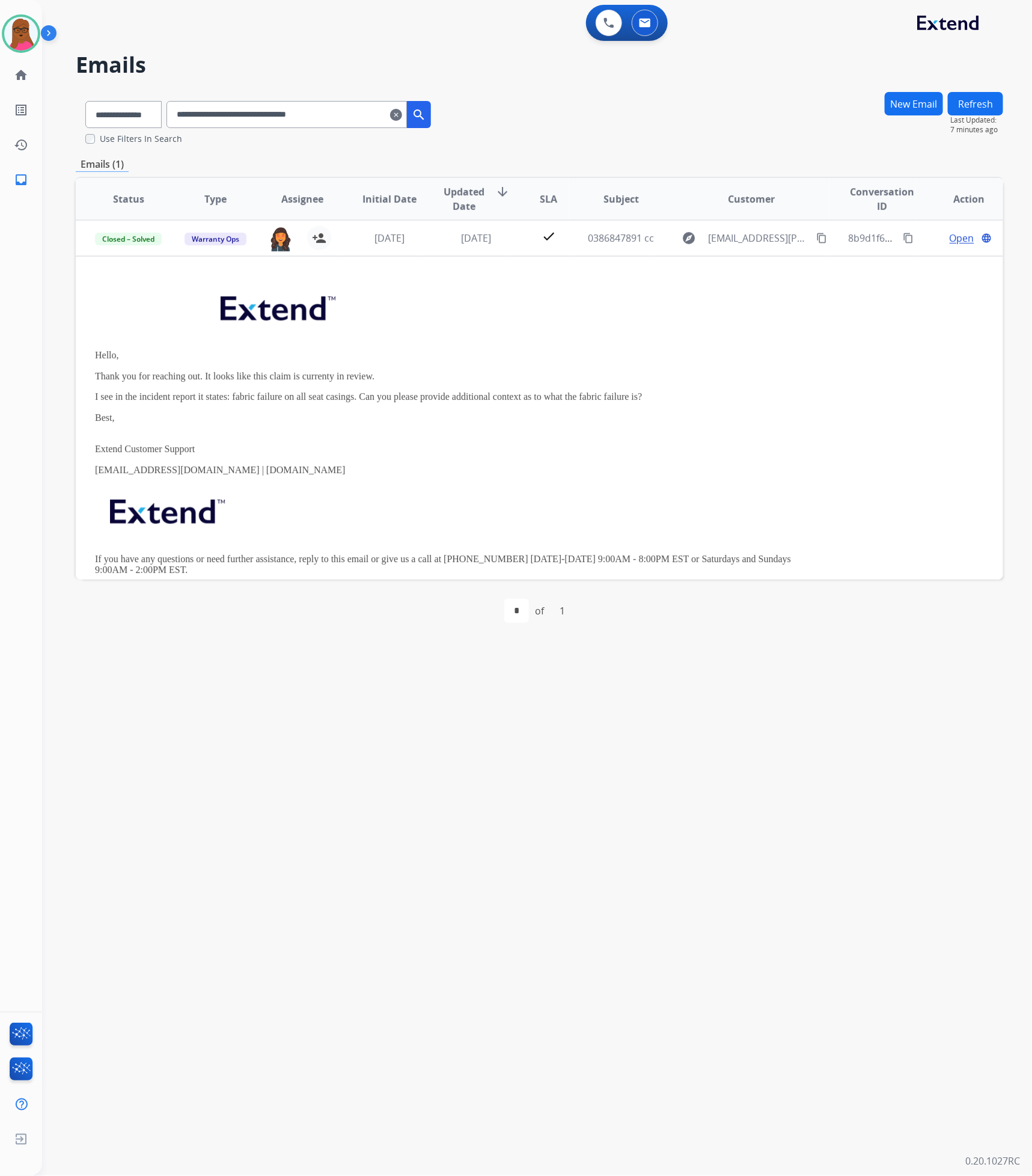
click at [402, 112] on mat-icon "clear" at bounding box center [396, 115] width 12 height 14
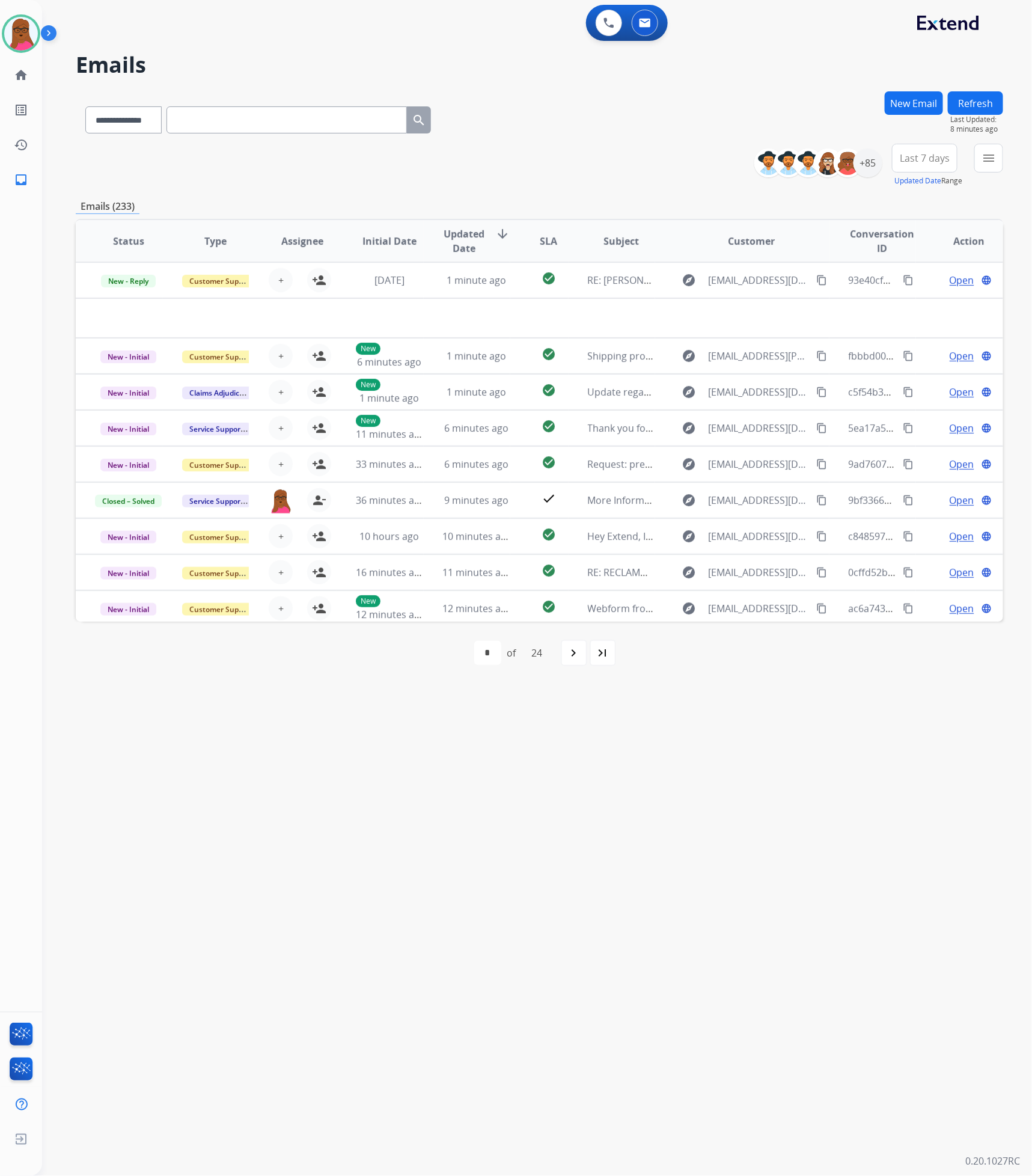
click at [330, 120] on input "text" at bounding box center [286, 120] width 240 height 27
paste input "**********"
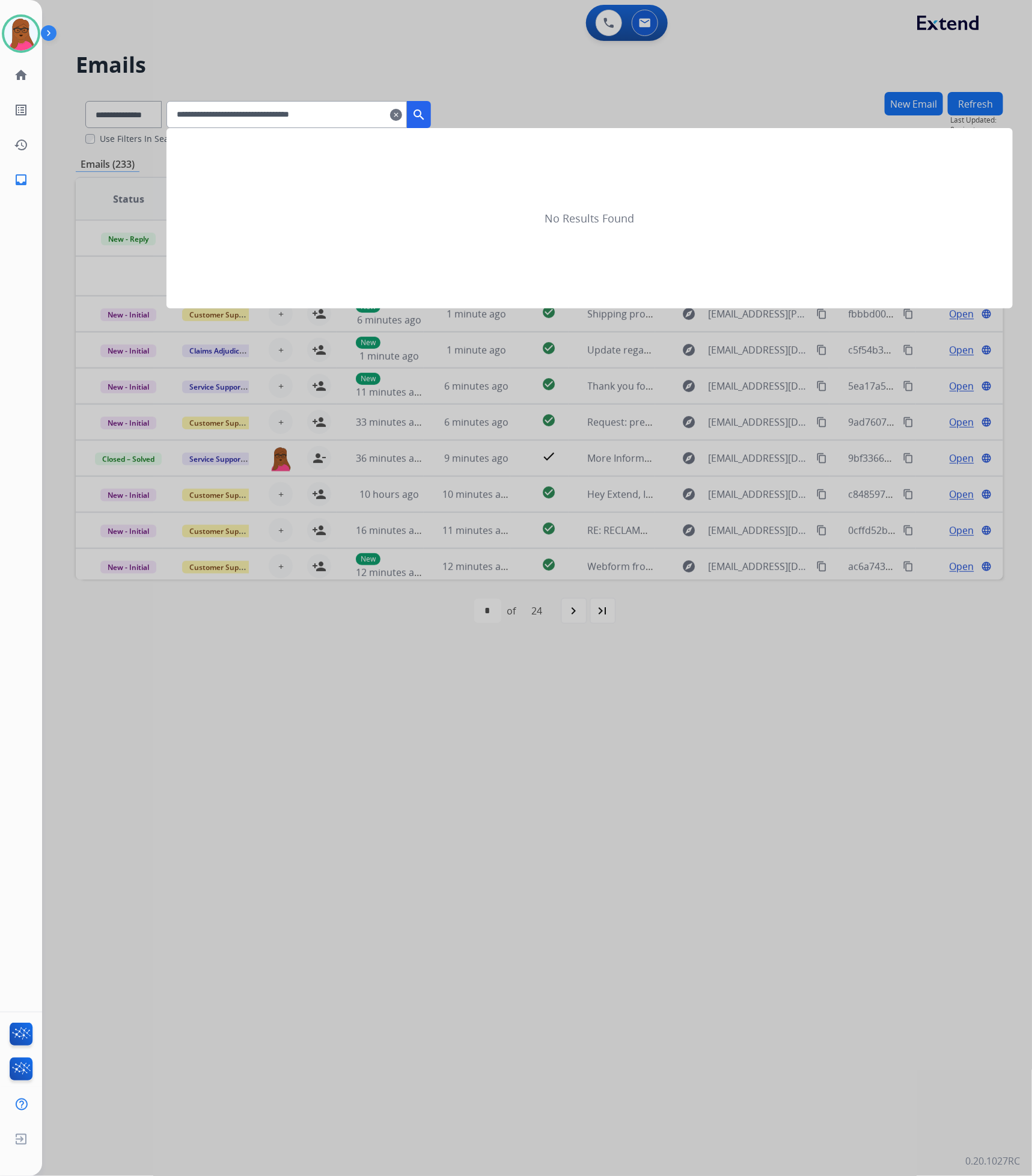
click at [426, 112] on mat-icon "search" at bounding box center [419, 115] width 14 height 14
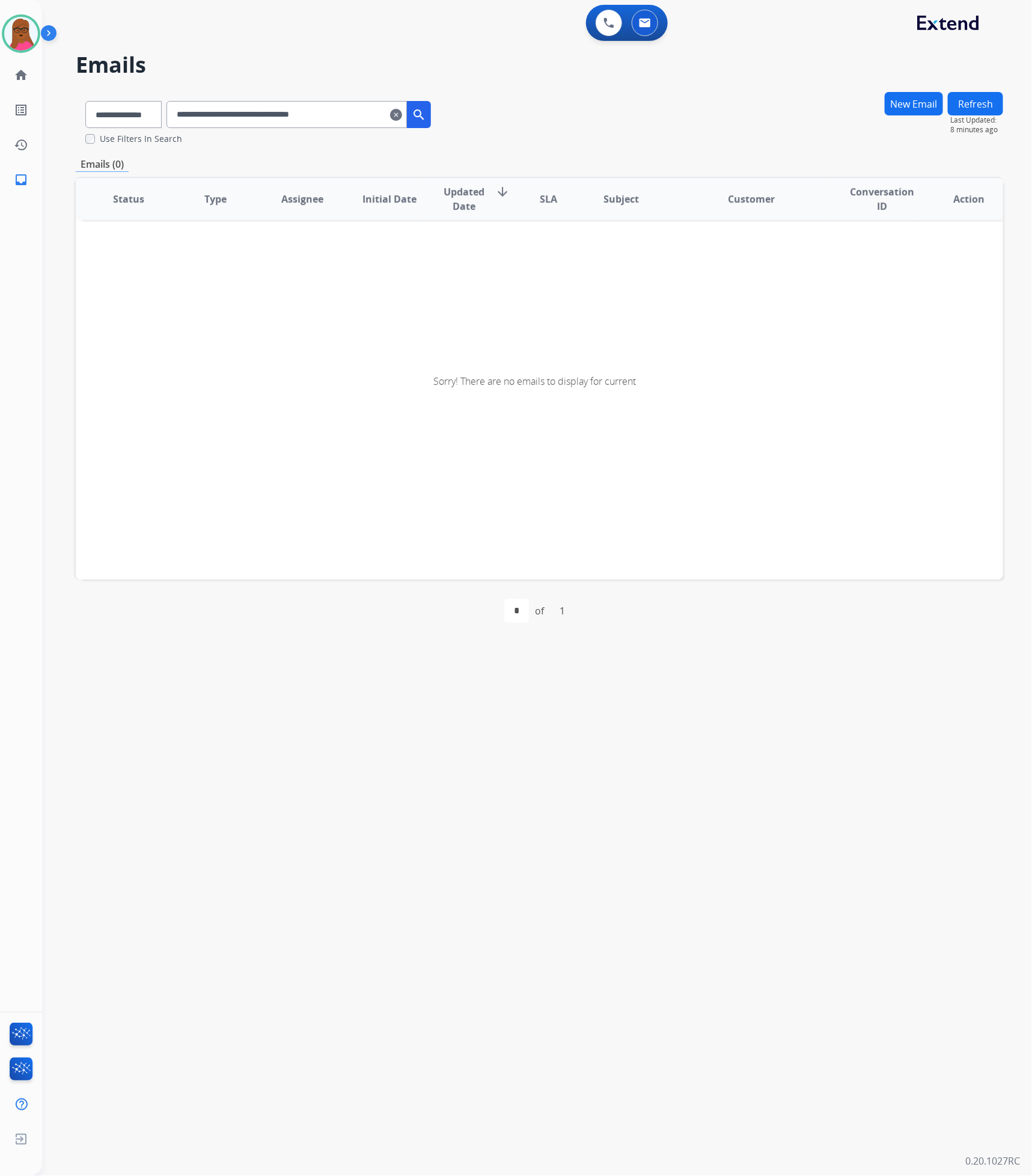
click at [364, 107] on input "**********" at bounding box center [286, 115] width 240 height 27
click at [196, 116] on input "**********" at bounding box center [286, 115] width 240 height 27
type input "**********"
click at [23, 68] on link "home Home" at bounding box center [21, 76] width 34 height 34
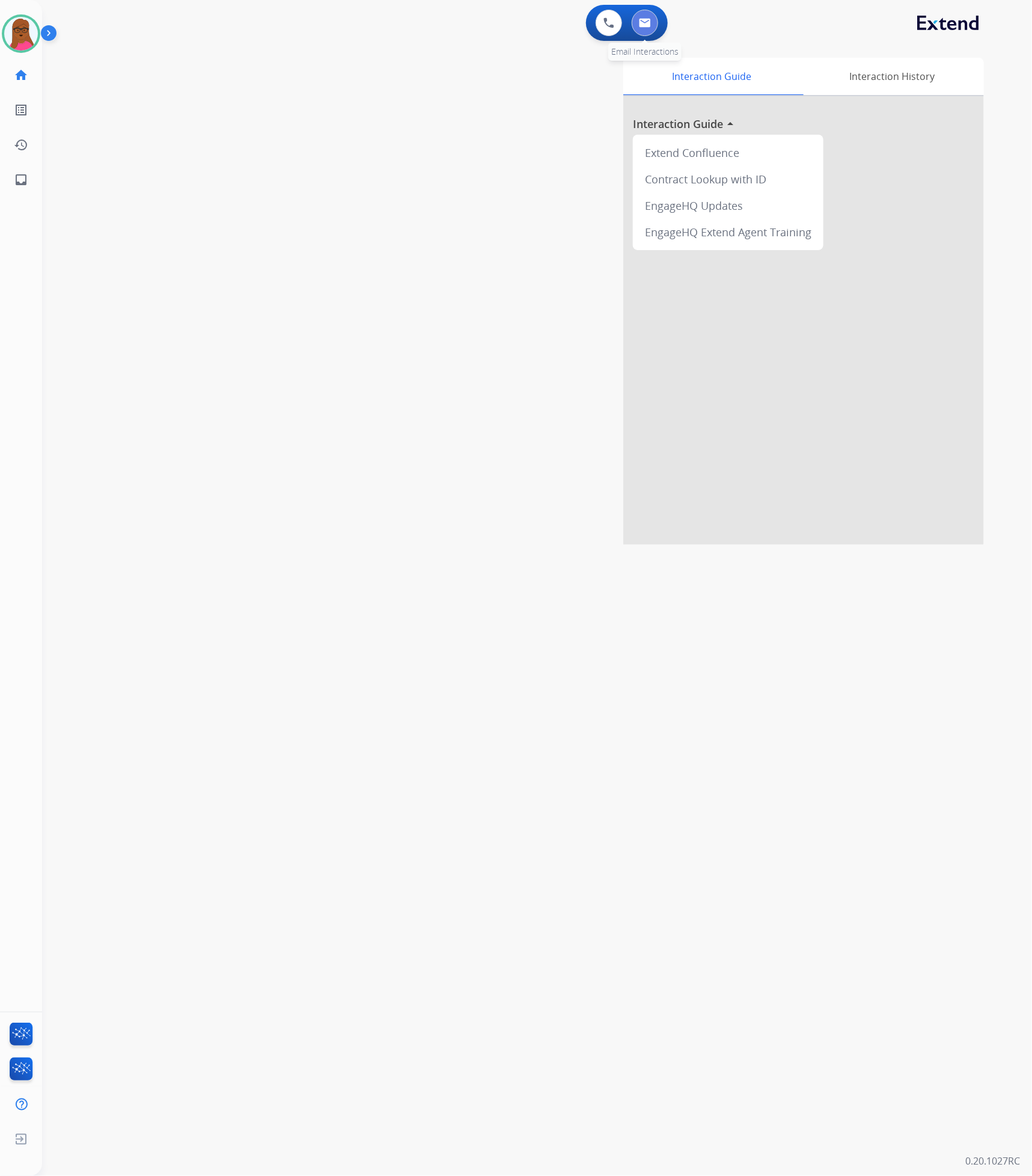
click at [647, 21] on img at bounding box center [645, 22] width 12 height 10
select select "**********"
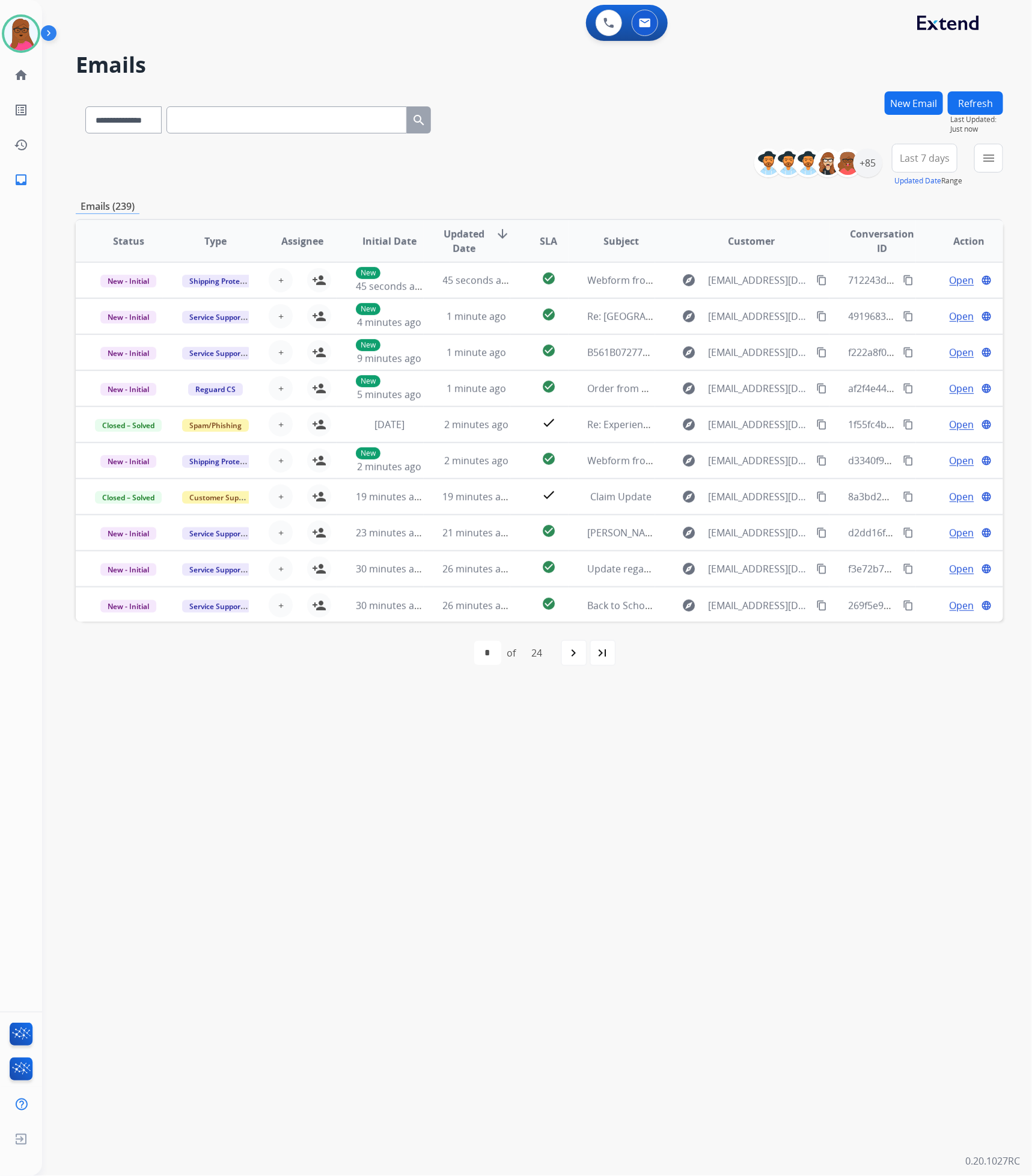
click at [922, 107] on button "New Email" at bounding box center [914, 103] width 59 height 23
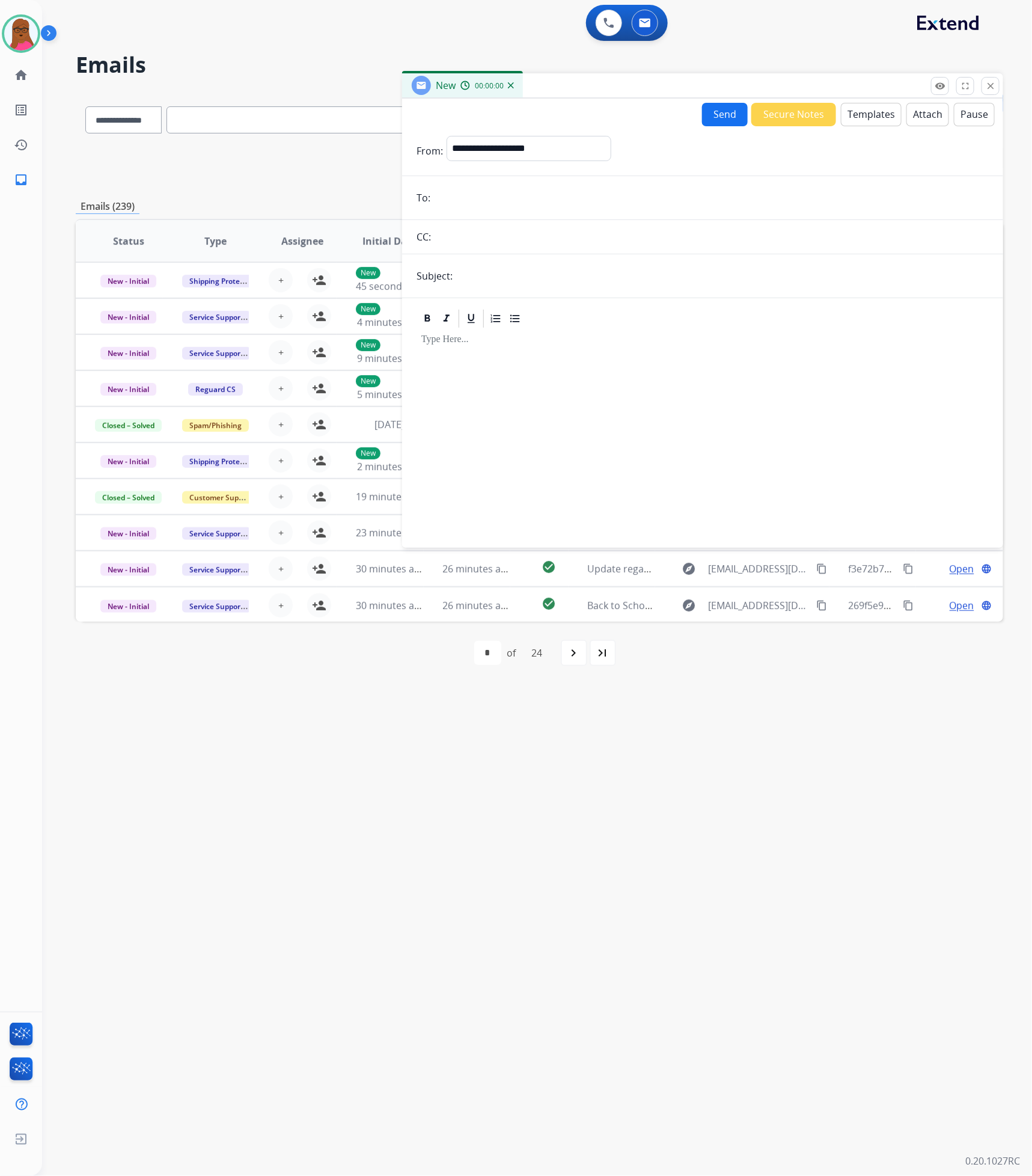
click at [581, 163] on div "**********" at bounding box center [528, 151] width 164 height 30
click at [581, 150] on select "**********" at bounding box center [528, 148] width 164 height 24
select select "**********"
click at [446, 136] on select "**********" at bounding box center [528, 148] width 164 height 24
click at [628, 188] on input "email" at bounding box center [711, 197] width 555 height 24
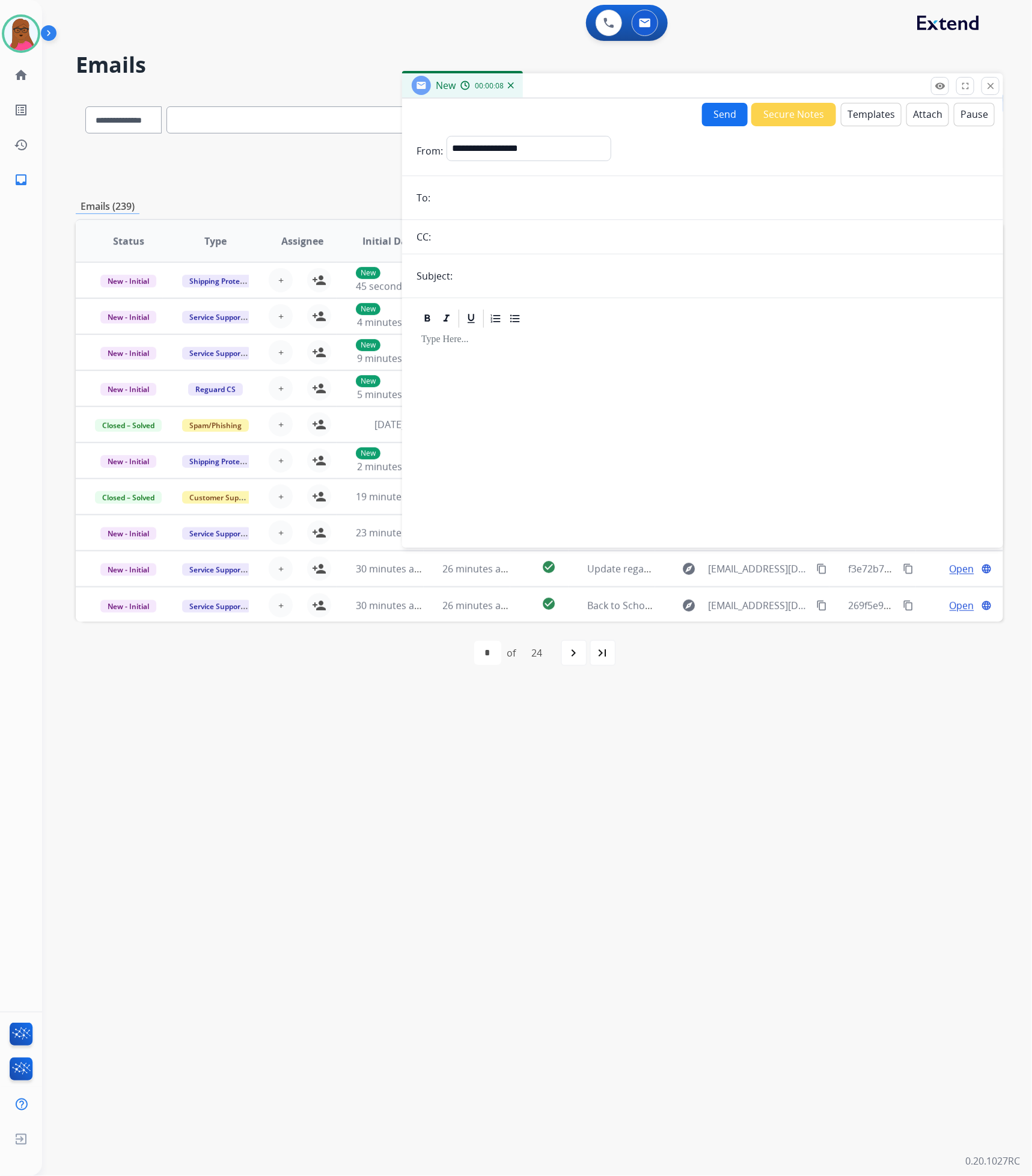
paste input "**********"
type input "**********"
click at [615, 280] on input "text" at bounding box center [722, 276] width 532 height 24
type input "**********"
click at [554, 405] on div at bounding box center [703, 433] width 572 height 206
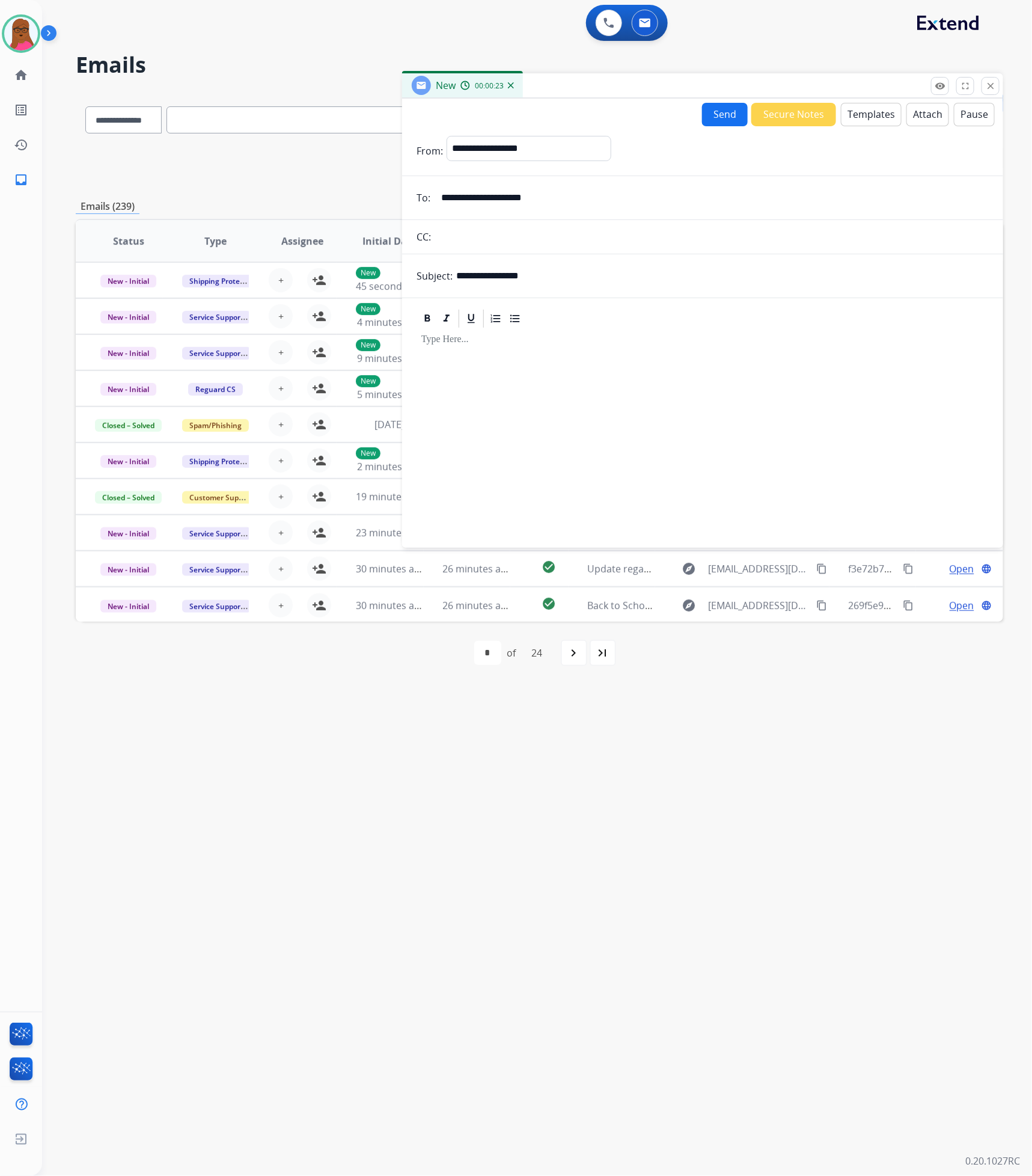
click at [876, 120] on button "Templates" at bounding box center [871, 115] width 60 height 23
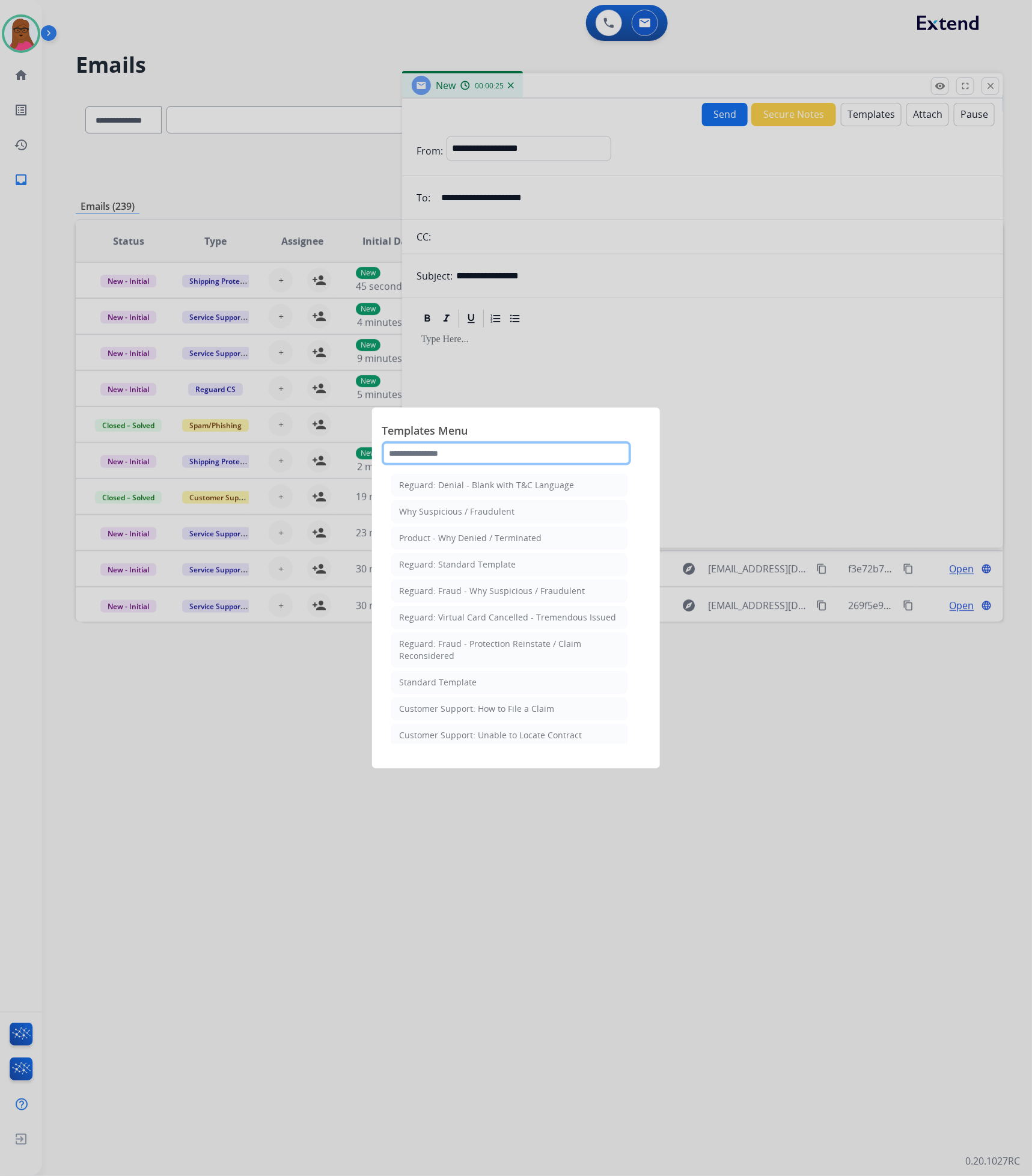
click at [532, 447] on input "text" at bounding box center [506, 452] width 250 height 24
type input "*"
click at [496, 684] on li "Standard Template" at bounding box center [509, 683] width 236 height 23
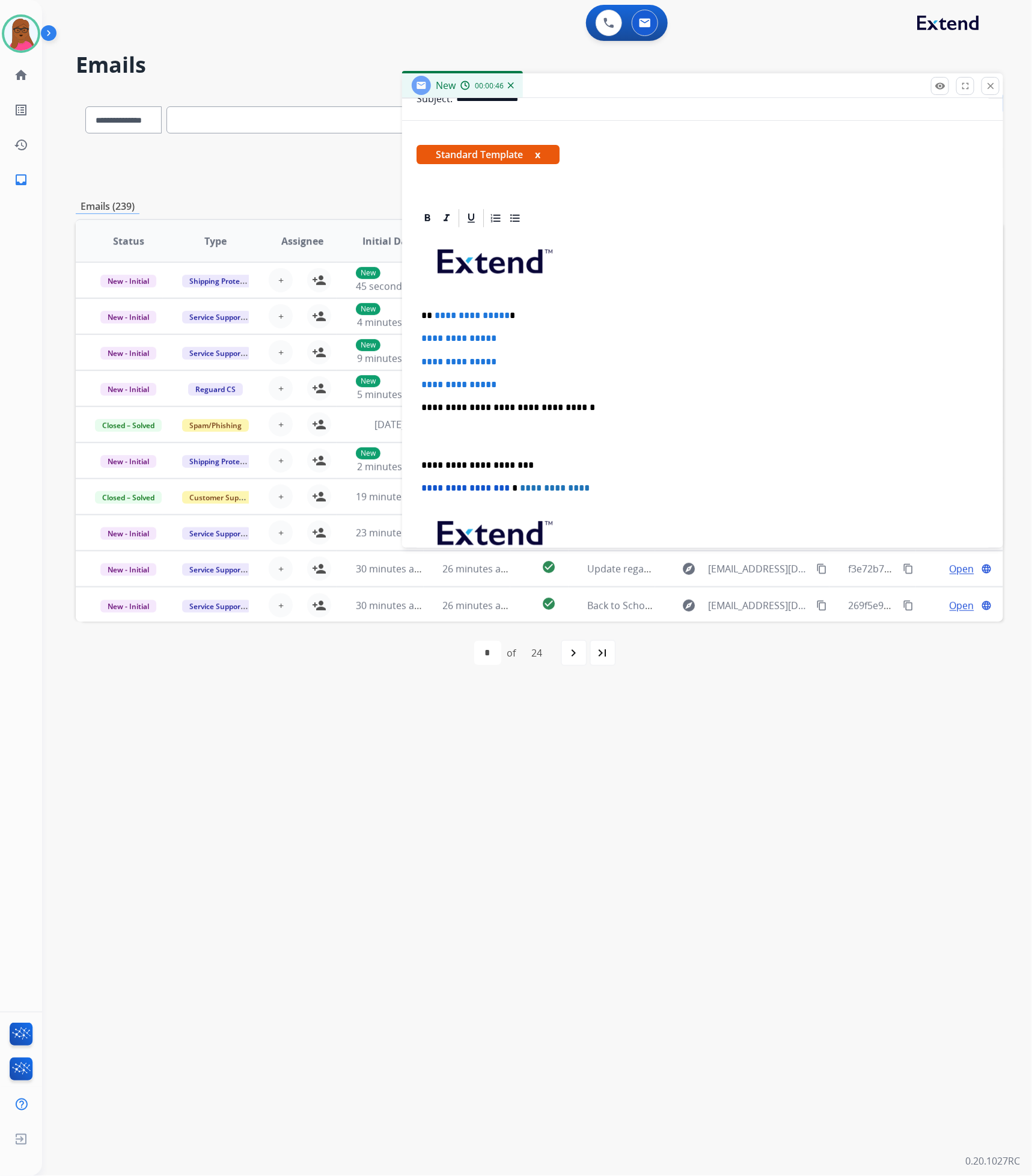
scroll to position [180, 0]
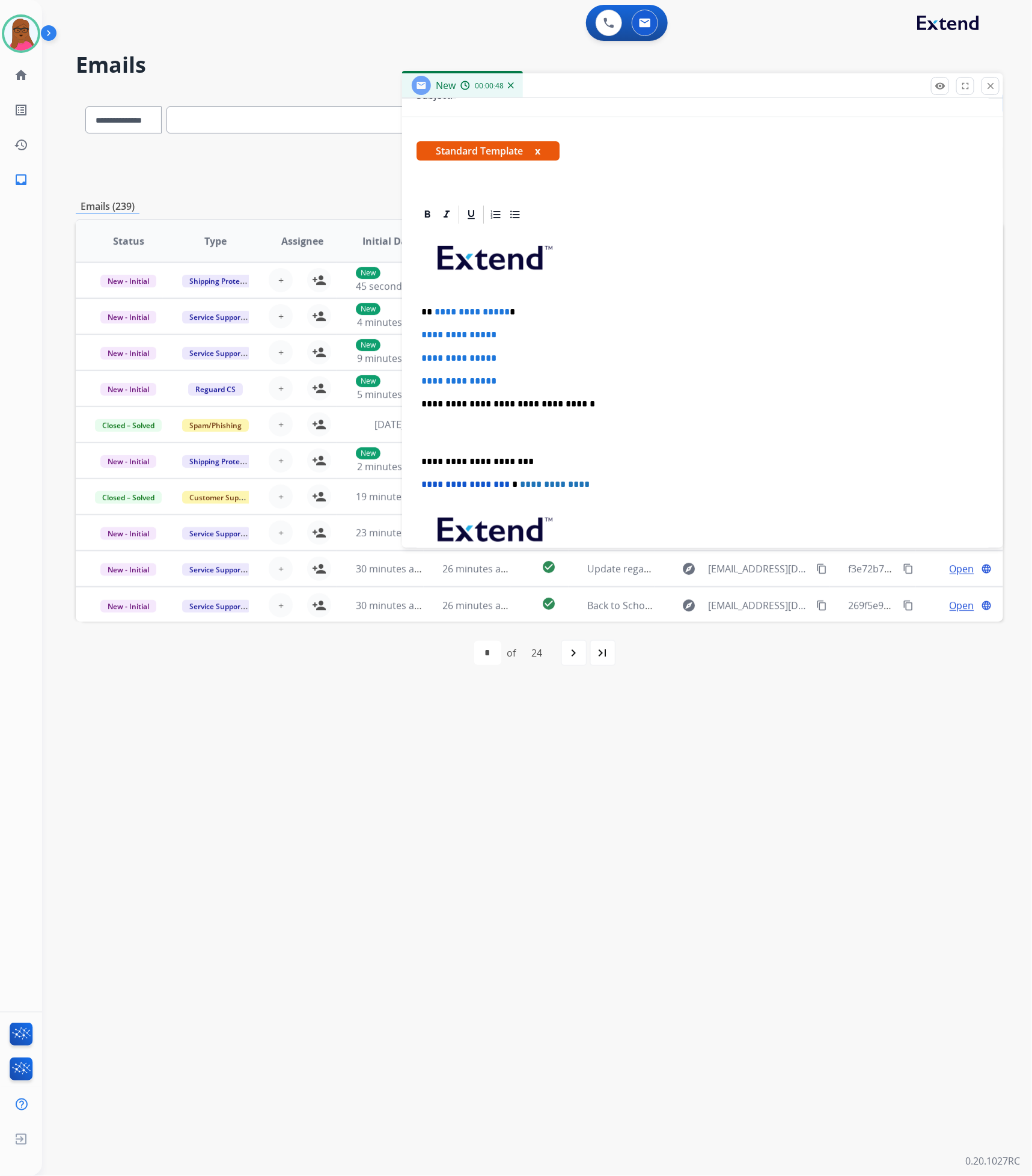
click at [537, 150] on button "x" at bounding box center [538, 151] width 5 height 14
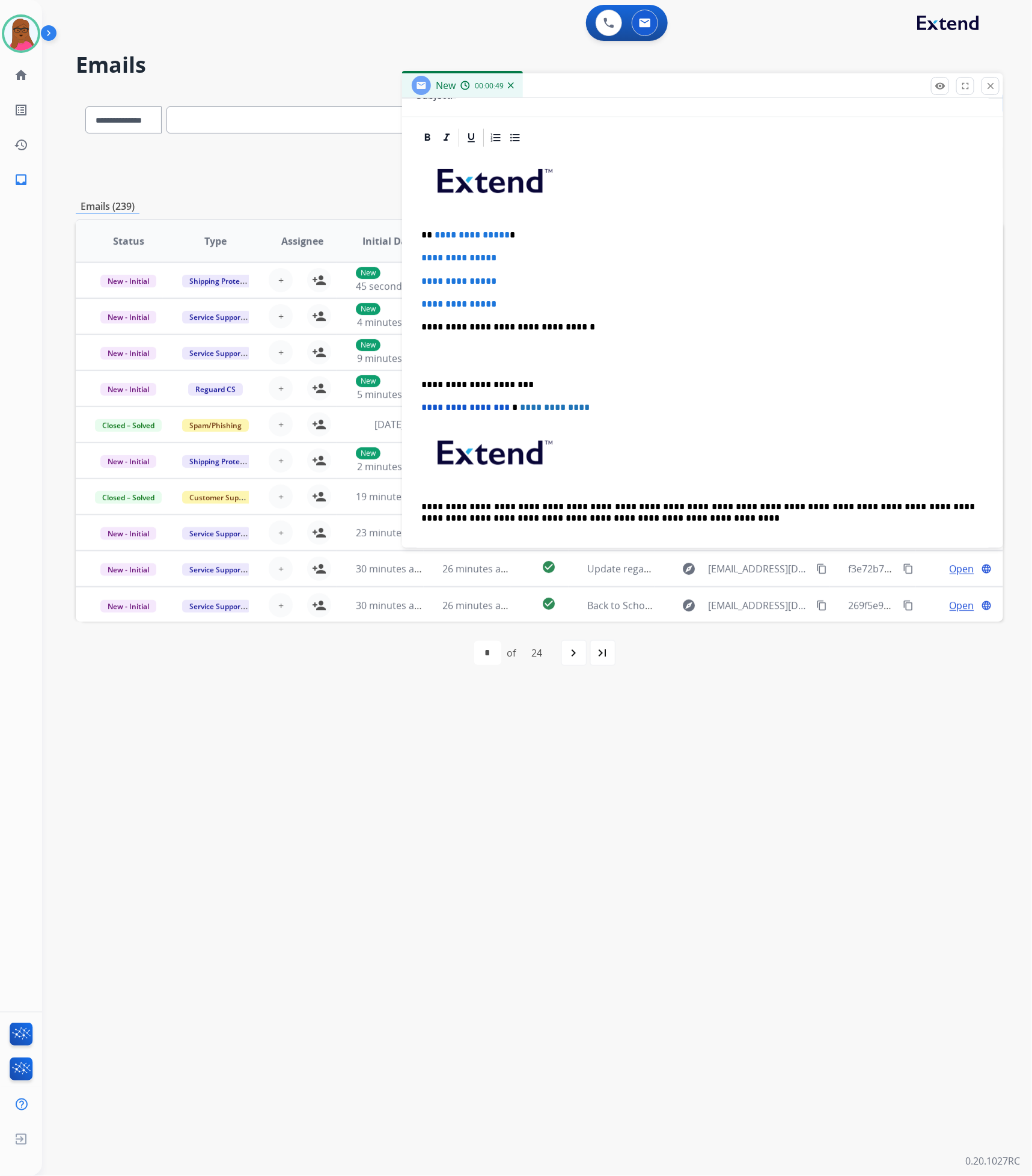
scroll to position [90, 0]
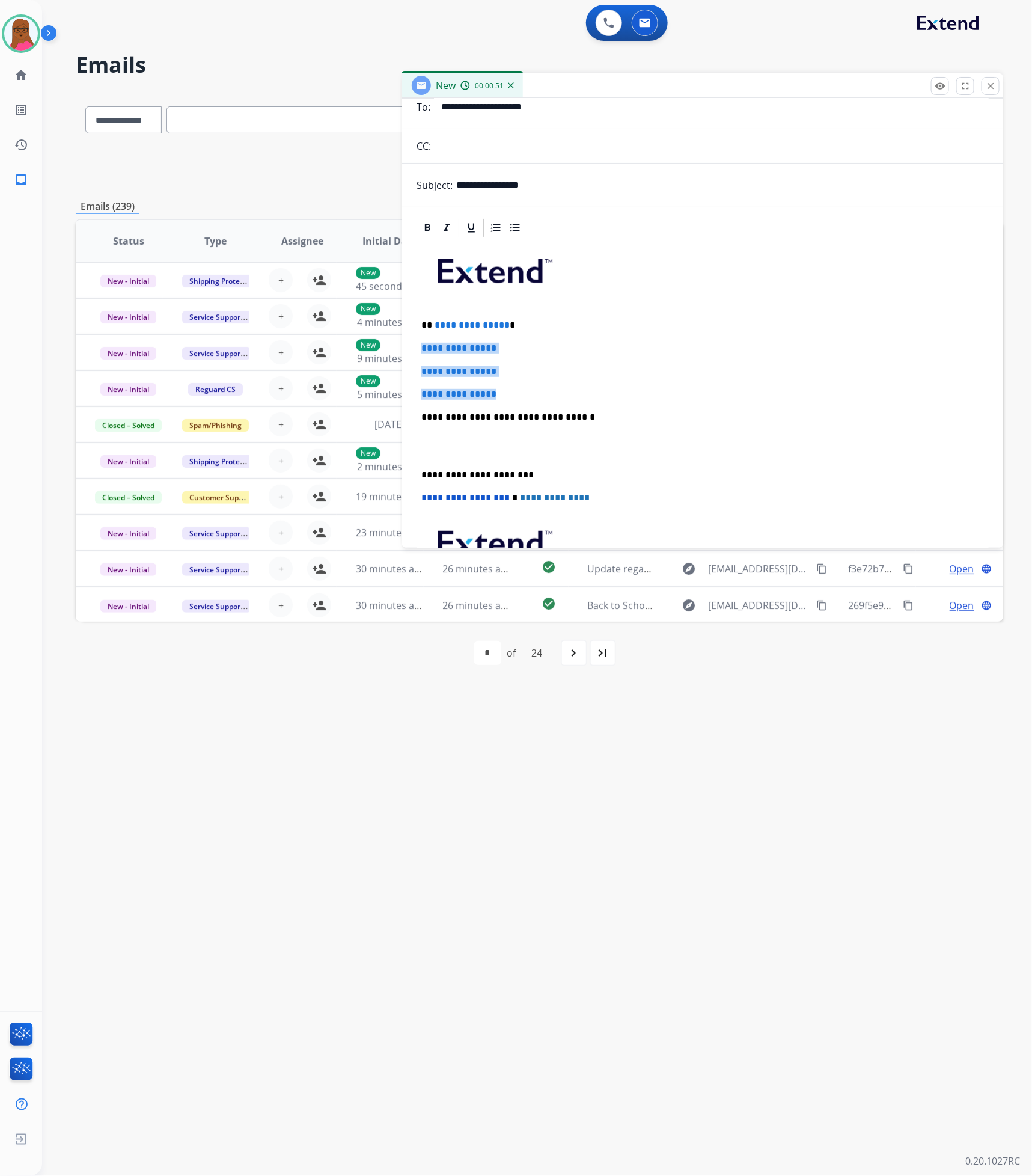
drag, startPoint x: 511, startPoint y: 388, endPoint x: 422, endPoint y: 338, distance: 102.1
click at [422, 338] on div "**********" at bounding box center [703, 444] width 572 height 413
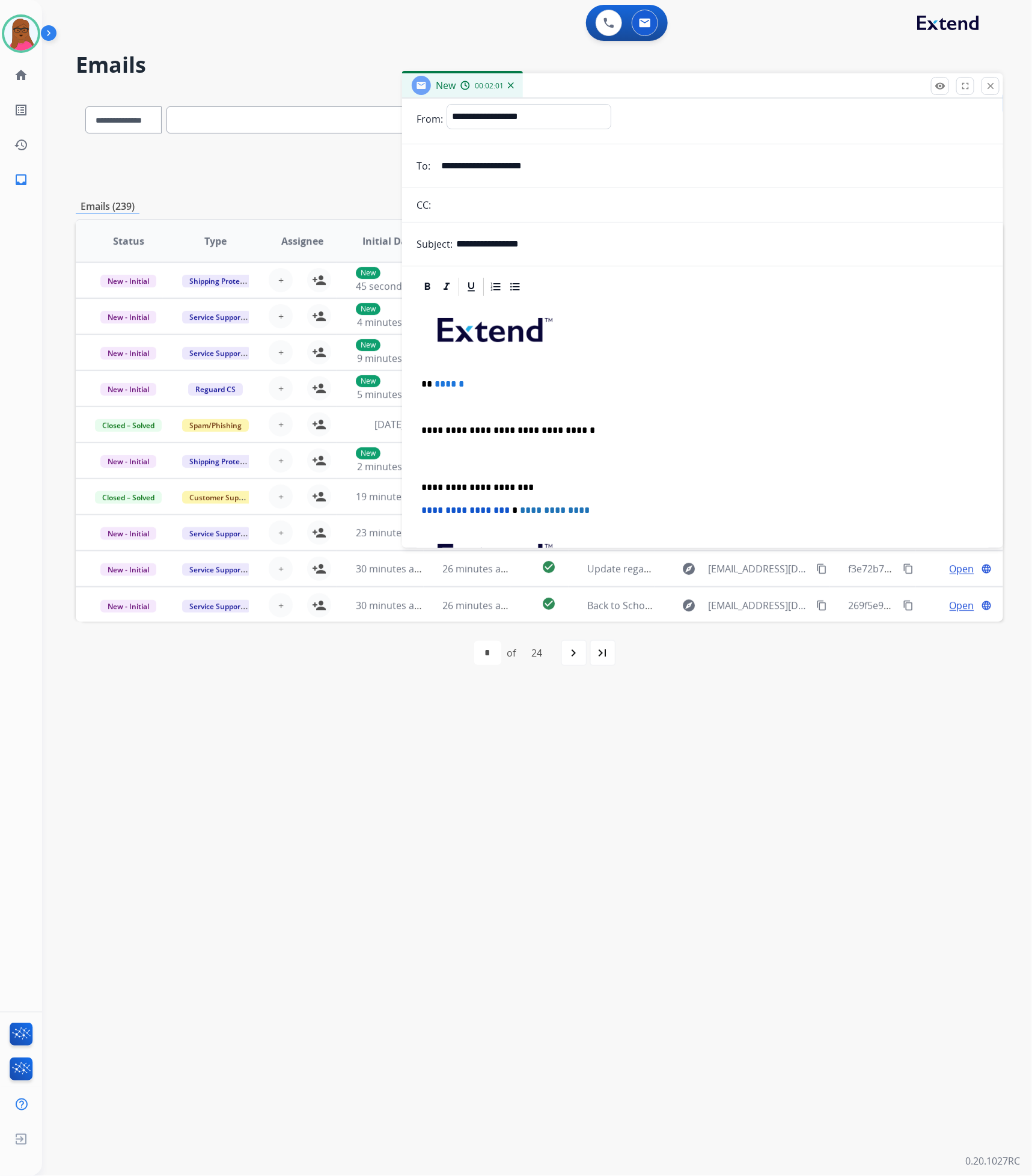
scroll to position [0, 0]
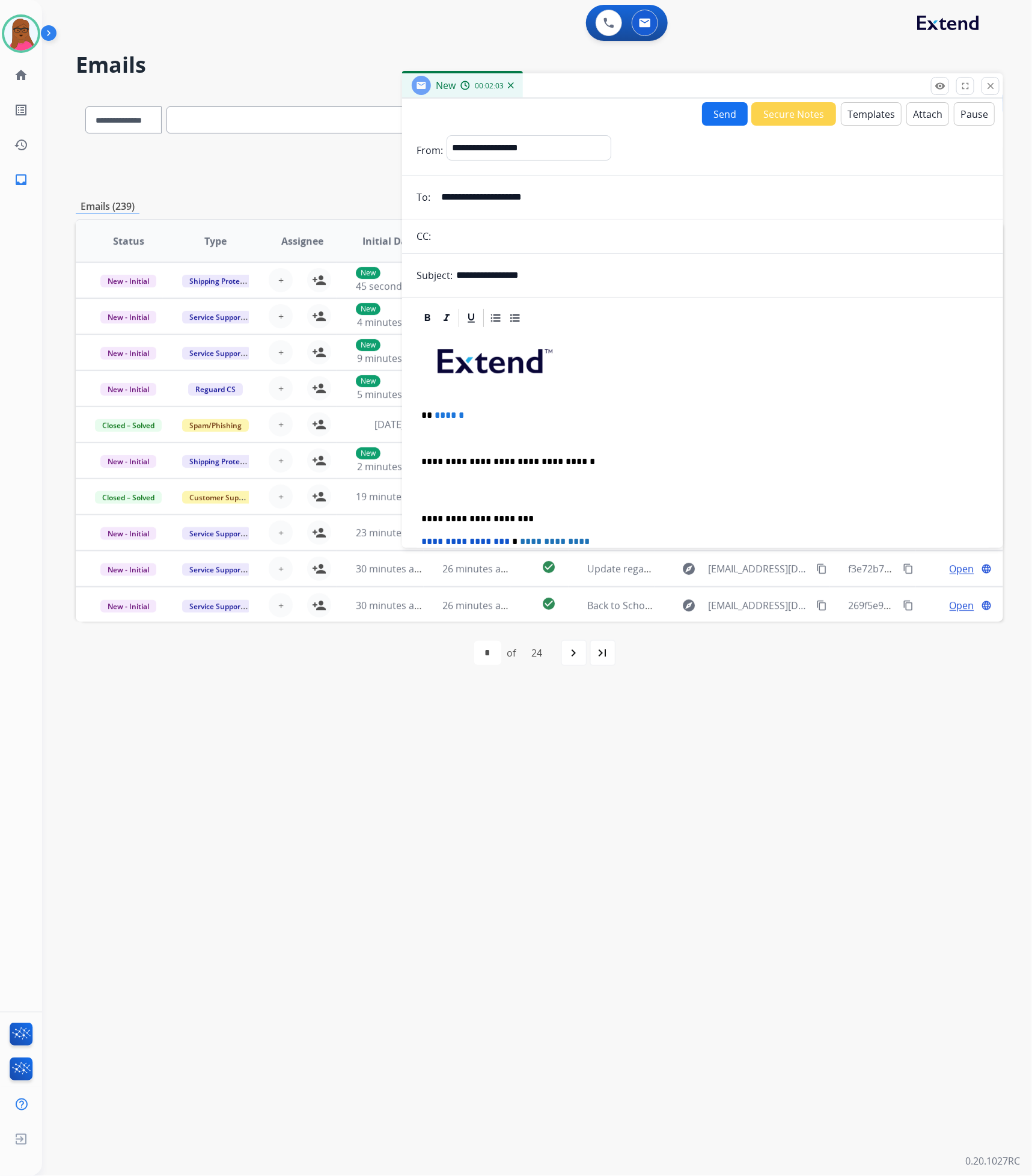
click at [864, 114] on button "Templates" at bounding box center [871, 114] width 60 height 23
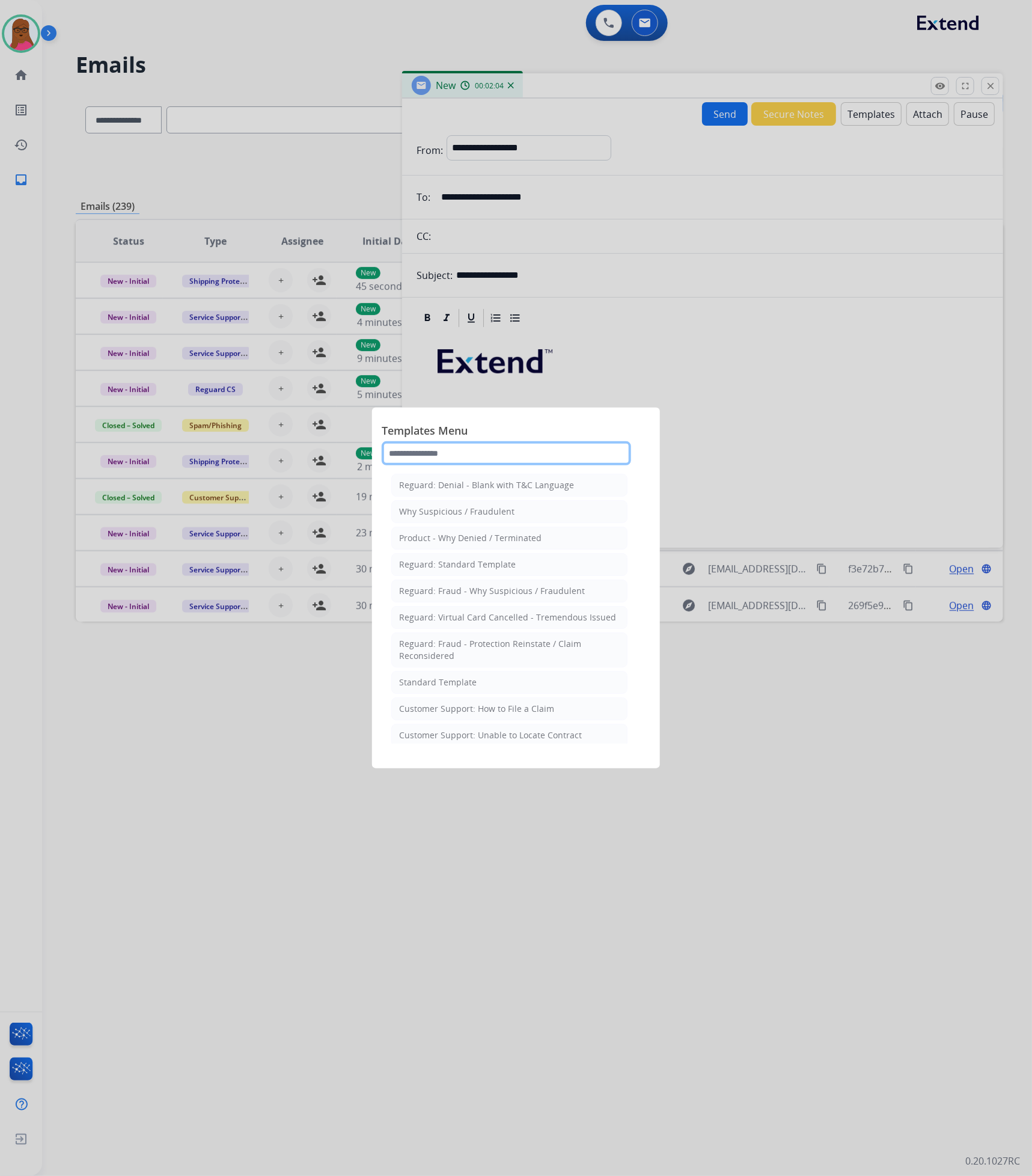
click at [462, 455] on input "text" at bounding box center [506, 452] width 250 height 24
type input "*"
click at [772, 377] on div at bounding box center [516, 588] width 1032 height 1176
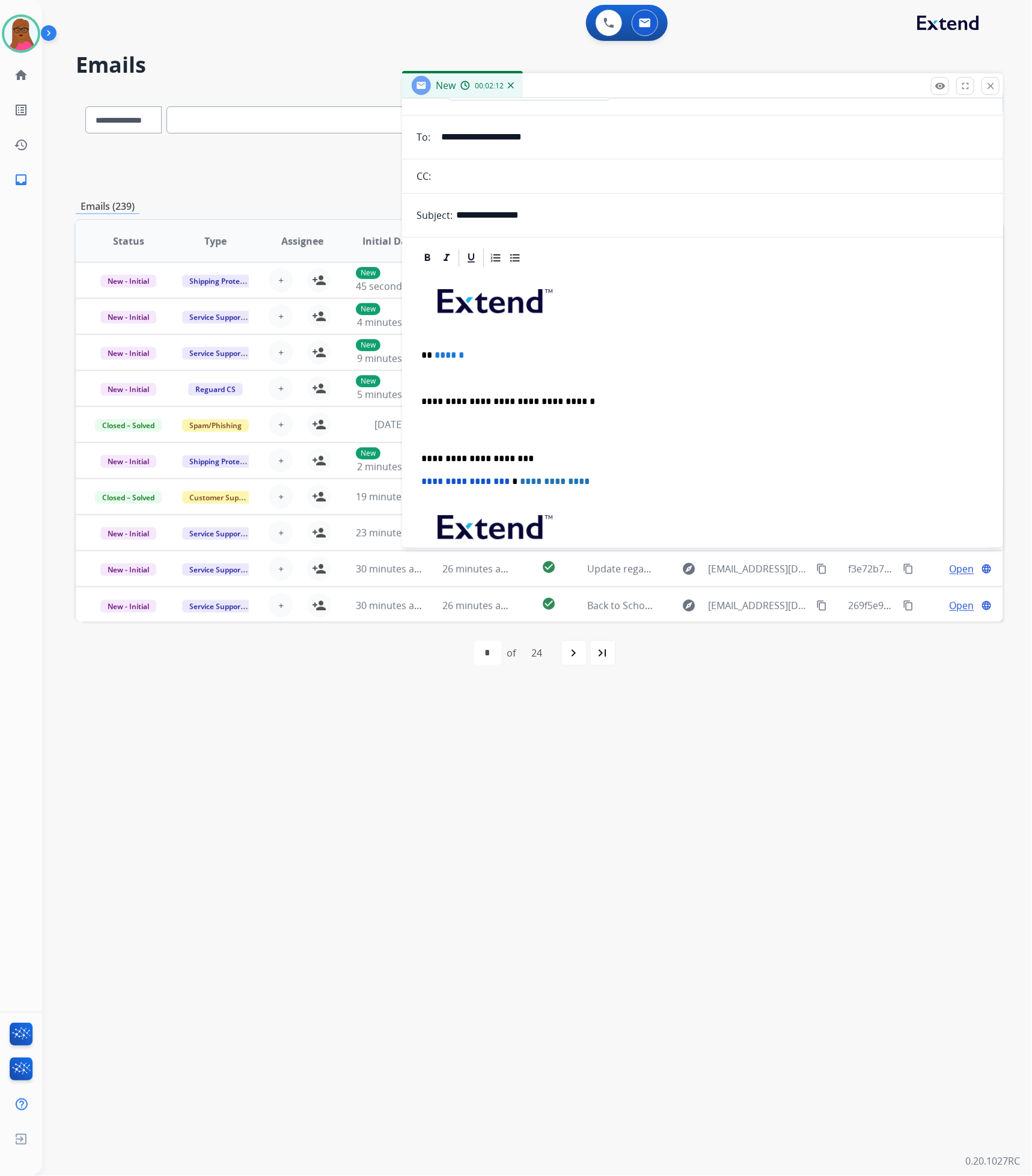
scroll to position [90, 0]
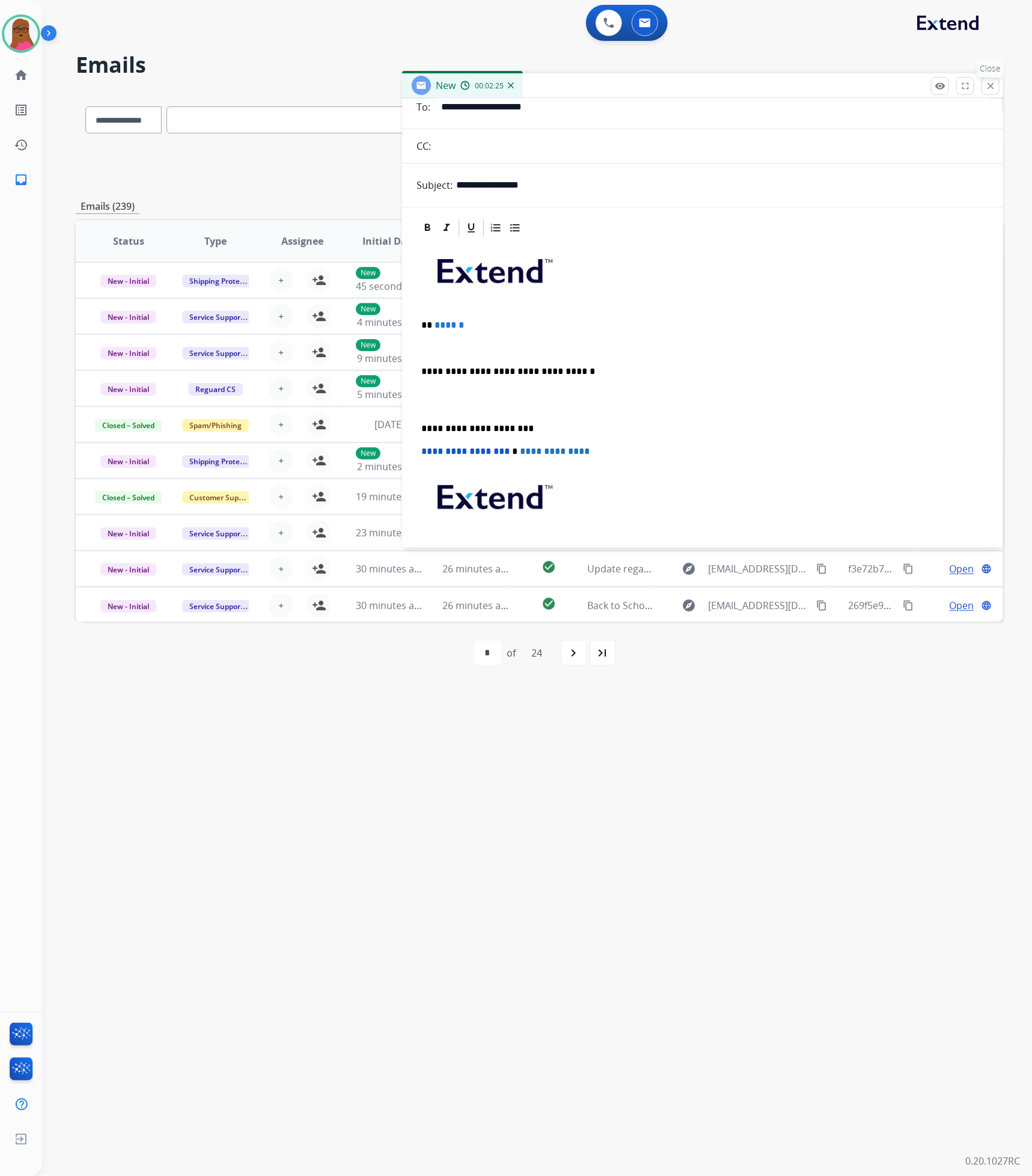
click at [992, 85] on mat-icon "close" at bounding box center [990, 86] width 11 height 11
